Goal: Task Accomplishment & Management: Complete application form

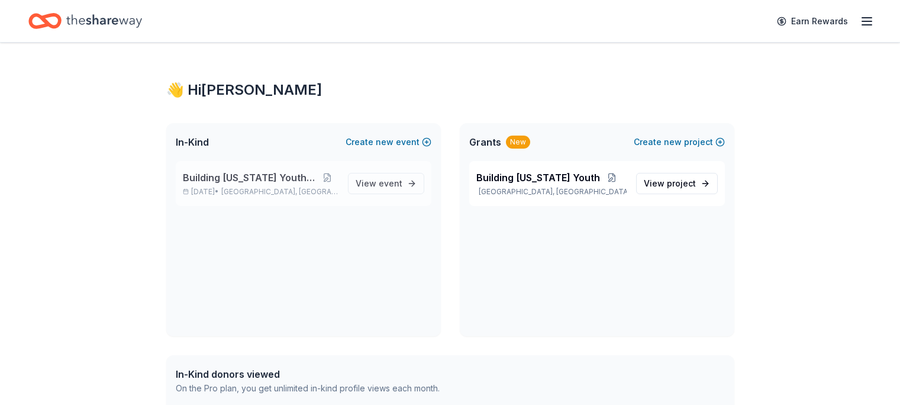
click at [281, 175] on span "Building [US_STATE] Youth Gala" at bounding box center [250, 177] width 134 height 14
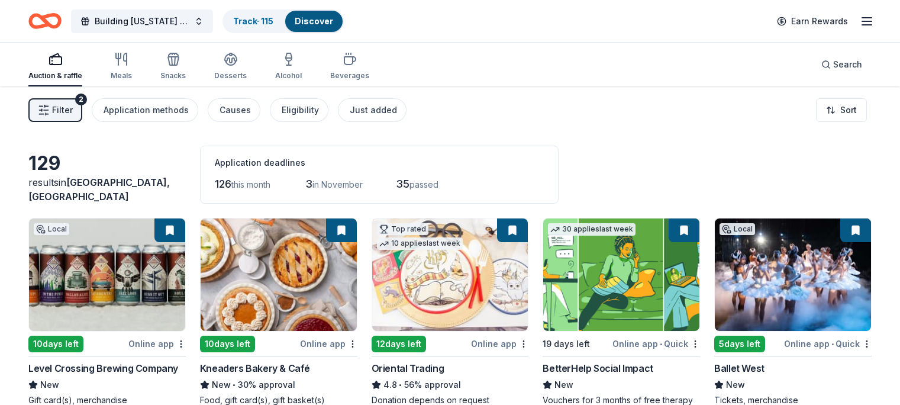
click at [73, 107] on span "Filter" at bounding box center [62, 110] width 21 height 14
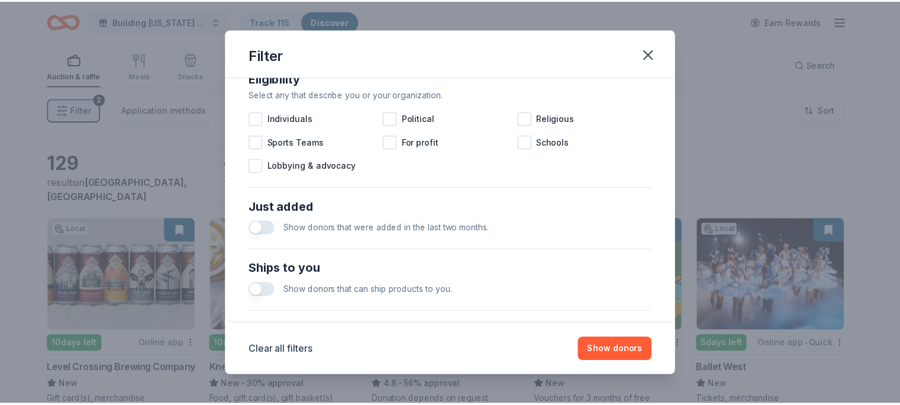
scroll to position [532, 0]
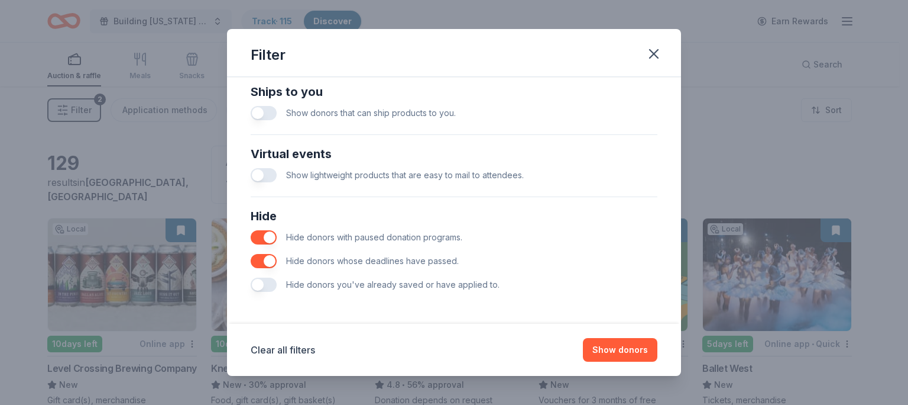
click at [386, 286] on span "Hide donors you've already saved or have applied to." at bounding box center [393, 284] width 214 height 10
click at [258, 283] on button "button" at bounding box center [264, 284] width 26 height 14
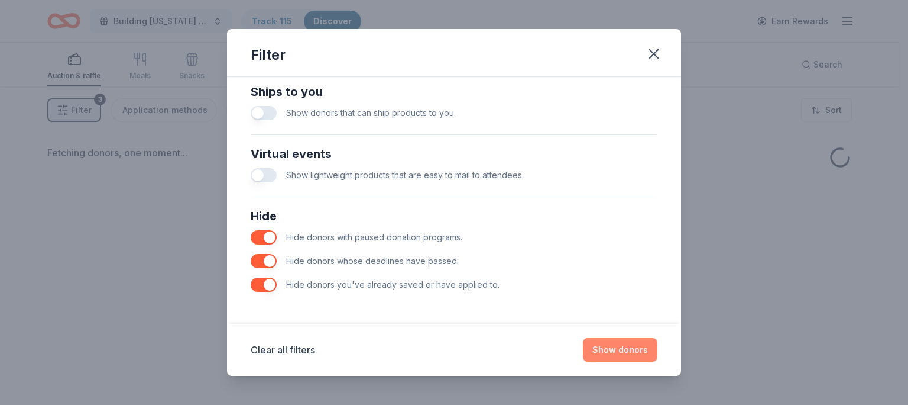
click at [614, 350] on button "Show donors" at bounding box center [620, 350] width 75 height 24
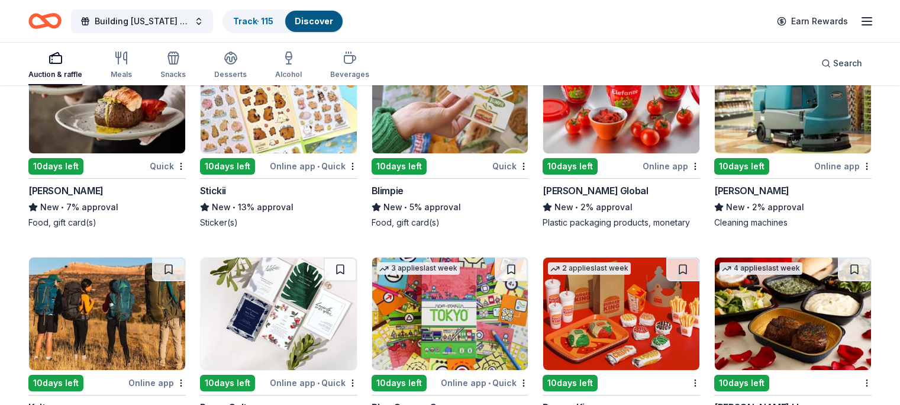
scroll to position [415, 0]
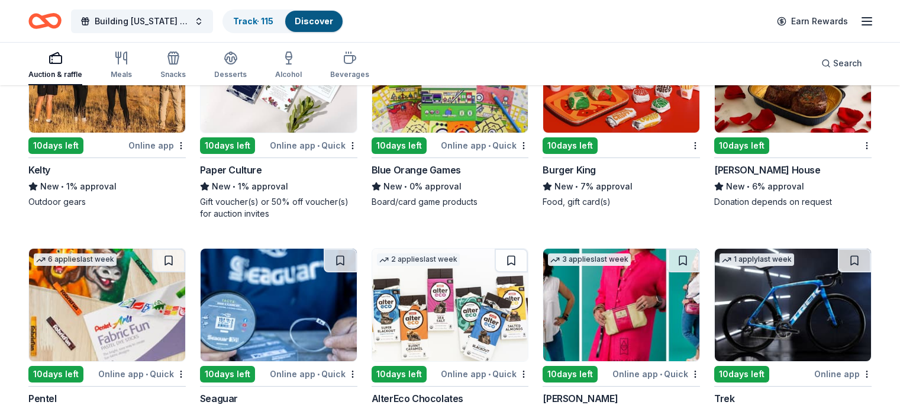
click at [134, 106] on img at bounding box center [107, 76] width 156 height 112
click at [144, 115] on img at bounding box center [107, 76] width 156 height 112
click at [274, 17] on link "Track · 116" at bounding box center [253, 21] width 41 height 10
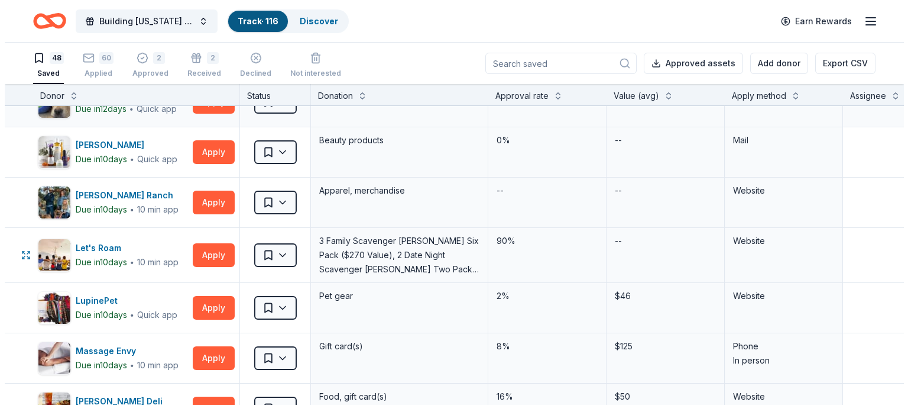
scroll to position [1067, 0]
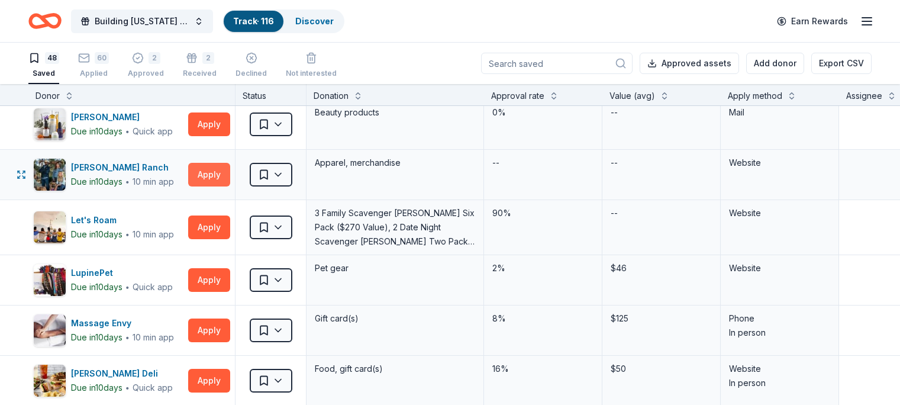
click at [230, 173] on button "Apply" at bounding box center [209, 175] width 42 height 24
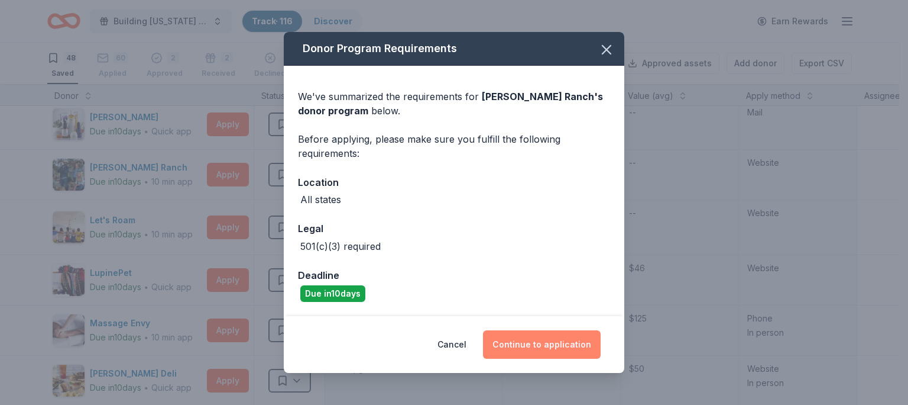
click at [523, 344] on button "Continue to application" at bounding box center [542, 344] width 118 height 28
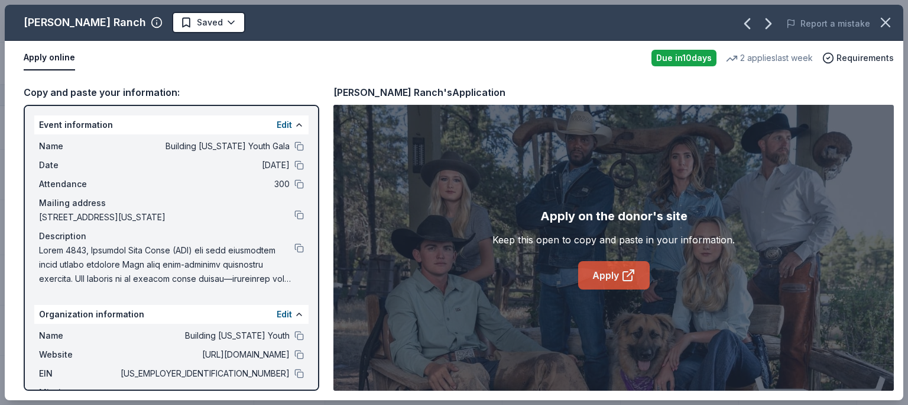
click at [600, 261] on link "Apply" at bounding box center [614, 275] width 72 height 28
click at [295, 340] on button at bounding box center [299, 335] width 9 height 9
click at [295, 378] on button at bounding box center [299, 372] width 9 height 9
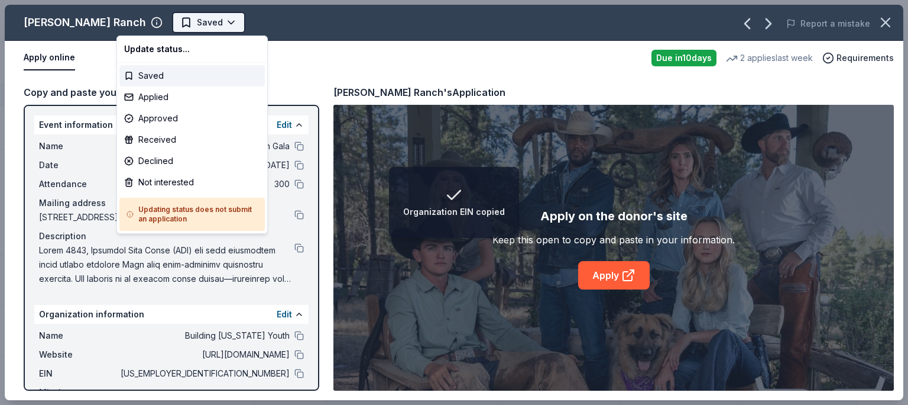
click at [197, 17] on span "Saved" at bounding box center [210, 22] width 26 height 14
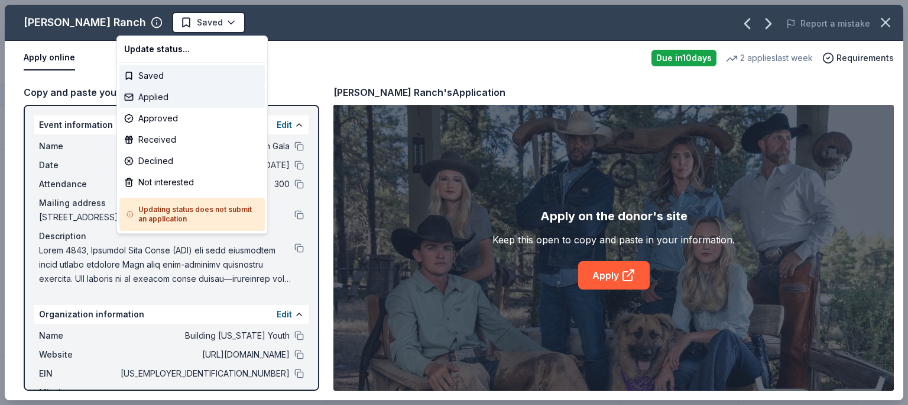
click at [156, 93] on div "Applied" at bounding box center [191, 96] width 145 height 21
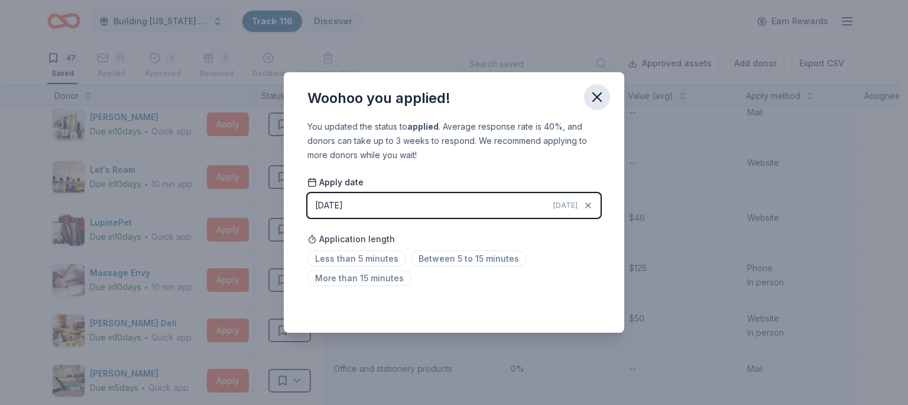
click at [601, 98] on icon "button" at bounding box center [597, 97] width 17 height 17
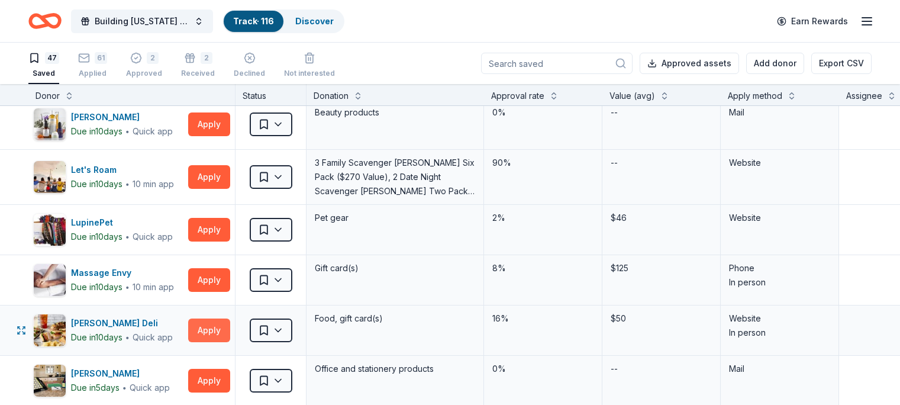
click at [225, 328] on button "Apply" at bounding box center [209, 330] width 42 height 24
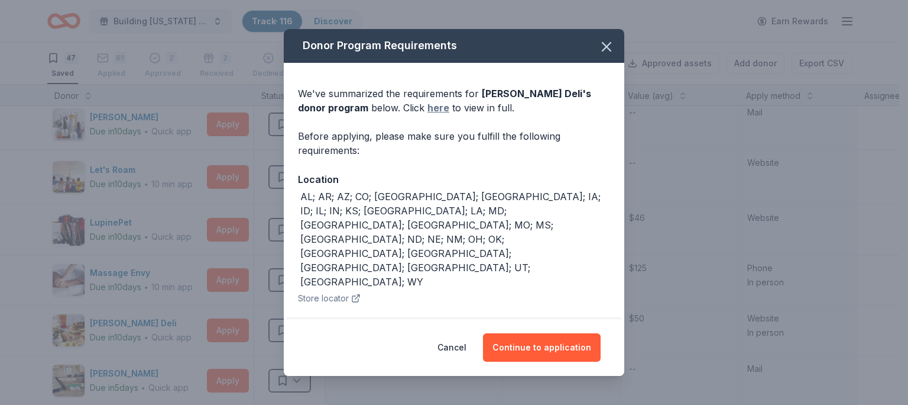
click at [428, 106] on link "here" at bounding box center [439, 108] width 22 height 14
click at [531, 351] on button "Continue to application" at bounding box center [542, 347] width 118 height 28
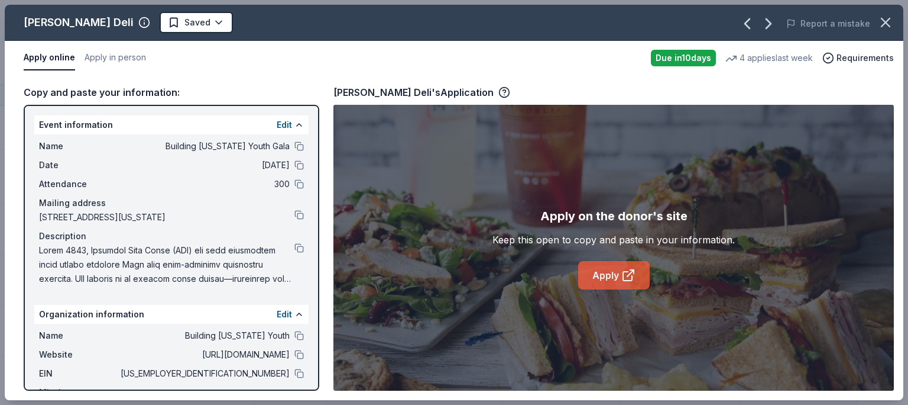
click at [596, 269] on link "Apply" at bounding box center [614, 275] width 72 height 28
drag, startPoint x: 19, startPoint y: 22, endPoint x: 231, endPoint y: 14, distance: 212.5
click at [231, 14] on div "McAlister's Deli Saved" at bounding box center [274, 22] width 539 height 21
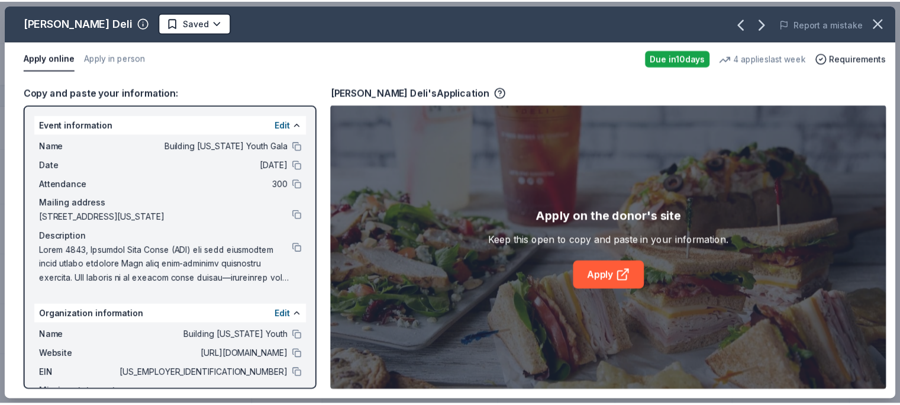
scroll to position [81, 0]
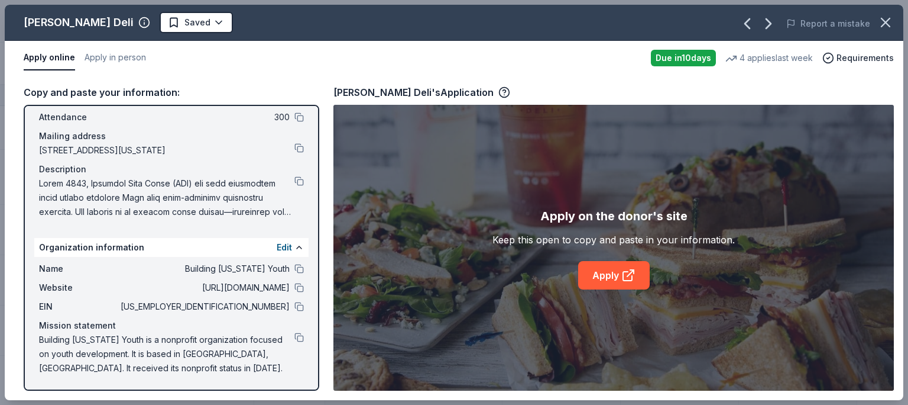
drag, startPoint x: 529, startPoint y: 92, endPoint x: 321, endPoint y: 84, distance: 207.7
click at [321, 83] on div "Copy and paste your information: Event information Edit Name Building Utah Yout…" at bounding box center [454, 237] width 899 height 325
click at [499, 94] on icon "button" at bounding box center [505, 92] width 12 height 12
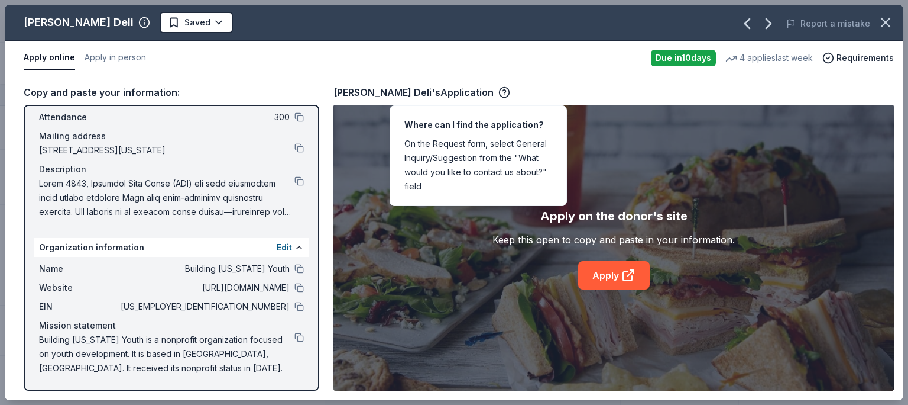
drag, startPoint x: 405, startPoint y: 126, endPoint x: 556, endPoint y: 110, distance: 152.2
click at [556, 109] on div "Where can I find the application? On the Request form, select General Inquiry/S…" at bounding box center [478, 155] width 177 height 101
drag, startPoint x: 336, startPoint y: 90, endPoint x: 478, endPoint y: 91, distance: 142.5
click at [478, 91] on div "McAlister's Deli's Application" at bounding box center [422, 92] width 177 height 15
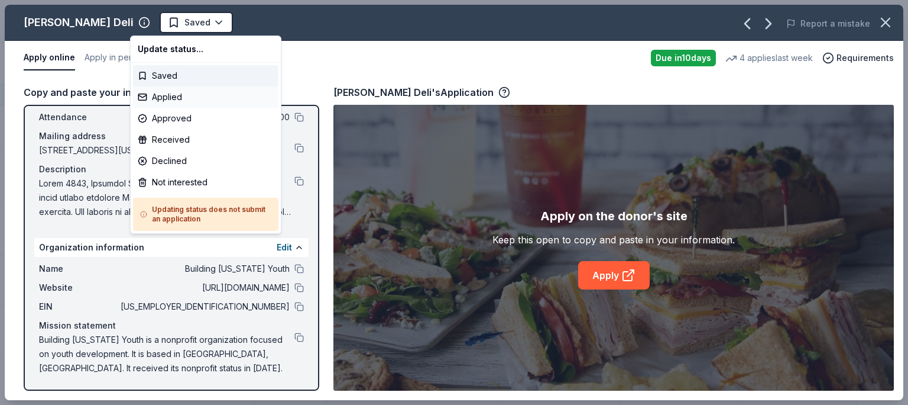
drag, startPoint x: 155, startPoint y: 21, endPoint x: 181, endPoint y: 89, distance: 72.8
click at [168, 21] on span "Saved" at bounding box center [189, 22] width 43 height 14
click at [161, 91] on div "Applied" at bounding box center [205, 96] width 145 height 21
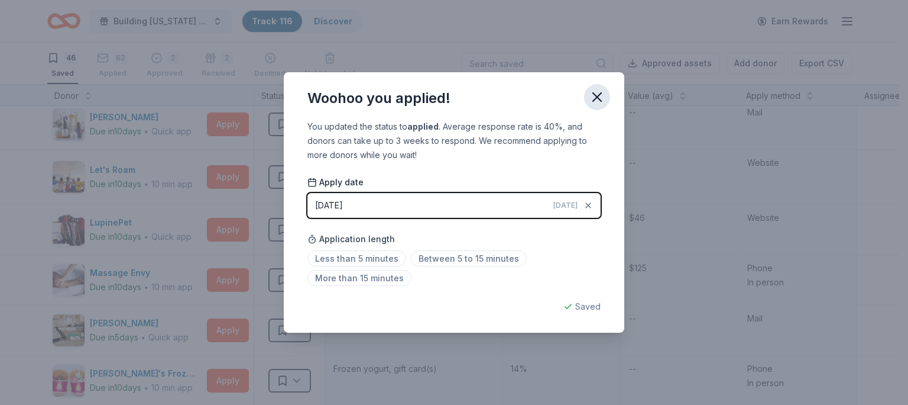
click at [596, 99] on icon "button" at bounding box center [597, 97] width 17 height 17
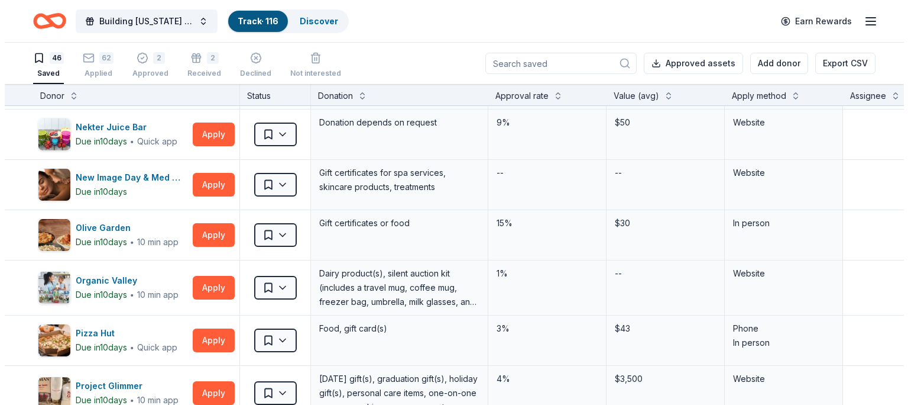
scroll to position [1541, 0]
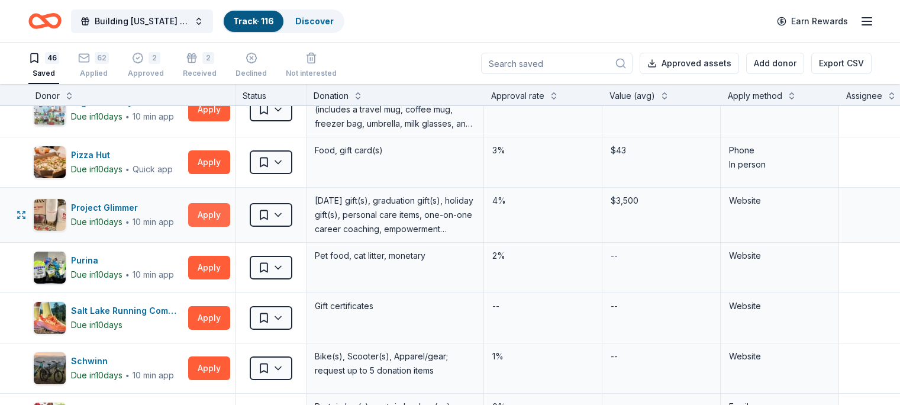
click at [229, 216] on button "Apply" at bounding box center [209, 215] width 42 height 24
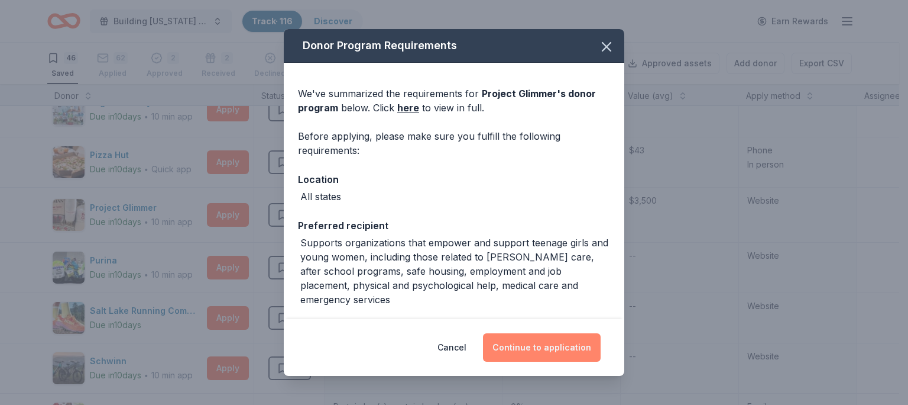
click at [563, 354] on button "Continue to application" at bounding box center [542, 347] width 118 height 28
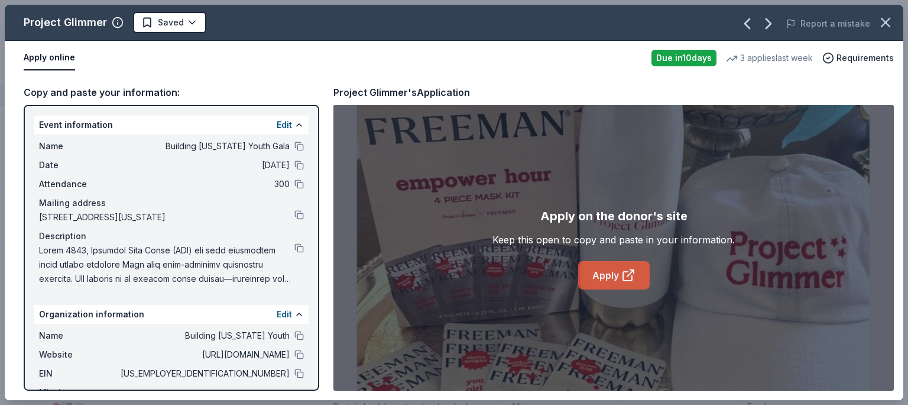
click at [603, 275] on link "Apply" at bounding box center [614, 275] width 72 height 28
click at [295, 340] on button at bounding box center [299, 335] width 9 height 9
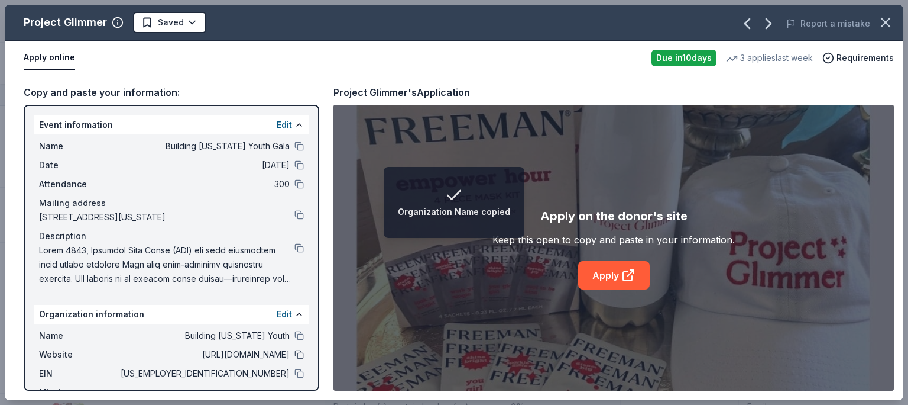
click at [295, 359] on button at bounding box center [299, 354] width 9 height 9
click at [290, 390] on div "Event information Edit Name Building Utah Youth Gala Date 11/15/25 Attendance 3…" at bounding box center [172, 248] width 296 height 286
click at [295, 378] on button at bounding box center [299, 372] width 9 height 9
click at [295, 359] on button at bounding box center [299, 354] width 9 height 9
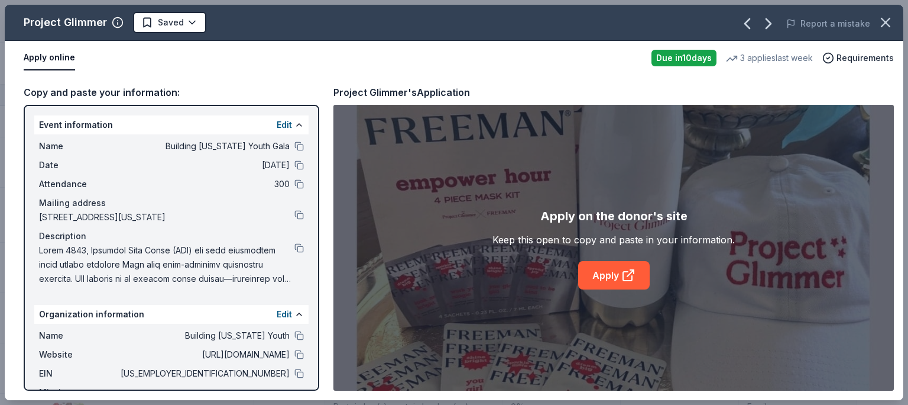
drag, startPoint x: 167, startPoint y: 17, endPoint x: 172, endPoint y: 53, distance: 37.0
click at [167, 20] on span "Saved" at bounding box center [171, 22] width 26 height 14
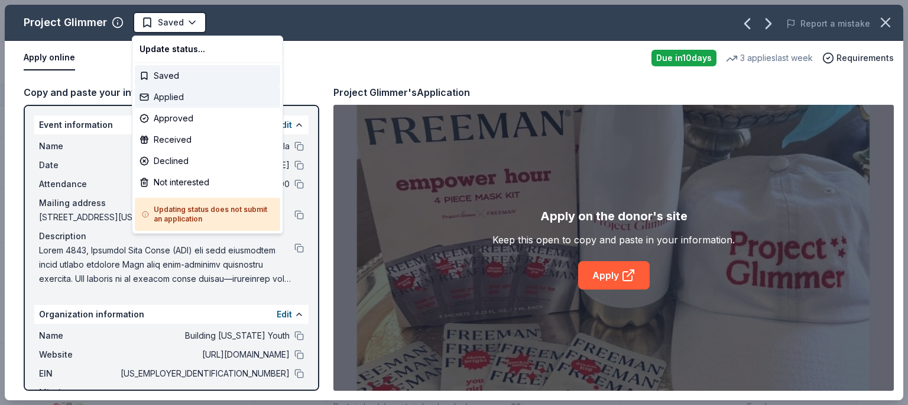
click at [173, 96] on div "Applied" at bounding box center [207, 96] width 145 height 21
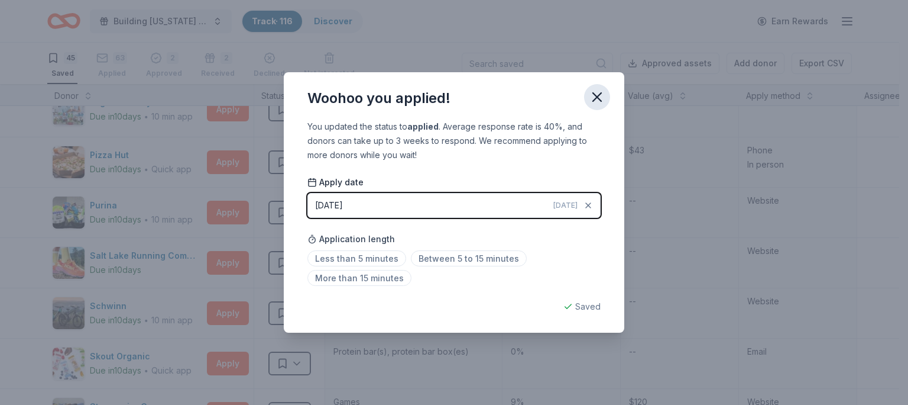
click at [599, 96] on icon "button" at bounding box center [597, 97] width 8 height 8
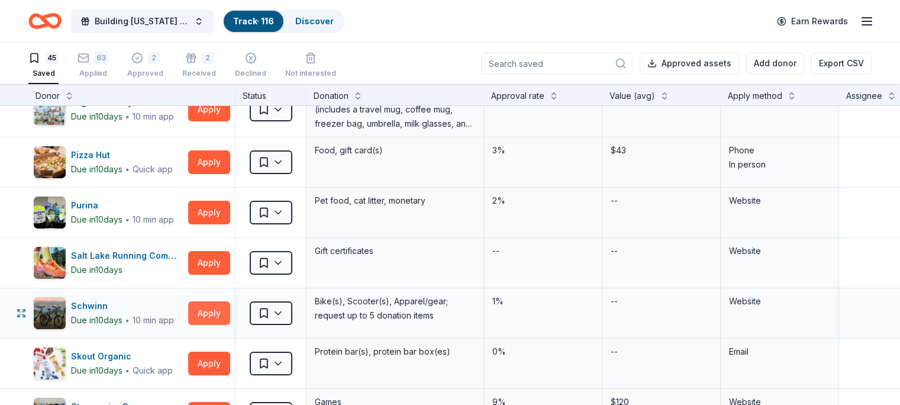
click at [218, 313] on button "Apply" at bounding box center [209, 313] width 42 height 24
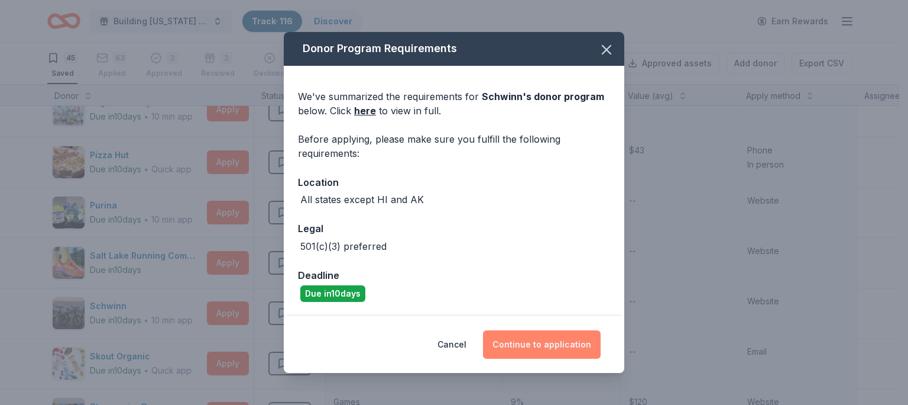
click at [544, 348] on button "Continue to application" at bounding box center [542, 344] width 118 height 28
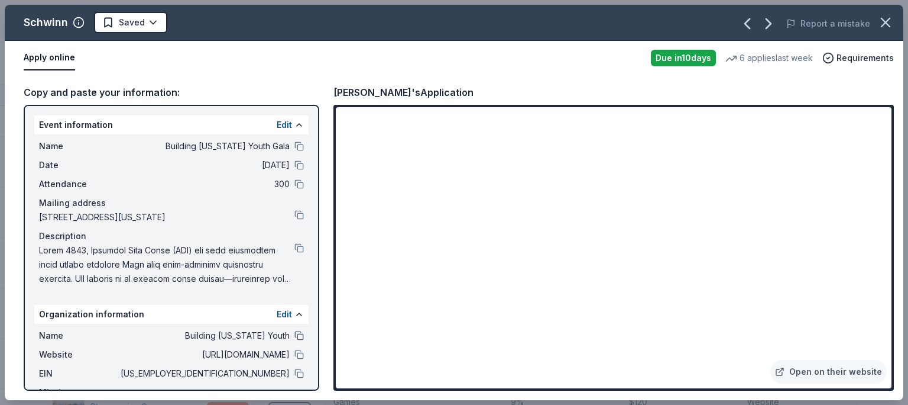
click at [295, 340] on button at bounding box center [299, 335] width 9 height 9
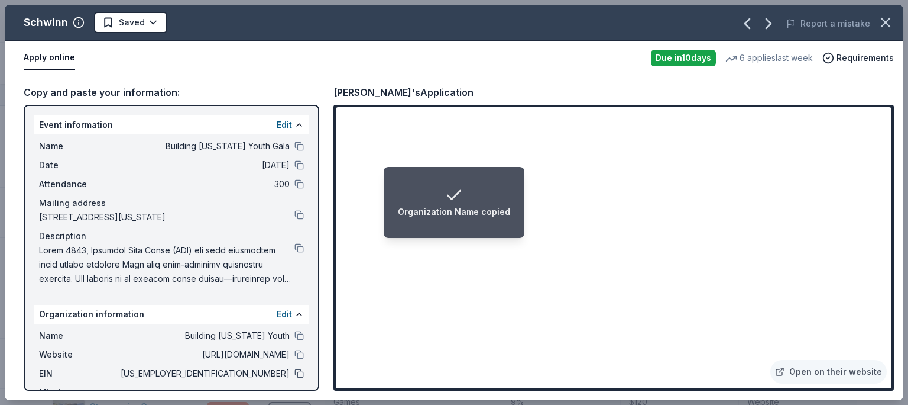
click at [295, 378] on button at bounding box center [299, 372] width 9 height 9
click at [295, 359] on button at bounding box center [299, 354] width 9 height 9
click at [295, 148] on button at bounding box center [299, 145] width 9 height 9
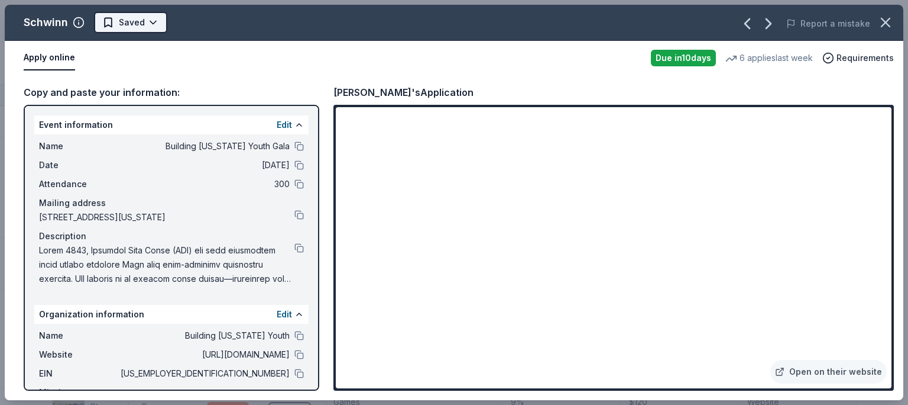
click at [127, 22] on span "Saved" at bounding box center [132, 22] width 26 height 14
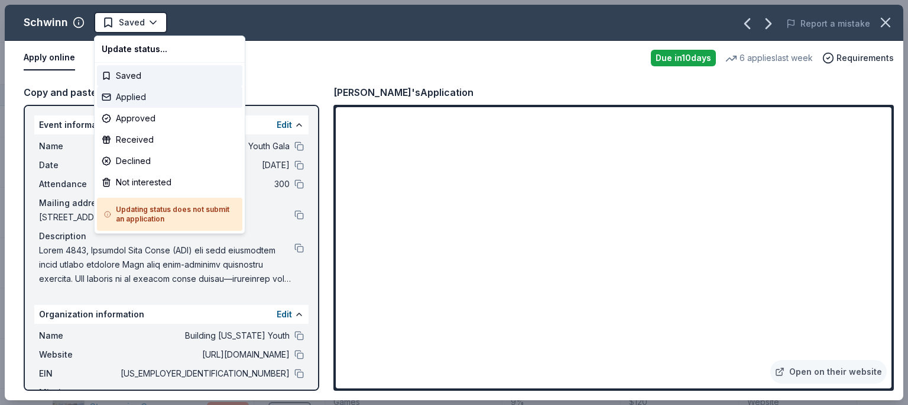
click at [131, 95] on div "Applied" at bounding box center [169, 96] width 145 height 21
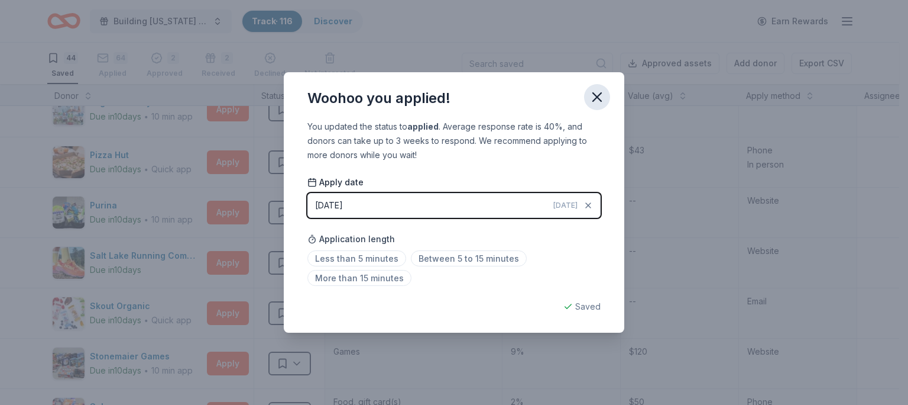
click at [594, 98] on icon "button" at bounding box center [597, 97] width 17 height 17
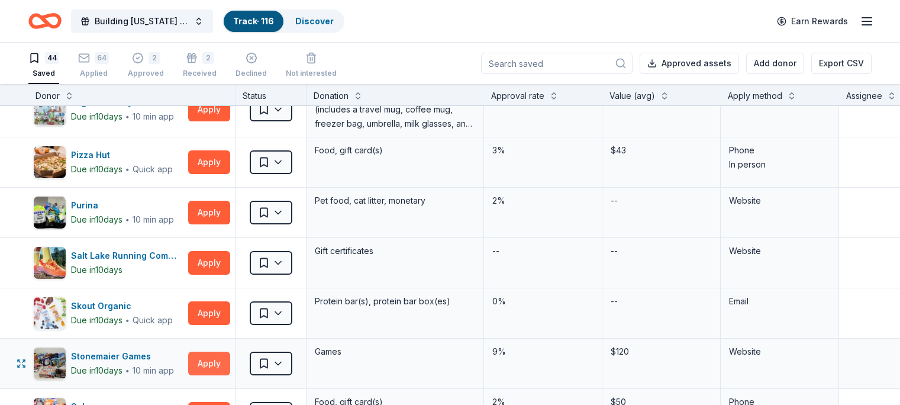
click at [230, 362] on button "Apply" at bounding box center [209, 363] width 42 height 24
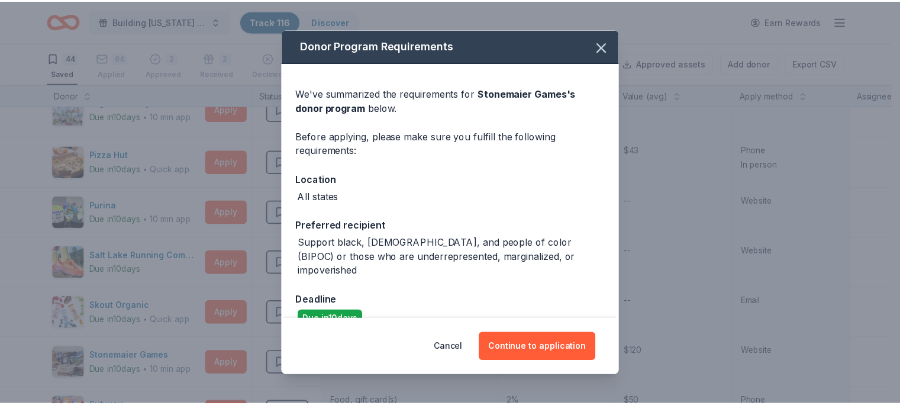
scroll to position [7, 0]
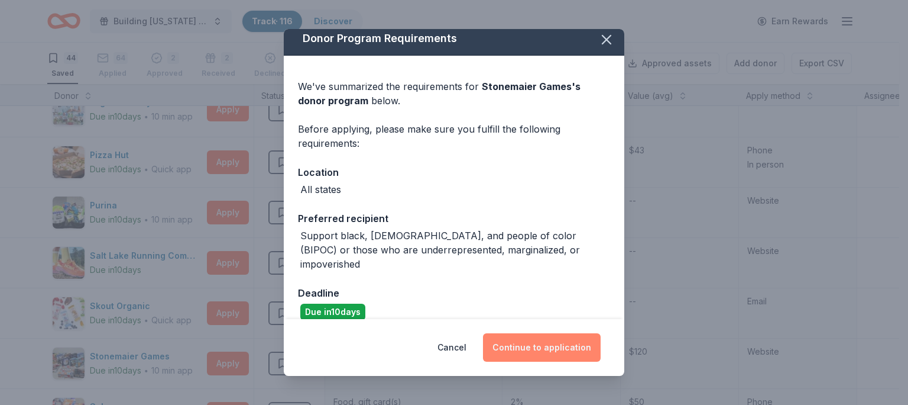
click at [556, 352] on button "Continue to application" at bounding box center [542, 347] width 118 height 28
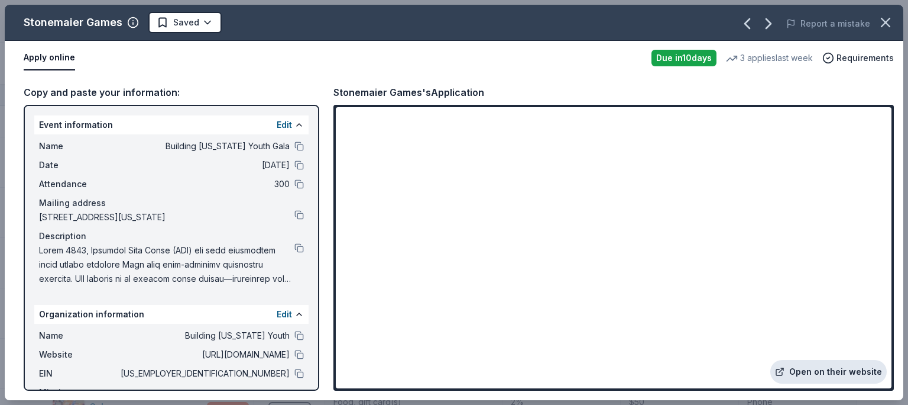
click at [823, 367] on link "Open on their website" at bounding box center [829, 372] width 117 height 24
click at [295, 340] on button at bounding box center [299, 335] width 9 height 9
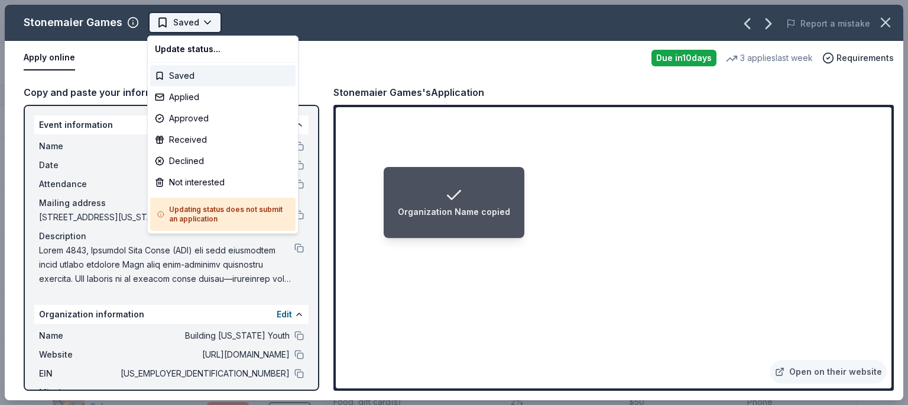
click at [195, 19] on span "Saved" at bounding box center [186, 22] width 26 height 14
click at [225, 180] on div "Not interested" at bounding box center [222, 182] width 145 height 21
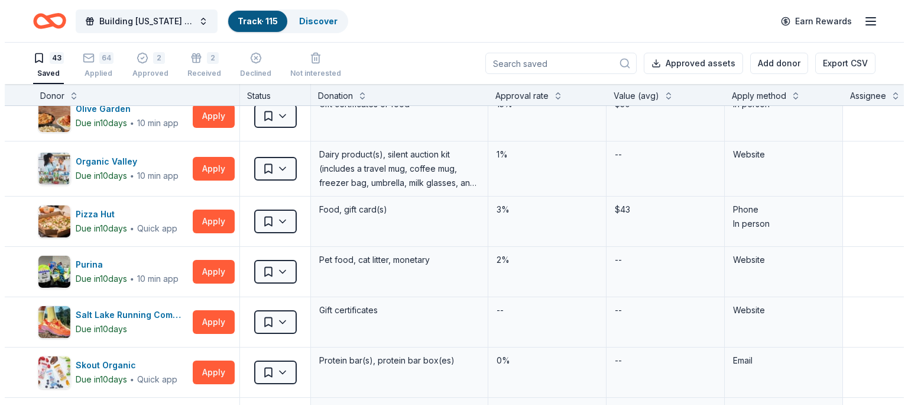
scroll to position [1126, 0]
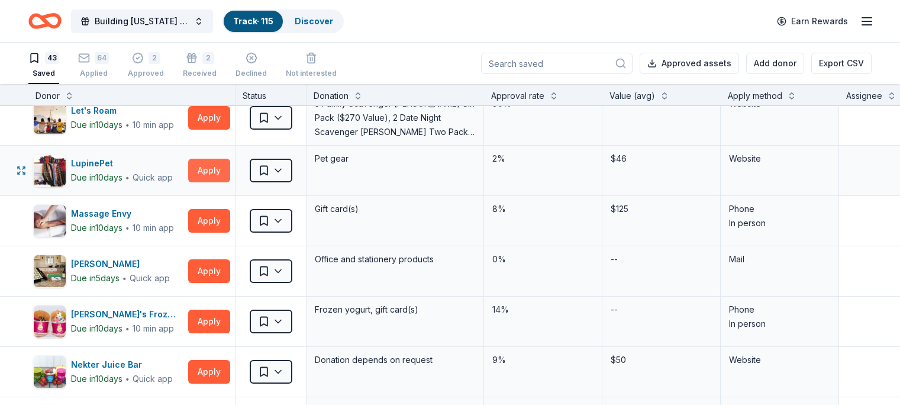
click at [230, 167] on button "Apply" at bounding box center [209, 170] width 42 height 24
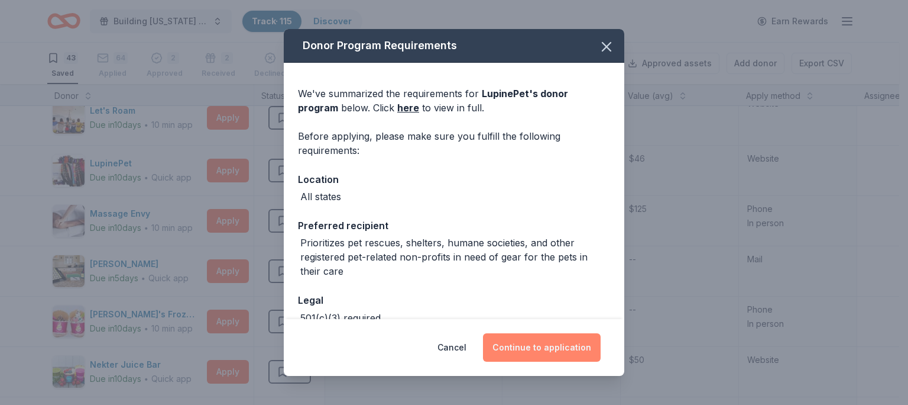
drag, startPoint x: 570, startPoint y: 347, endPoint x: 564, endPoint y: 350, distance: 7.4
click at [563, 350] on button "Continue to application" at bounding box center [542, 347] width 118 height 28
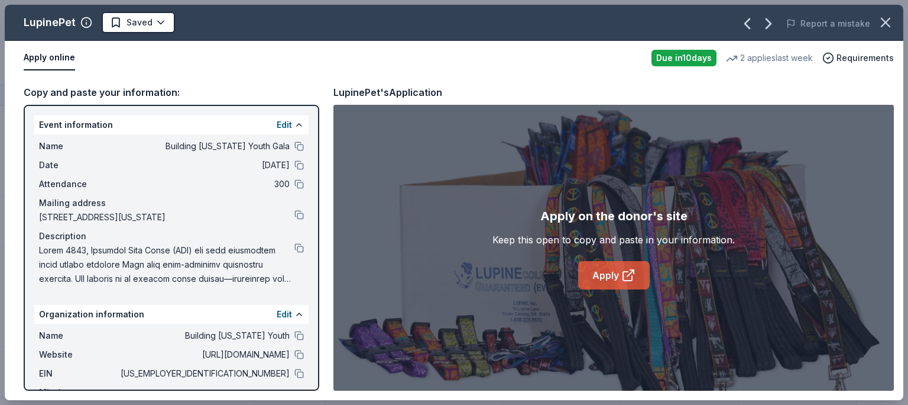
click at [594, 277] on link "Apply" at bounding box center [614, 275] width 72 height 28
click at [295, 378] on button at bounding box center [299, 372] width 9 height 9
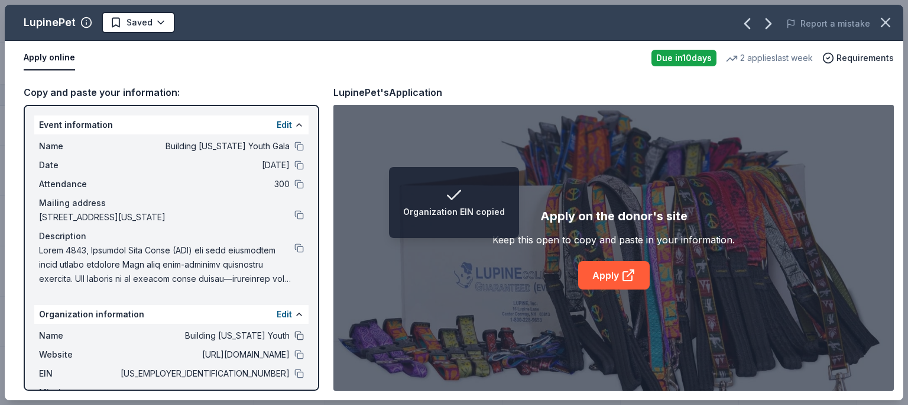
click at [295, 340] on button at bounding box center [299, 335] width 9 height 9
click at [295, 359] on button at bounding box center [299, 354] width 9 height 9
click at [193, 176] on div "Name Building Utah Youth Gala Date 11/15/25 Attendance 300 Mailing address 2637…" at bounding box center [171, 212] width 274 height 156
drag, startPoint x: 215, startPoint y: 0, endPoint x: 183, endPoint y: 88, distance: 93.7
click at [118, 40] on div "LupinePet Saved Report a mistake Apply online Due in 10 days 2 applies last wee…" at bounding box center [454, 202] width 899 height 395
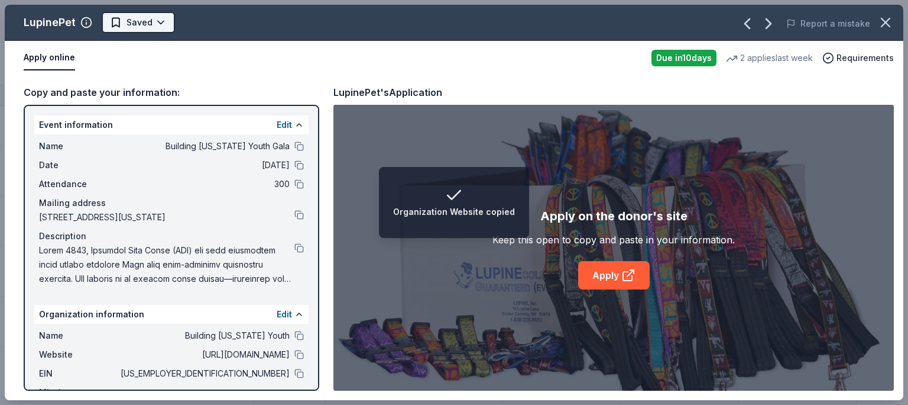
drag, startPoint x: 183, startPoint y: 88, endPoint x: 112, endPoint y: 32, distance: 91.0
click at [109, 23] on div "LupinePet Saved Report a mistake Apply online Due in 10 days 2 applies last wee…" at bounding box center [454, 202] width 899 height 395
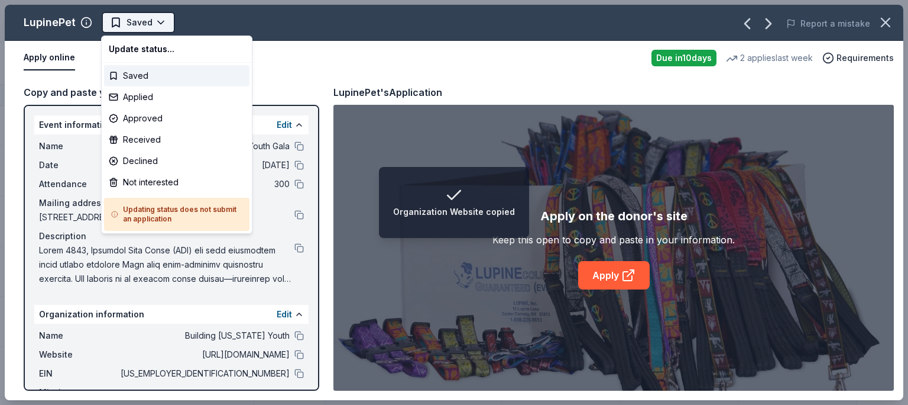
click at [109, 12] on button "Saved" at bounding box center [138, 22] width 73 height 21
drag, startPoint x: 112, startPoint y: 32, endPoint x: 112, endPoint y: 10, distance: 21.9
click at [135, 20] on html "Organization Website copied Building Utah Youth Gala Track · 115 Discover Earn …" at bounding box center [454, 202] width 908 height 405
click at [142, 20] on span "Saved" at bounding box center [140, 22] width 26 height 14
click at [182, 63] on body "Organization Website copied Building Utah Youth Gala Track · 115 Discover Earn …" at bounding box center [450, 202] width 900 height 405
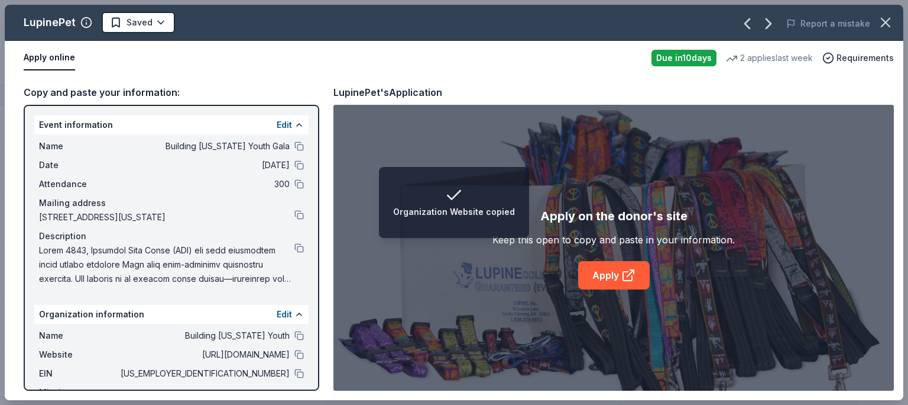
drag, startPoint x: 140, startPoint y: 20, endPoint x: 122, endPoint y: 45, distance: 30.5
click at [125, 38] on div "LupinePet Saved Report a mistake Apply online Due in 10 days 2 applies last wee…" at bounding box center [454, 202] width 899 height 395
click at [127, 37] on div "LupinePet Saved Report a mistake" at bounding box center [454, 23] width 899 height 36
click at [127, 36] on div "LupinePet Saved Report a mistake" at bounding box center [454, 23] width 899 height 36
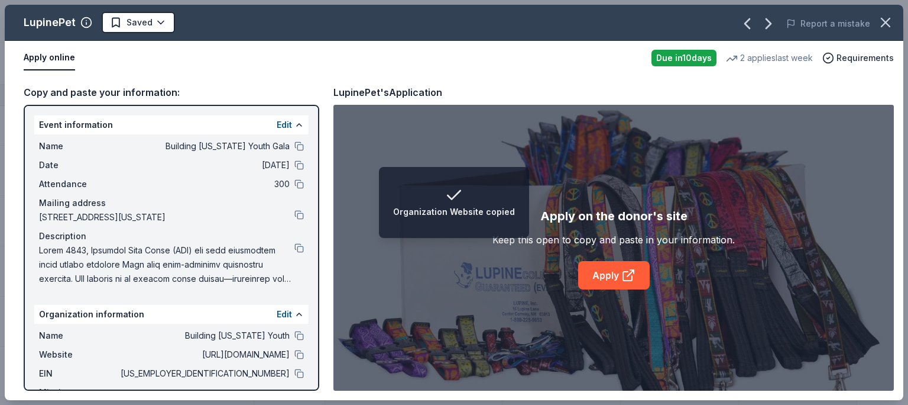
click at [131, 33] on div "LupinePet Saved Report a mistake" at bounding box center [454, 23] width 899 height 36
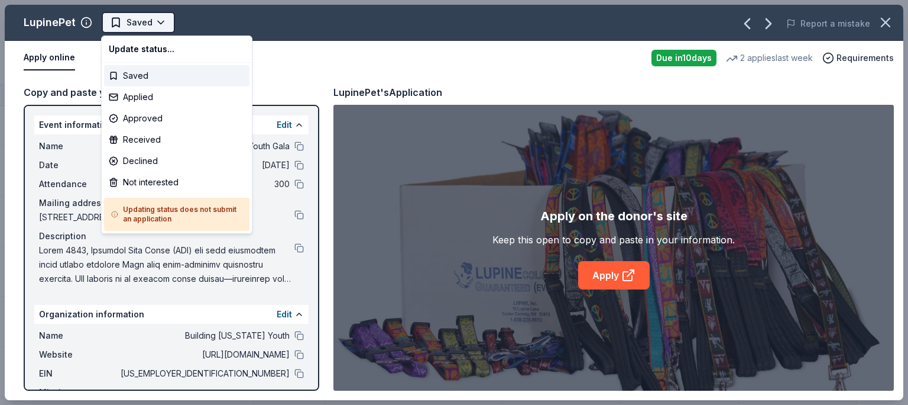
click at [137, 22] on span "Saved" at bounding box center [140, 22] width 26 height 14
click at [176, 122] on body "Building Utah Youth Gala Track · 115 Discover Earn Rewards 43 Saved 64 Applied …" at bounding box center [450, 202] width 900 height 405
click at [176, 127] on div "Approved" at bounding box center [176, 118] width 145 height 21
drag, startPoint x: 176, startPoint y: 119, endPoint x: 176, endPoint y: 128, distance: 8.9
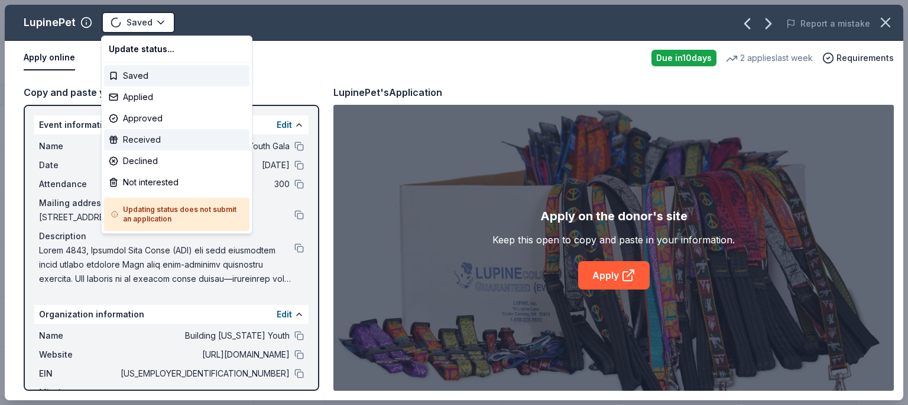
click at [176, 124] on div "Update status... Saved Applied Approved Received Declined Not interested Updati…" at bounding box center [176, 134] width 151 height 198
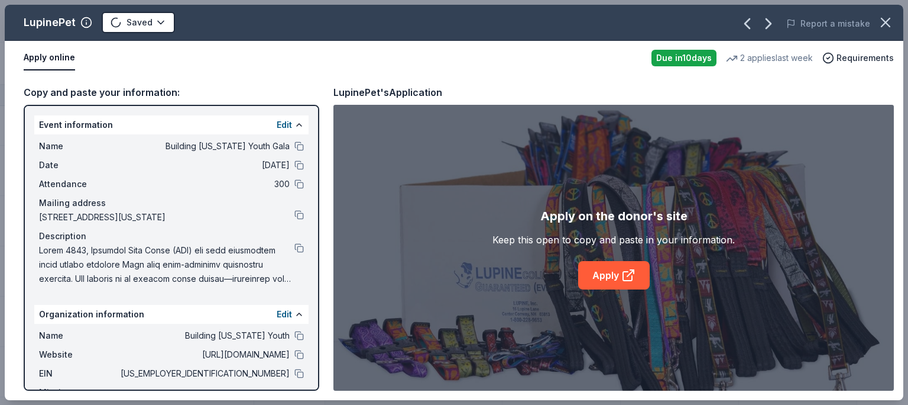
drag, startPoint x: 176, startPoint y: 128, endPoint x: 154, endPoint y: 72, distance: 60.8
click at [154, 70] on div "LupinePet Saved Report a mistake Apply online Due in 10 days 2 applies last wee…" at bounding box center [454, 202] width 899 height 395
drag, startPoint x: 154, startPoint y: 72, endPoint x: 162, endPoint y: 164, distance: 93.2
click at [160, 101] on div "LupinePet Saved Report a mistake Apply online Due in 10 days 2 applies last wee…" at bounding box center [454, 202] width 899 height 395
click at [162, 158] on div "Copy and paste your information: Event information Edit Name Building Utah Yout…" at bounding box center [172, 238] width 296 height 306
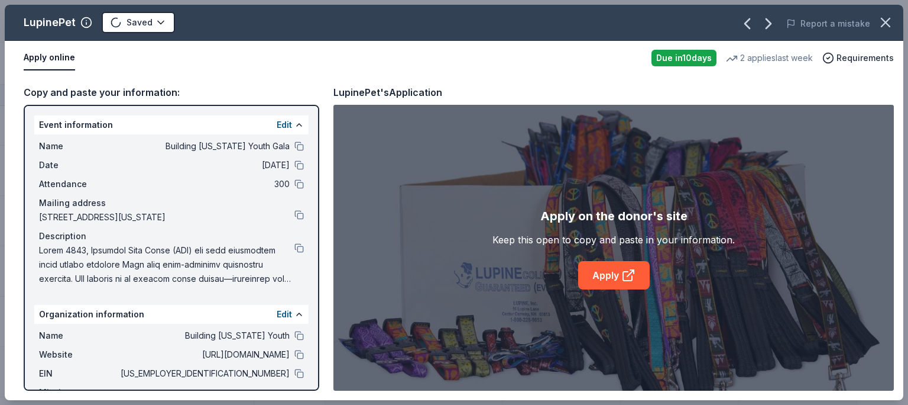
click at [162, 170] on span "11/15/25" at bounding box center [204, 165] width 172 height 14
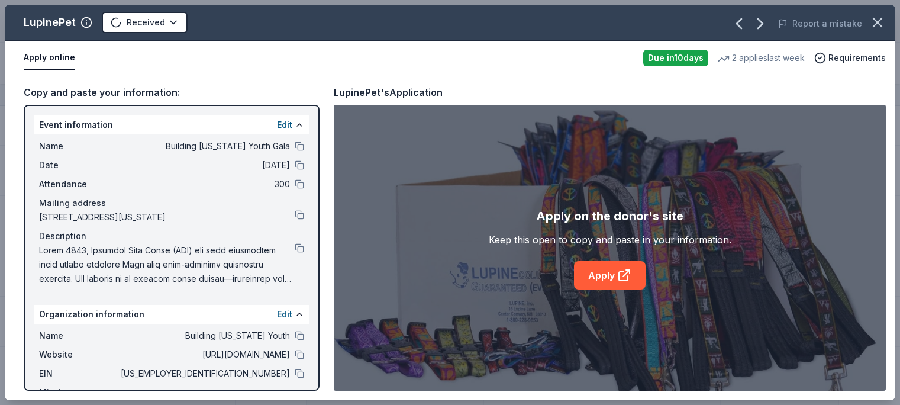
drag, startPoint x: 162, startPoint y: 164, endPoint x: 159, endPoint y: 187, distance: 22.7
click at [147, 85] on div "Copy and paste your information: Event information Edit Name Building Utah Yout…" at bounding box center [172, 238] width 296 height 306
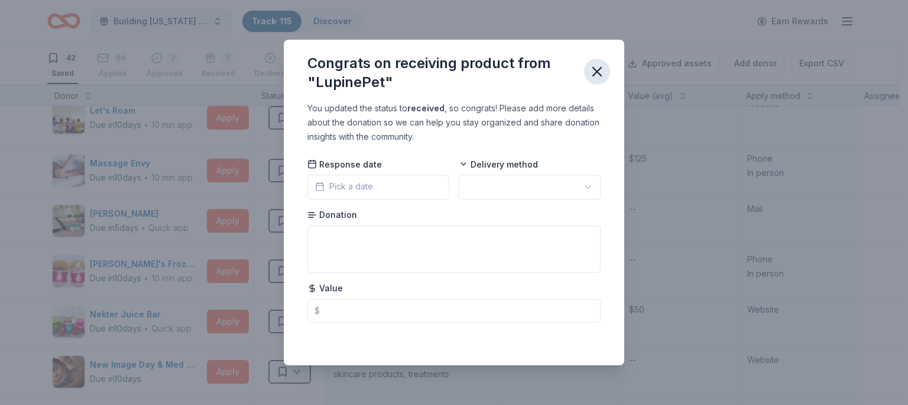
click at [599, 72] on icon "button" at bounding box center [597, 71] width 17 height 17
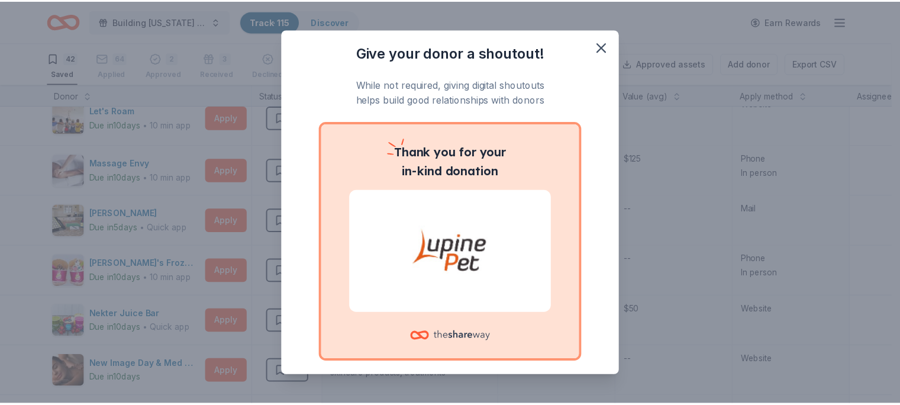
scroll to position [1304, 0]
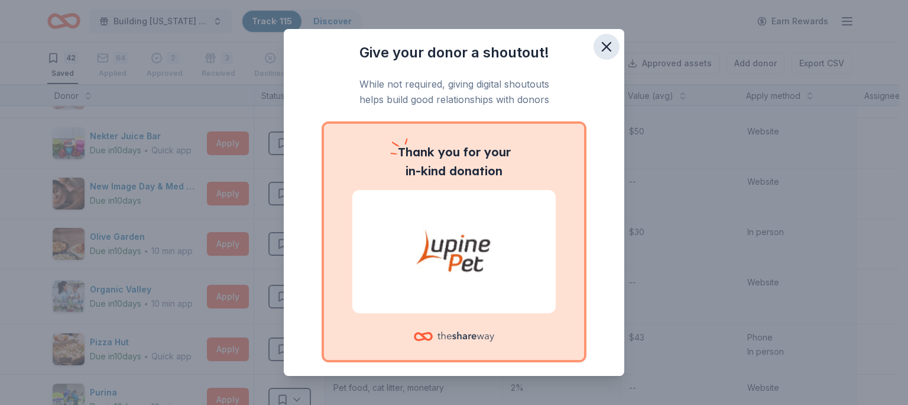
click at [607, 48] on button "button" at bounding box center [607, 47] width 26 height 26
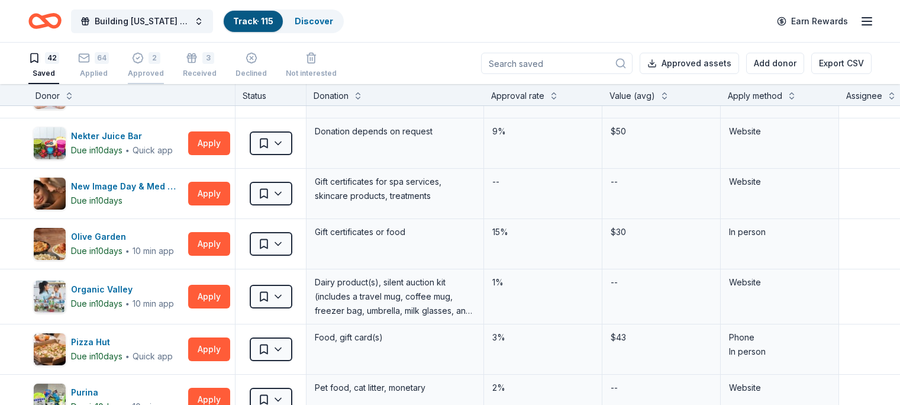
click at [164, 64] on div "2 Approved" at bounding box center [146, 65] width 36 height 26
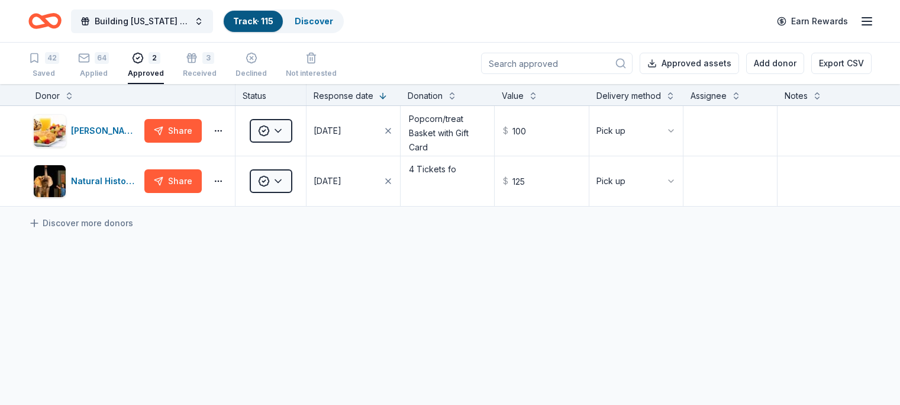
click at [129, 72] on div "42 Saved 64 Applied 2 Approved 3 Received Declined Not interested" at bounding box center [182, 65] width 308 height 37
click at [109, 69] on div "Applied" at bounding box center [93, 73] width 31 height 9
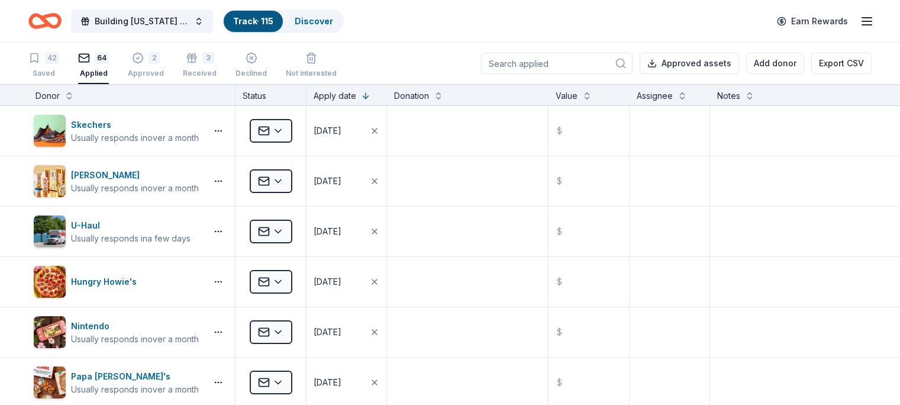
click at [109, 68] on div "64 Applied" at bounding box center [93, 65] width 31 height 26
click at [109, 71] on div "64 Applied" at bounding box center [93, 65] width 31 height 26
click at [109, 71] on div "Applied" at bounding box center [93, 73] width 31 height 9
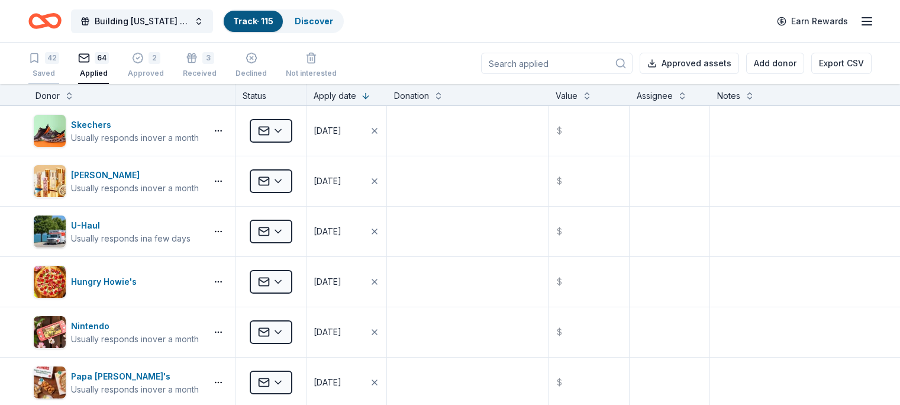
click at [59, 67] on div "42 Saved" at bounding box center [43, 65] width 31 height 26
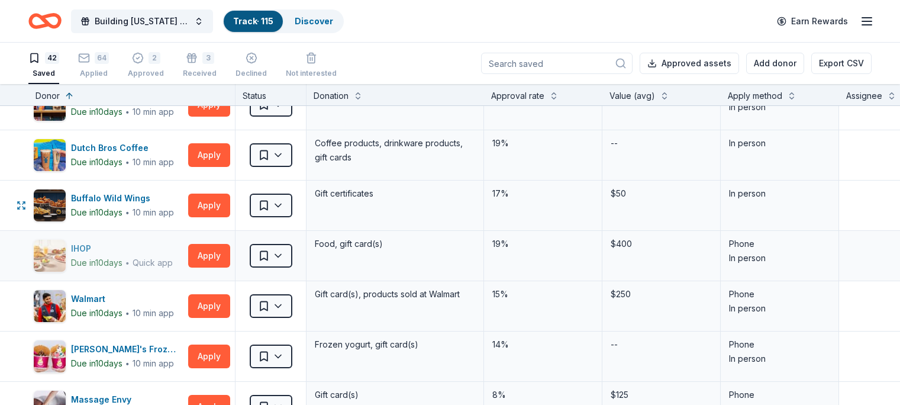
scroll to position [237, 0]
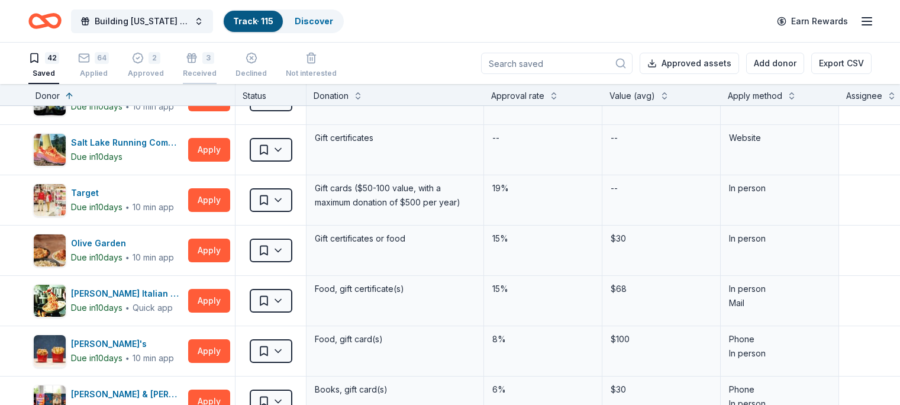
click at [213, 66] on div "3 Received" at bounding box center [200, 65] width 34 height 26
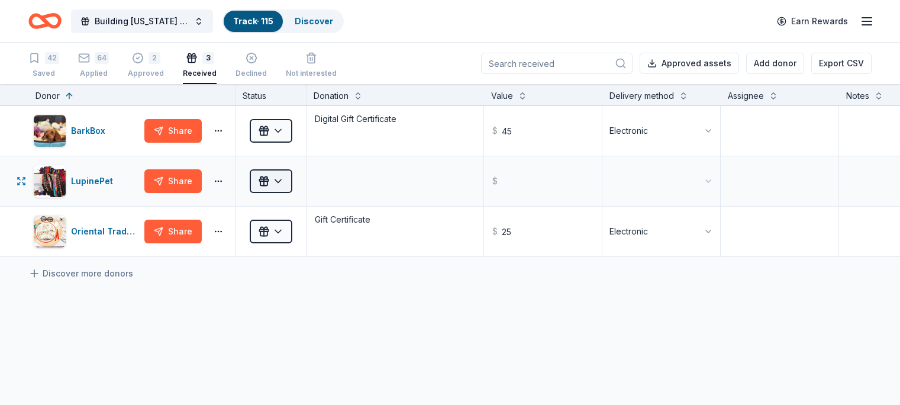
click at [292, 182] on button "Received" at bounding box center [271, 181] width 43 height 24
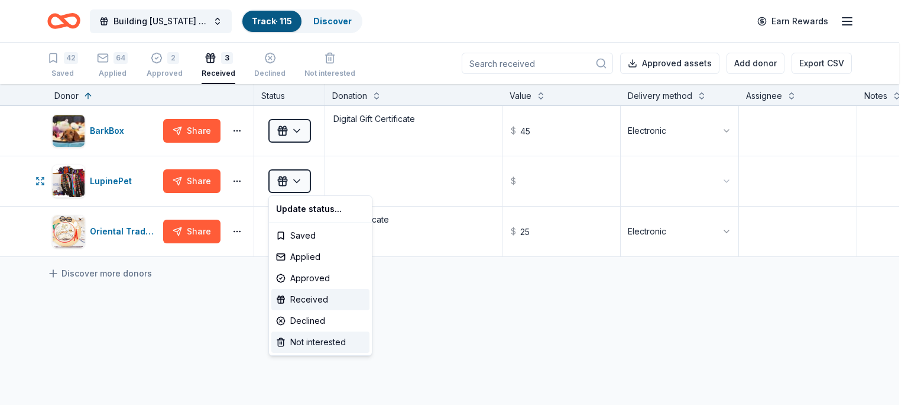
click at [310, 347] on div "Not interested" at bounding box center [320, 341] width 98 height 21
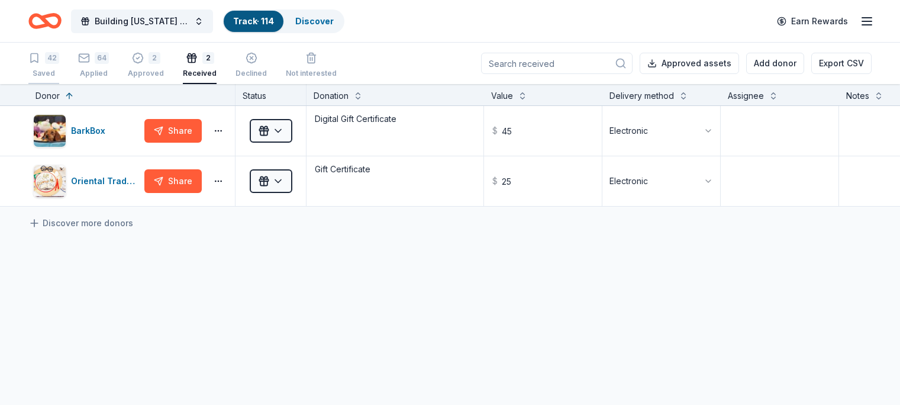
click at [59, 63] on div "42" at bounding box center [43, 58] width 31 height 12
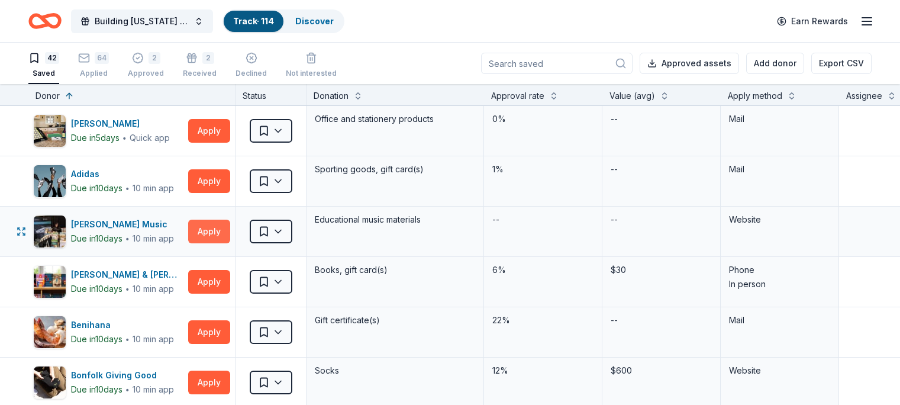
drag, startPoint x: 212, startPoint y: 236, endPoint x: 223, endPoint y: 234, distance: 10.8
click at [222, 234] on button "Apply" at bounding box center [209, 231] width 42 height 24
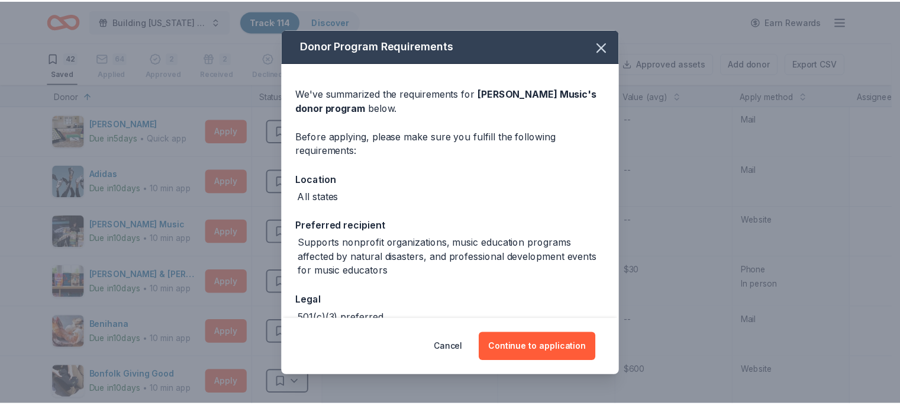
scroll to position [69, 0]
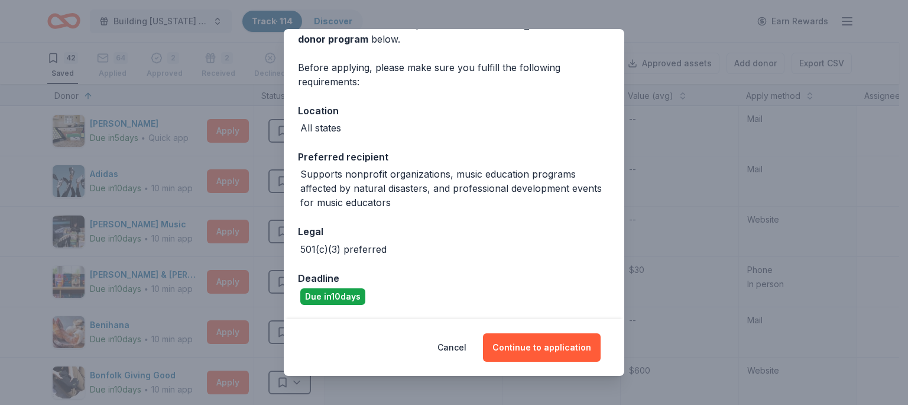
click at [319, 20] on div "Donor Program Requirements We've summarized the requirements for Alfred Music '…" at bounding box center [454, 202] width 908 height 405
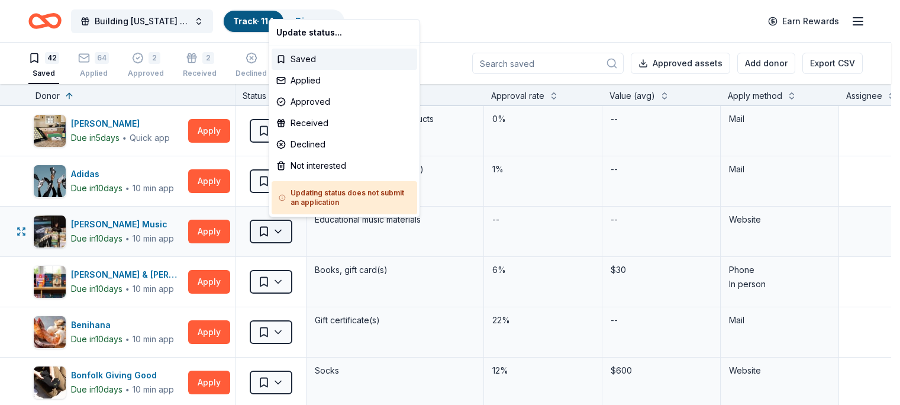
click at [292, 228] on button "Saved" at bounding box center [271, 231] width 43 height 24
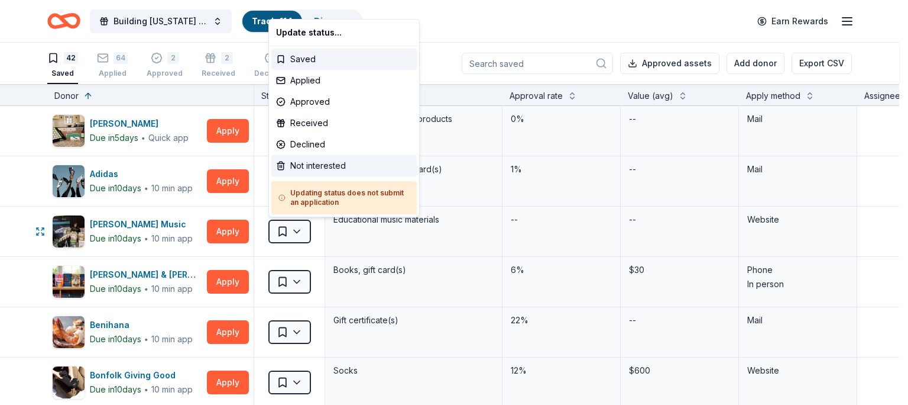
click at [327, 163] on div "Not interested" at bounding box center [343, 165] width 145 height 21
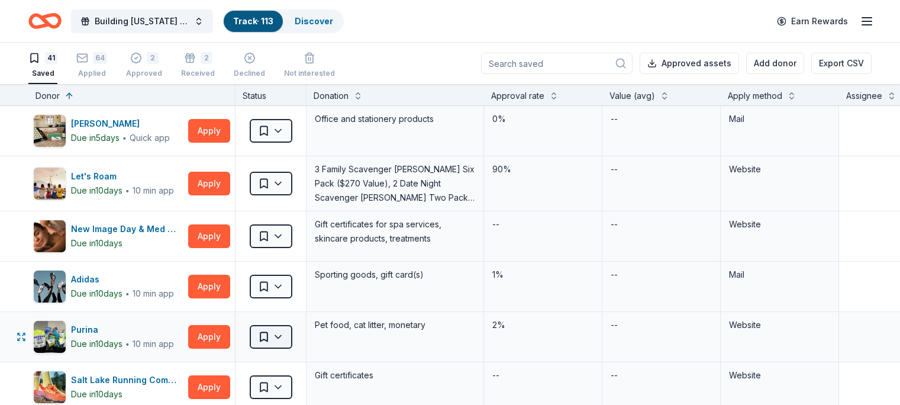
click at [281, 328] on button "Saved" at bounding box center [271, 337] width 43 height 24
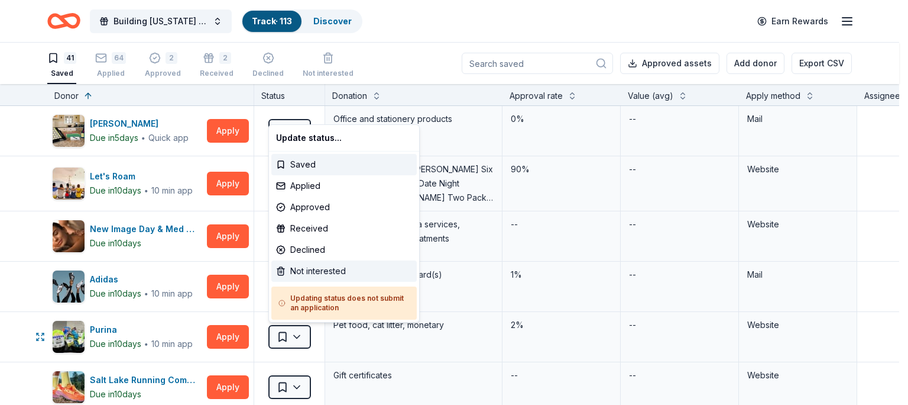
click at [322, 270] on div "Not interested" at bounding box center [343, 270] width 145 height 21
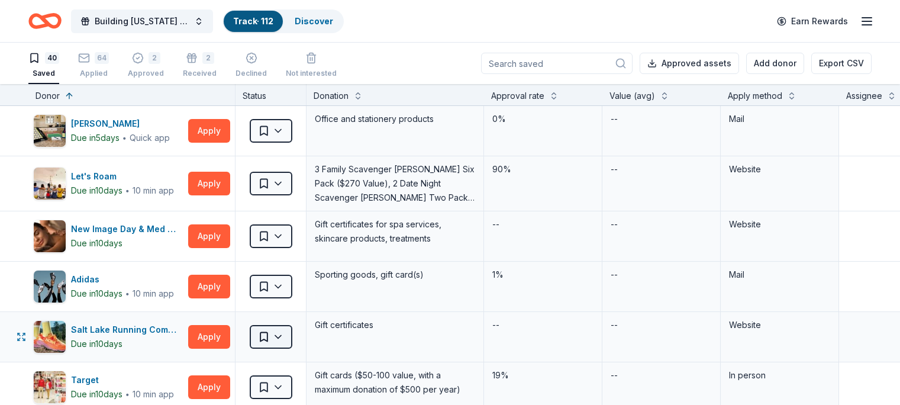
click at [292, 337] on button "Saved" at bounding box center [271, 337] width 43 height 24
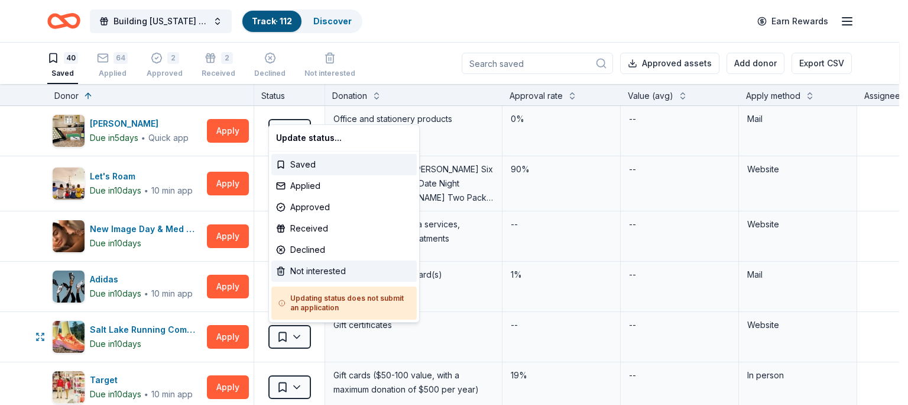
click at [338, 274] on div "Not interested" at bounding box center [343, 270] width 145 height 21
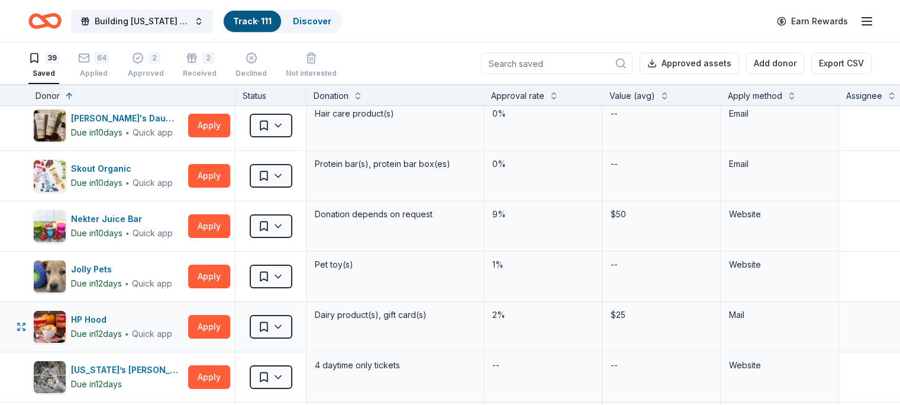
scroll to position [1541, 0]
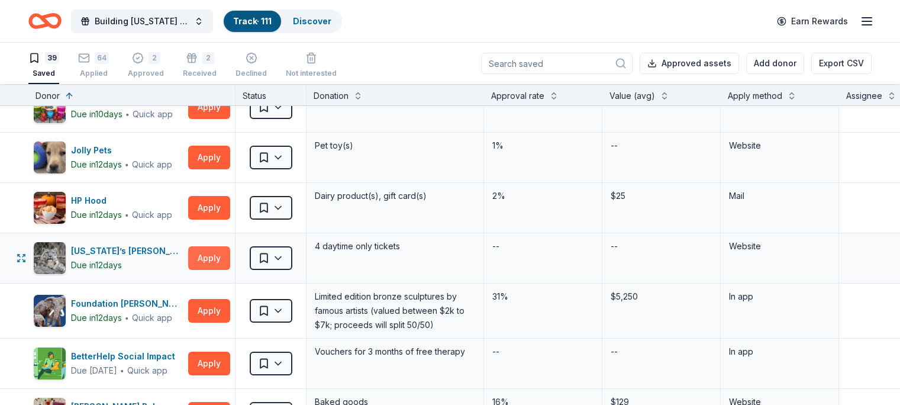
click at [228, 258] on button "Apply" at bounding box center [209, 258] width 42 height 24
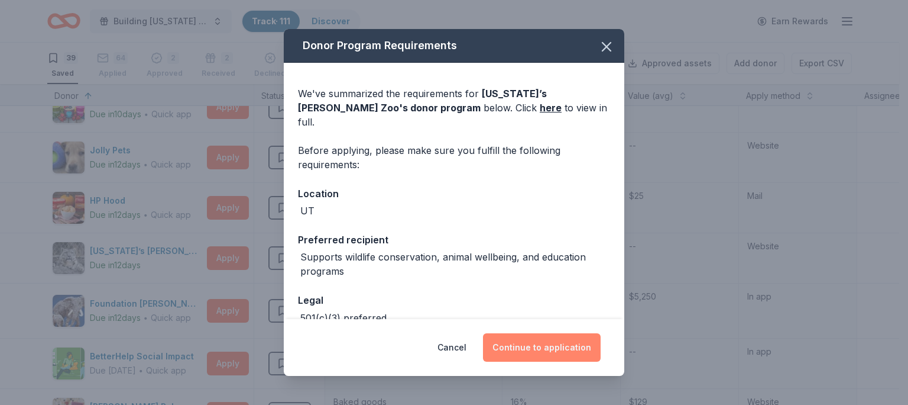
click at [536, 338] on button "Continue to application" at bounding box center [542, 347] width 118 height 28
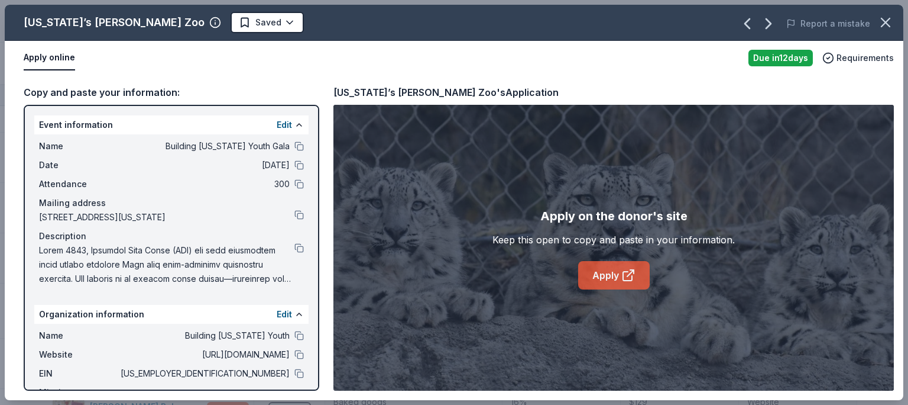
click at [619, 279] on link "Apply" at bounding box center [614, 275] width 72 height 28
click at [295, 145] on button at bounding box center [299, 145] width 9 height 9
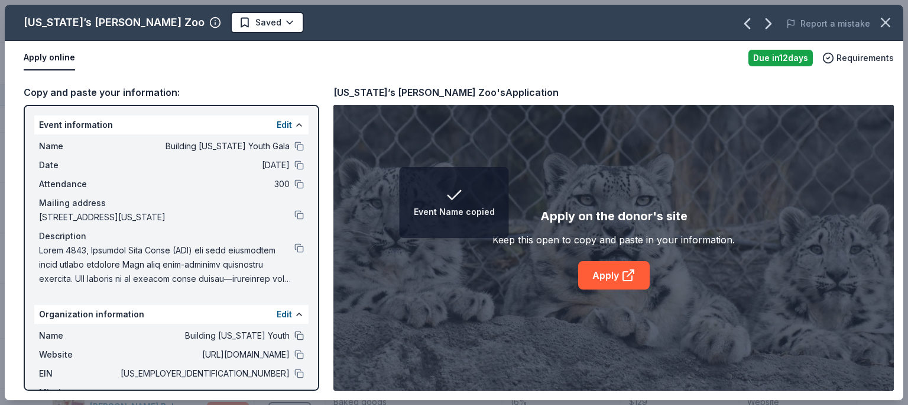
click at [295, 340] on button at bounding box center [299, 335] width 9 height 9
click at [286, 380] on div "EIN 46-4358439" at bounding box center [171, 373] width 265 height 14
click at [295, 378] on button at bounding box center [299, 372] width 9 height 9
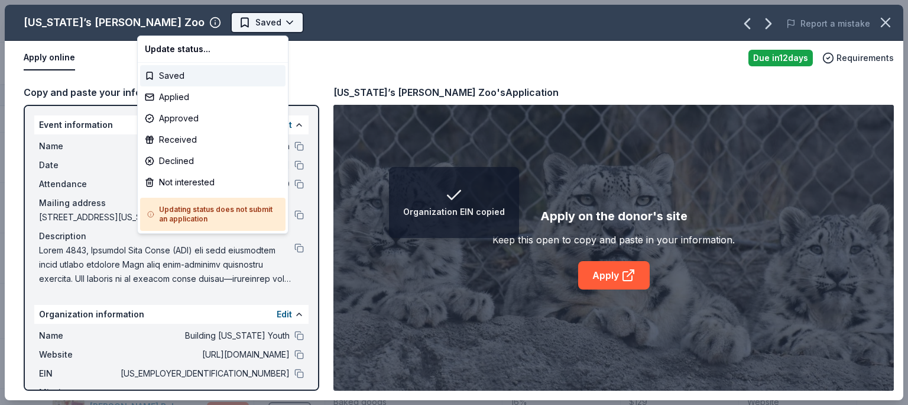
drag, startPoint x: 193, startPoint y: 25, endPoint x: 186, endPoint y: 20, distance: 9.2
click at [255, 20] on span "Saved" at bounding box center [268, 22] width 26 height 14
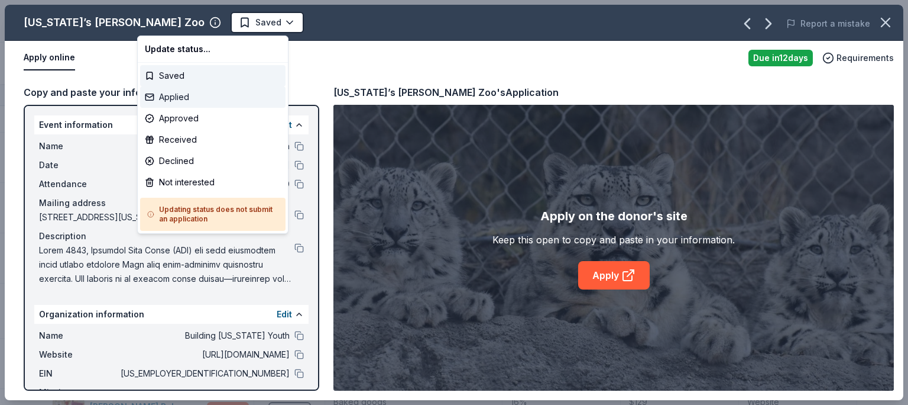
click at [176, 96] on div "Applied" at bounding box center [212, 96] width 145 height 21
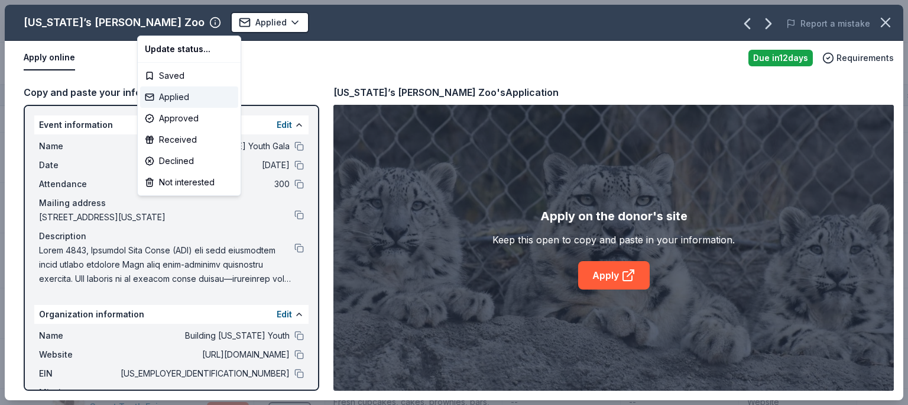
click at [174, 97] on div "Applied" at bounding box center [189, 96] width 98 height 21
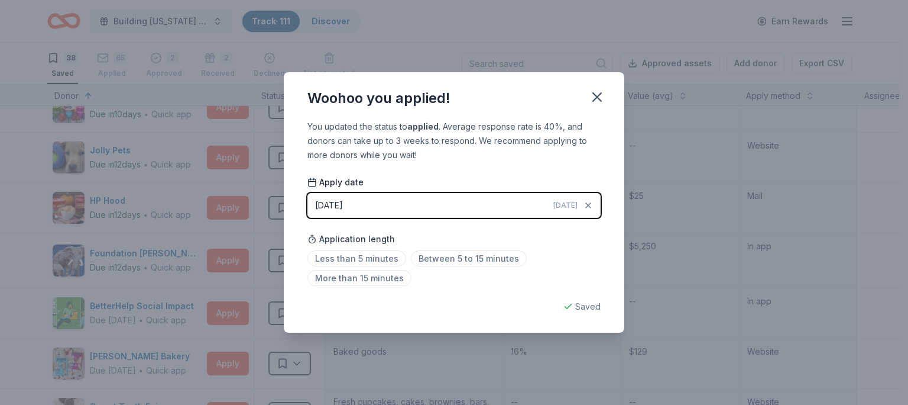
drag, startPoint x: 601, startPoint y: 98, endPoint x: 505, endPoint y: 201, distance: 141.4
click at [599, 96] on icon "button" at bounding box center [597, 97] width 17 height 17
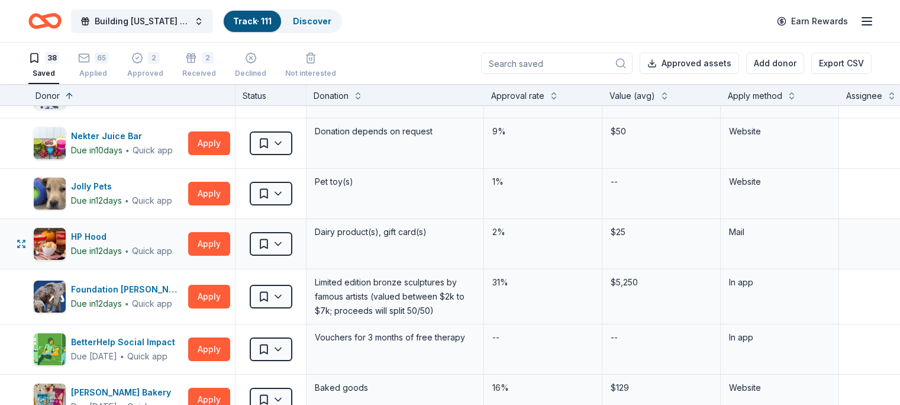
scroll to position [1209, 0]
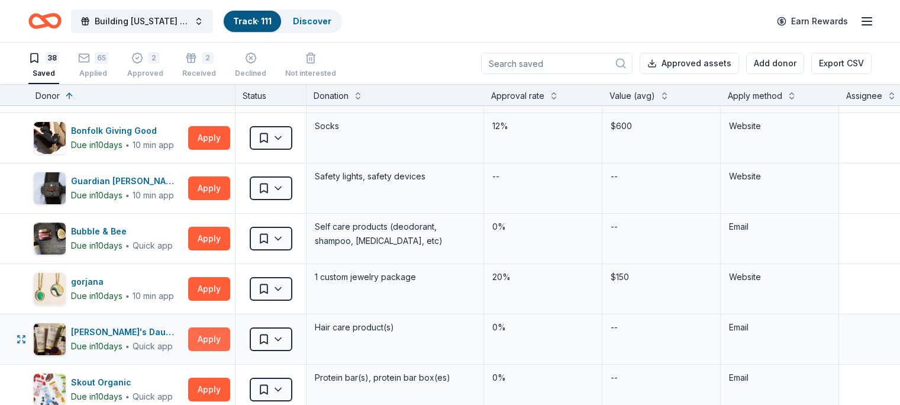
click at [219, 348] on button "Apply" at bounding box center [209, 339] width 42 height 24
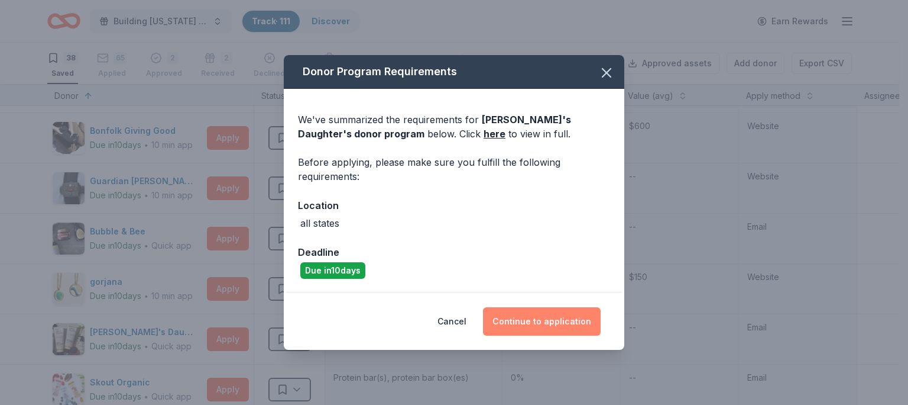
click at [525, 315] on button "Continue to application" at bounding box center [542, 321] width 118 height 28
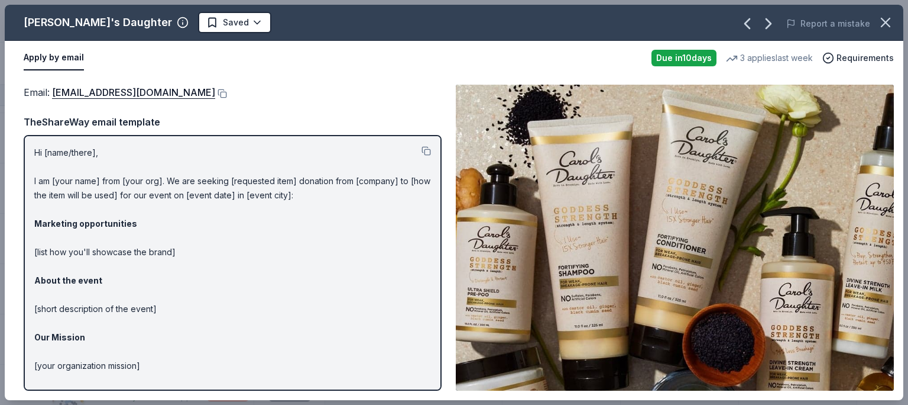
drag, startPoint x: 22, startPoint y: 92, endPoint x: 221, endPoint y: 227, distance: 239.8
click at [216, 221] on div "Email : press@support.carolsdaughter.com Email : press@support.carolsdaughter.c…" at bounding box center [454, 237] width 899 height 325
drag, startPoint x: 33, startPoint y: 149, endPoint x: 213, endPoint y: 334, distance: 257.6
click at [214, 344] on div "Hi [name/there], I am [your name] from [your org]. We are seeking [requested it…" at bounding box center [233, 262] width 418 height 255
click at [214, 328] on p "Hi [name/there], I am [your name] from [your org]. We are seeking [requested it…" at bounding box center [232, 294] width 397 height 298
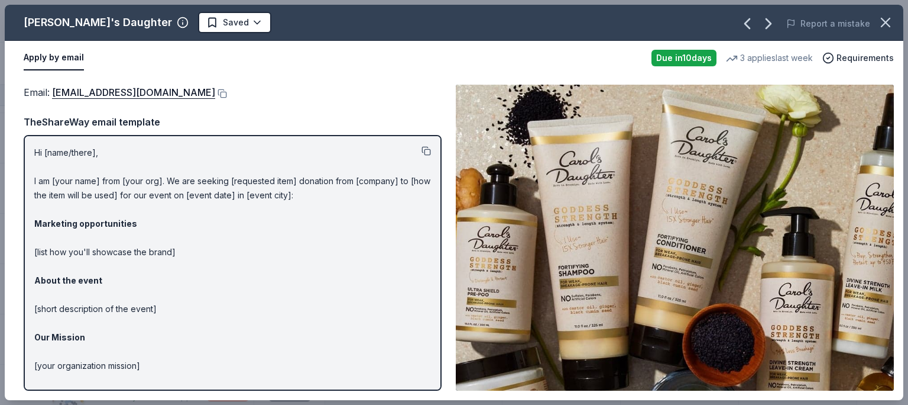
click at [422, 151] on button at bounding box center [426, 150] width 9 height 9
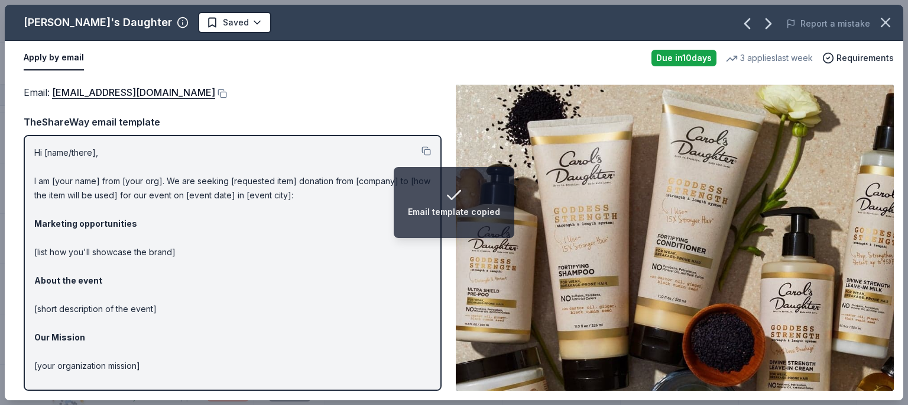
drag, startPoint x: 219, startPoint y: 95, endPoint x: 18, endPoint y: 93, distance: 201.1
click at [21, 95] on div "Email : press@support.carolsdaughter.com Email : press@support.carolsdaughter.c…" at bounding box center [454, 237] width 899 height 325
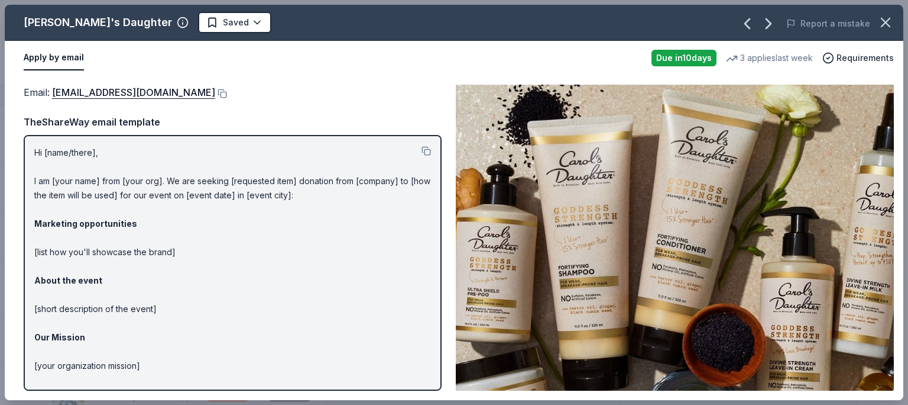
drag, startPoint x: 15, startPoint y: 92, endPoint x: 281, endPoint y: 85, distance: 266.2
click at [274, 85] on div "Email : press@support.carolsdaughter.com Email : press@support.carolsdaughter.c…" at bounding box center [454, 237] width 899 height 325
click at [225, 90] on button at bounding box center [221, 93] width 12 height 9
click at [226, 93] on button at bounding box center [221, 93] width 12 height 9
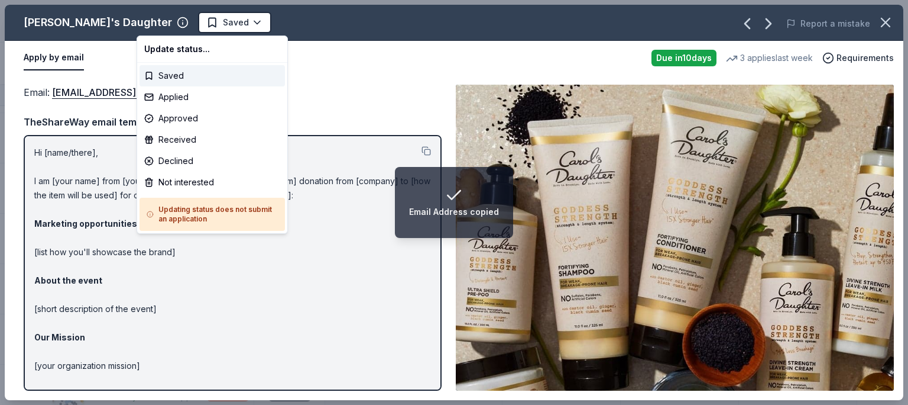
drag, startPoint x: 153, startPoint y: 18, endPoint x: 193, endPoint y: 63, distance: 60.3
click at [223, 21] on span "Saved" at bounding box center [236, 22] width 26 height 14
click at [196, 102] on div "Applied" at bounding box center [212, 96] width 145 height 21
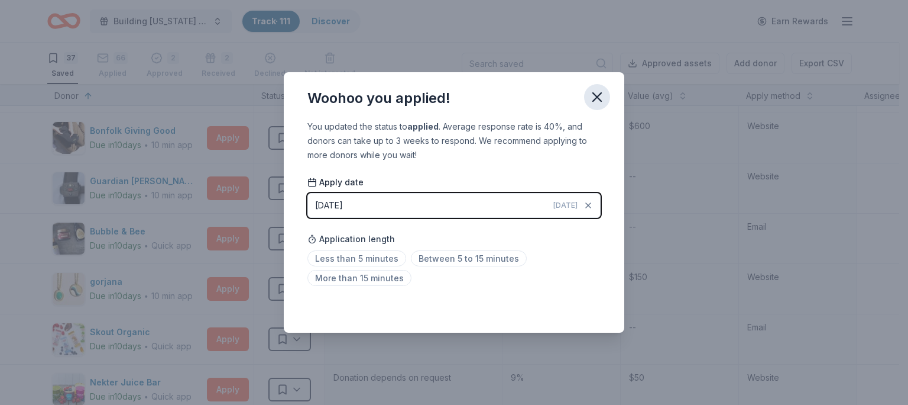
click at [599, 93] on icon "button" at bounding box center [597, 97] width 17 height 17
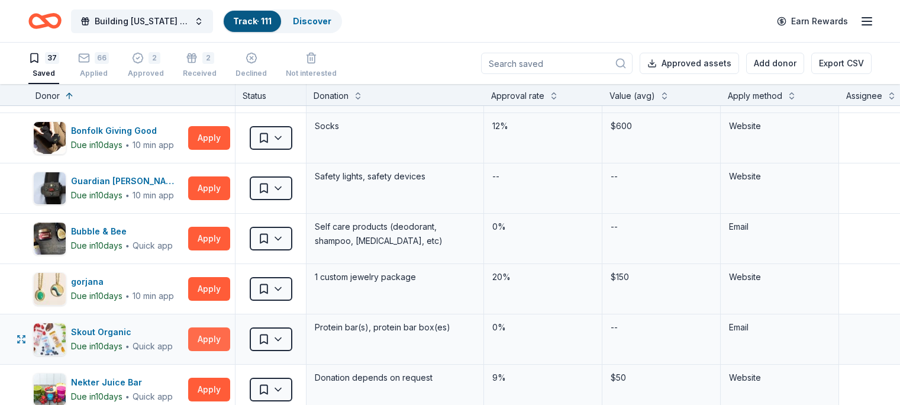
click at [222, 335] on button "Apply" at bounding box center [209, 339] width 42 height 24
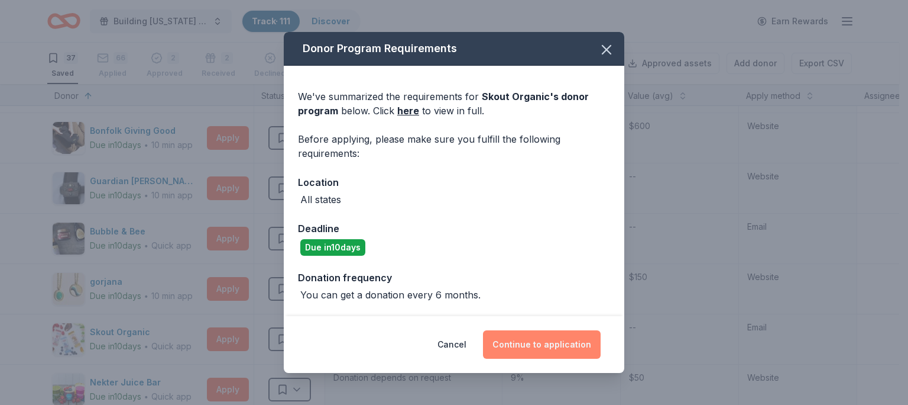
click at [568, 345] on button "Continue to application" at bounding box center [542, 344] width 118 height 28
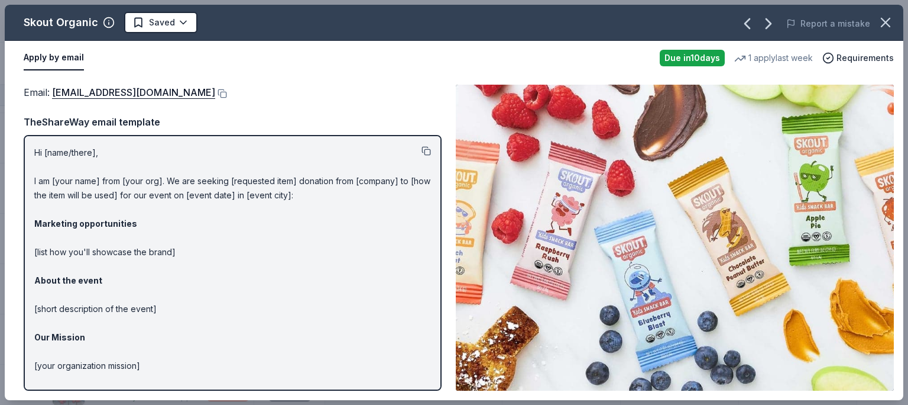
click at [422, 147] on button at bounding box center [426, 150] width 9 height 9
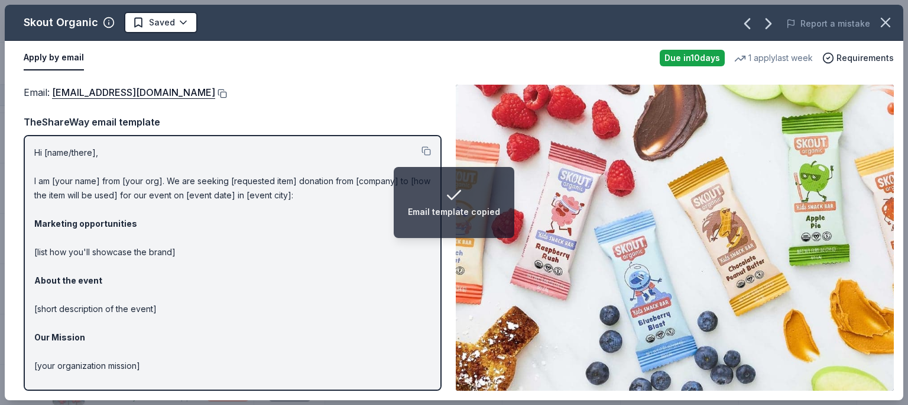
click at [215, 96] on button at bounding box center [221, 93] width 12 height 9
click at [215, 90] on button at bounding box center [221, 93] width 12 height 9
click at [147, 13] on button "Saved" at bounding box center [160, 22] width 73 height 21
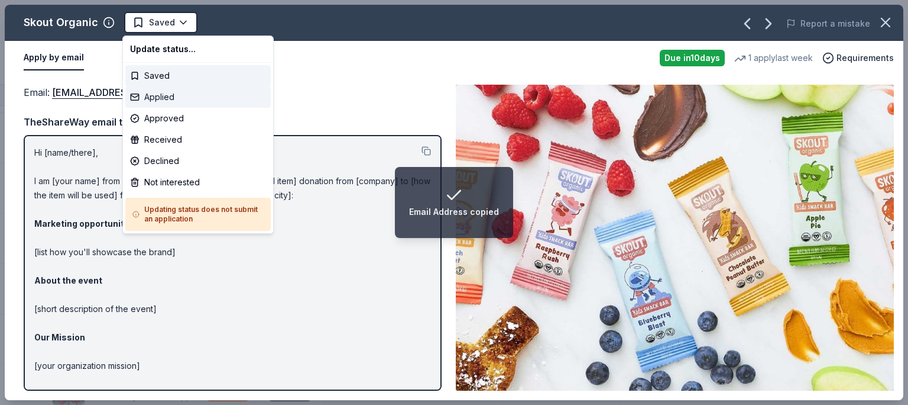
click at [172, 94] on div "Applied" at bounding box center [197, 96] width 145 height 21
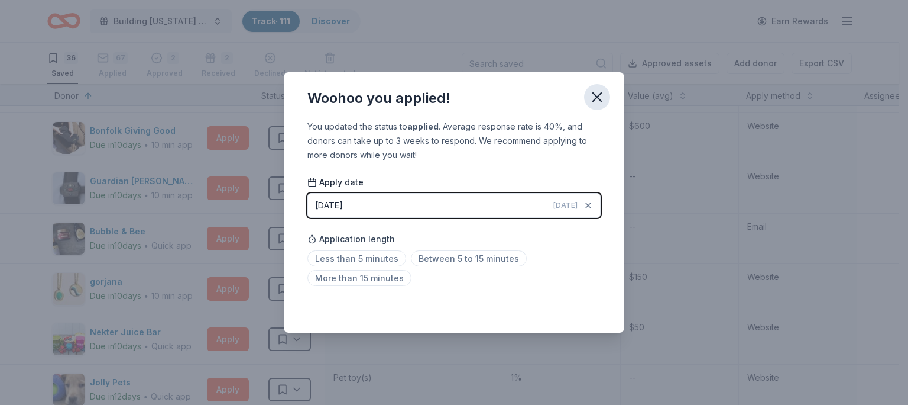
click at [601, 93] on icon "button" at bounding box center [597, 97] width 8 height 8
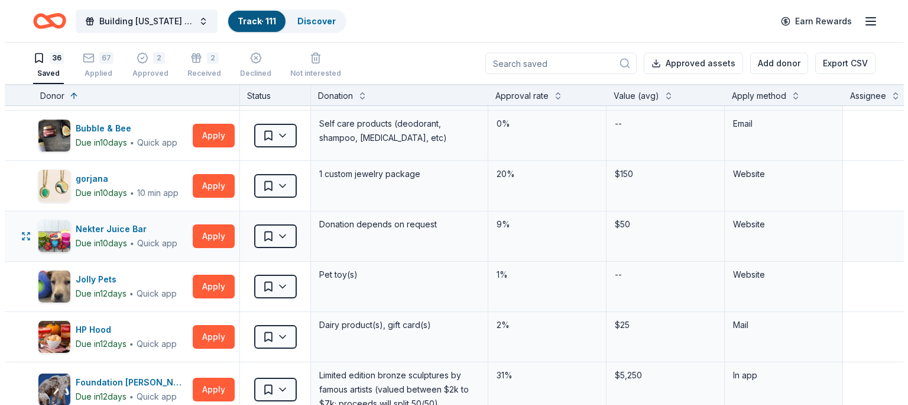
scroll to position [1268, 0]
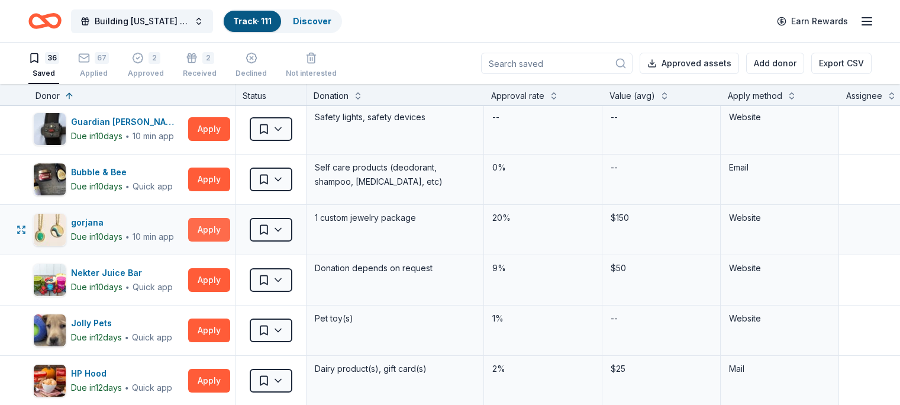
click at [219, 231] on button "Apply" at bounding box center [209, 230] width 42 height 24
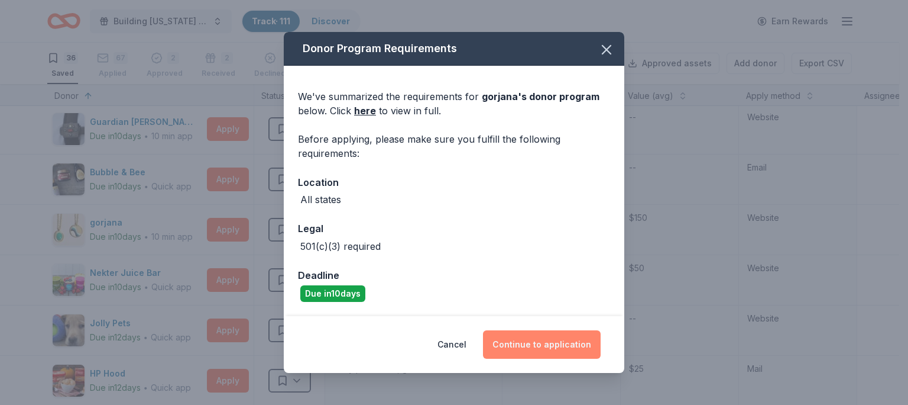
click at [526, 345] on button "Continue to application" at bounding box center [542, 344] width 118 height 28
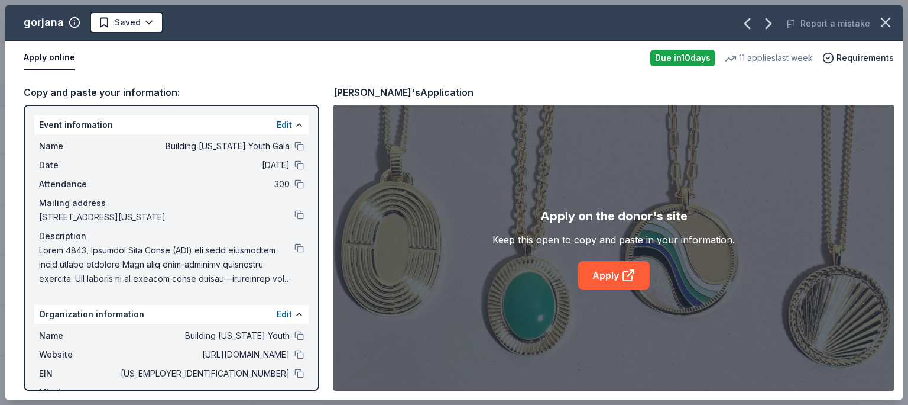
click at [506, 288] on div "Apply on the donor's site Keep this open to copy and paste in your information.…" at bounding box center [614, 248] width 561 height 286
click at [622, 270] on icon at bounding box center [629, 275] width 14 height 14
click at [295, 340] on button at bounding box center [299, 335] width 9 height 9
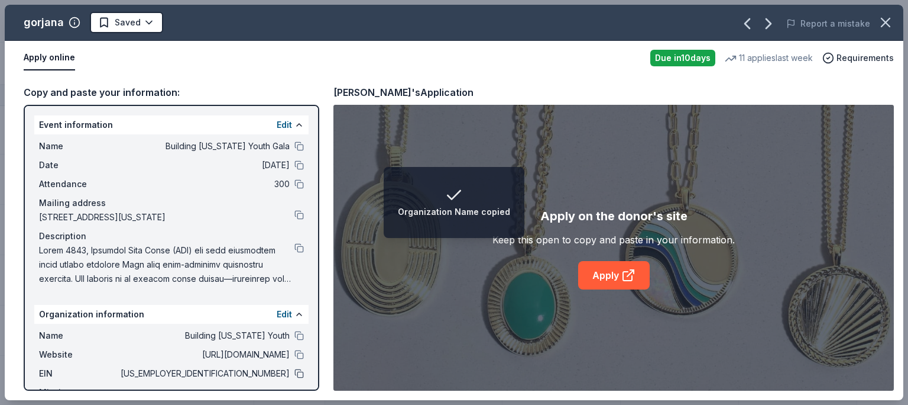
click at [295, 378] on button at bounding box center [299, 372] width 9 height 9
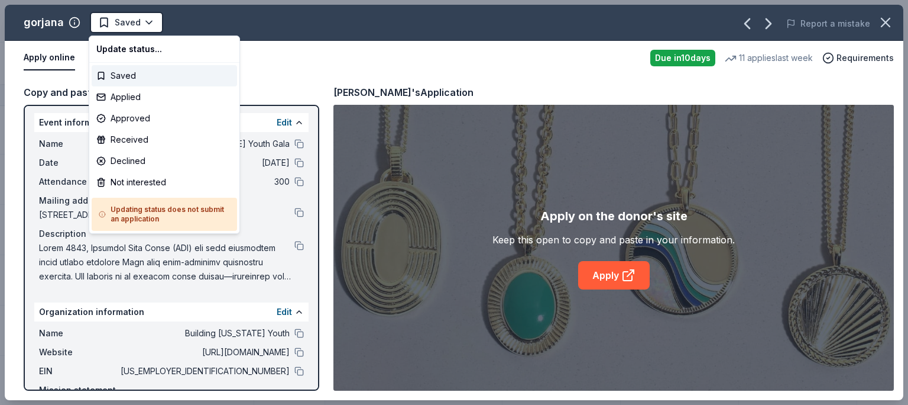
click at [138, 21] on button "Saved" at bounding box center [126, 22] width 73 height 21
click at [150, 99] on div "Applied" at bounding box center [164, 96] width 145 height 21
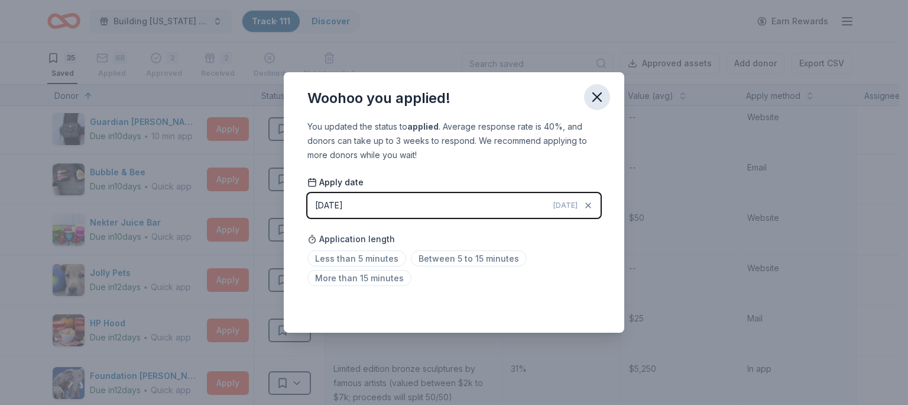
click at [596, 92] on icon "button" at bounding box center [597, 97] width 17 height 17
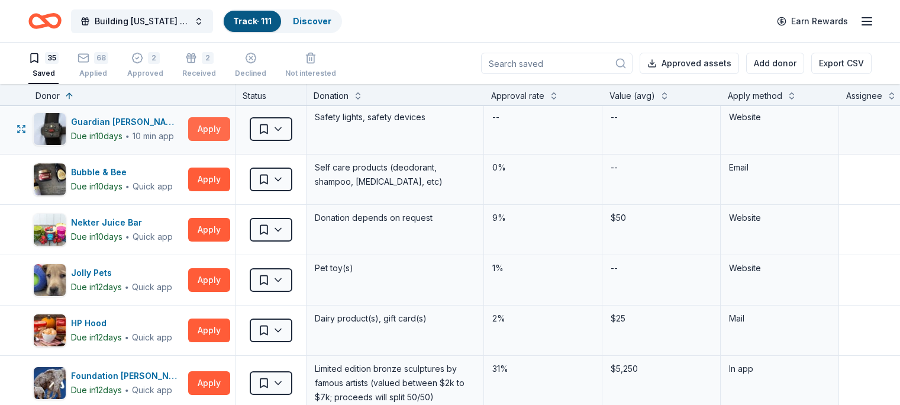
click at [230, 131] on button "Apply" at bounding box center [209, 129] width 42 height 24
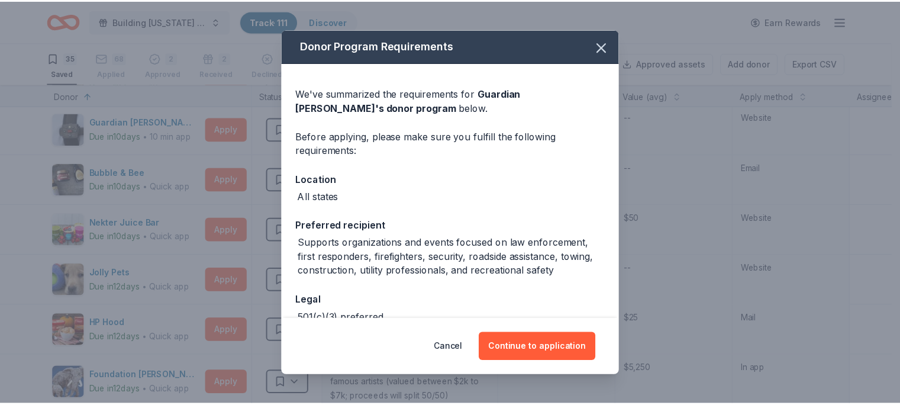
scroll to position [69, 0]
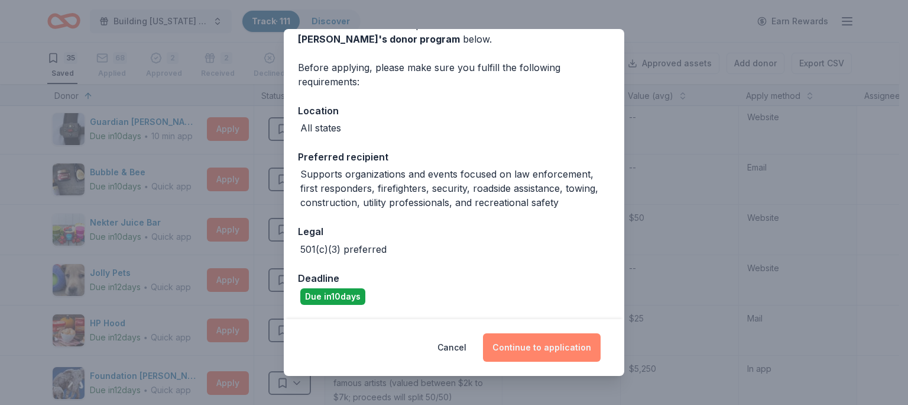
drag, startPoint x: 557, startPoint y: 354, endPoint x: 550, endPoint y: 350, distance: 8.0
click at [550, 350] on button "Continue to application" at bounding box center [542, 347] width 118 height 28
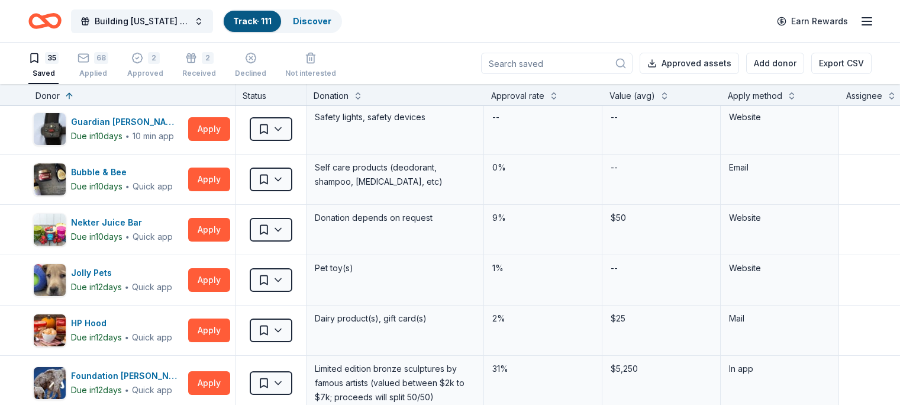
scroll to position [0, 0]
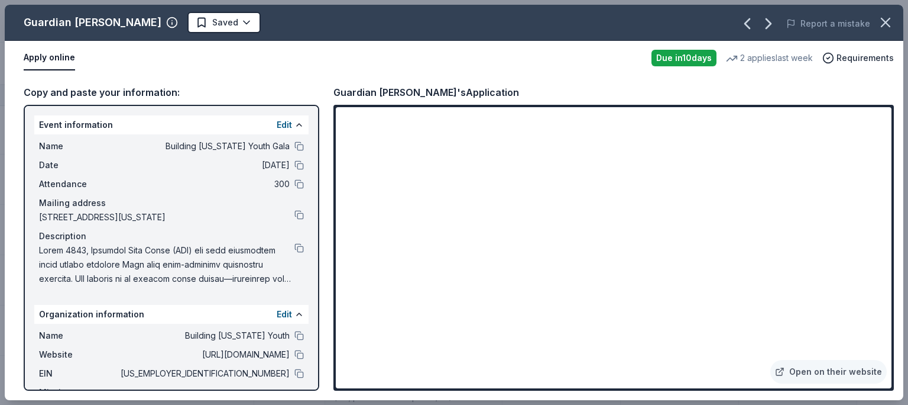
click at [326, 89] on div "Copy and paste your information: Event information Edit Name Building Utah Yout…" at bounding box center [454, 237] width 899 height 325
click at [295, 359] on button at bounding box center [299, 354] width 9 height 9
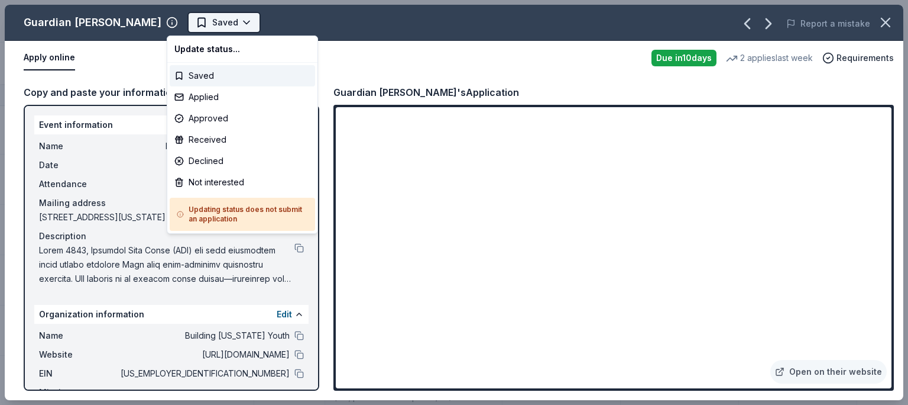
click at [212, 18] on span "Saved" at bounding box center [225, 22] width 26 height 14
click at [202, 121] on div "Approved" at bounding box center [242, 118] width 145 height 21
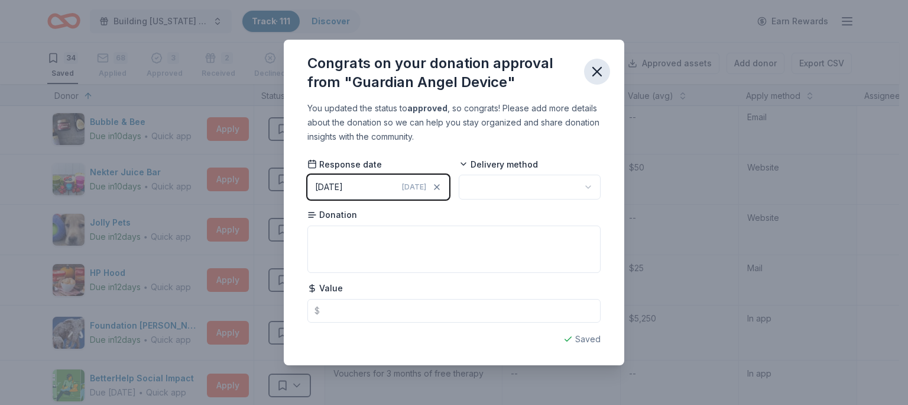
click at [596, 76] on icon "button" at bounding box center [597, 71] width 17 height 17
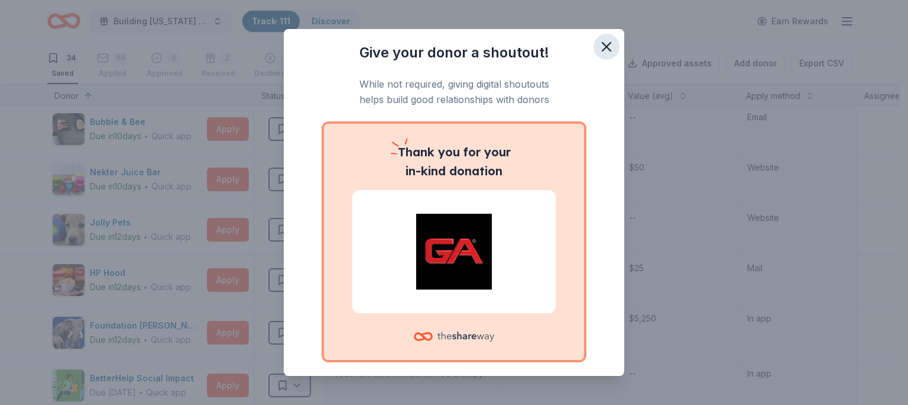
click at [599, 45] on icon "button" at bounding box center [607, 46] width 17 height 17
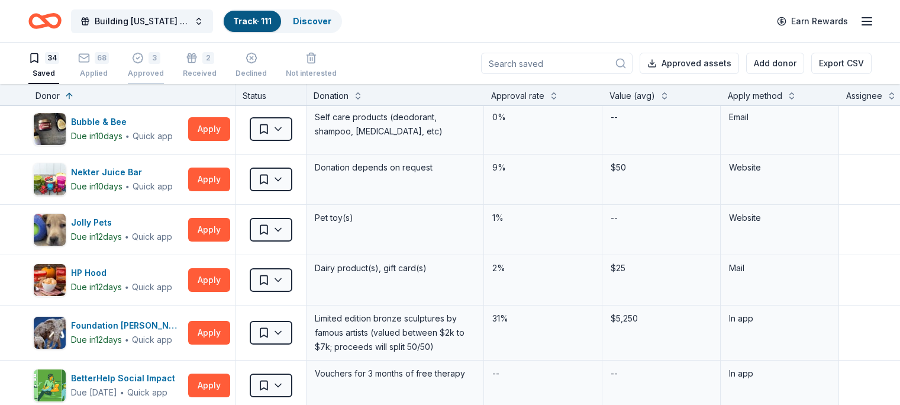
click at [149, 70] on div "Approved" at bounding box center [146, 73] width 36 height 9
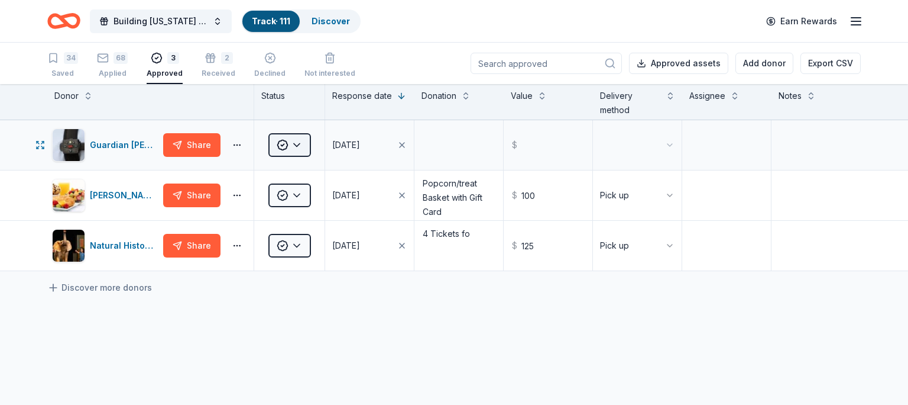
click at [287, 144] on span "Approved" at bounding box center [283, 145] width 12 height 12
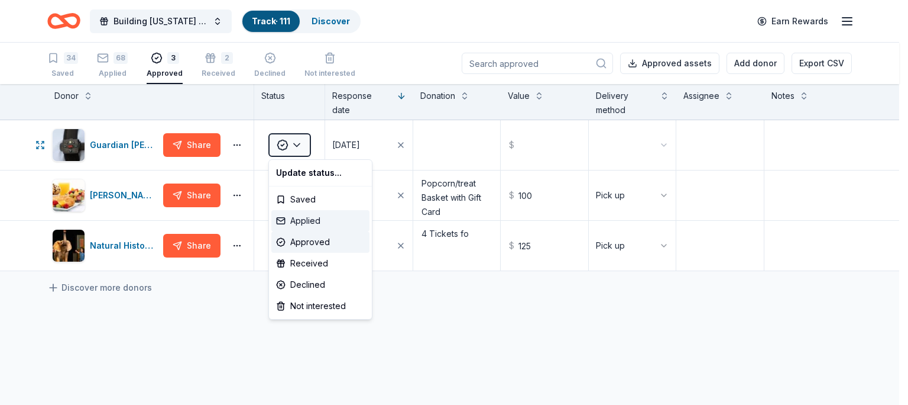
click at [293, 219] on div "Applied" at bounding box center [320, 220] width 98 height 21
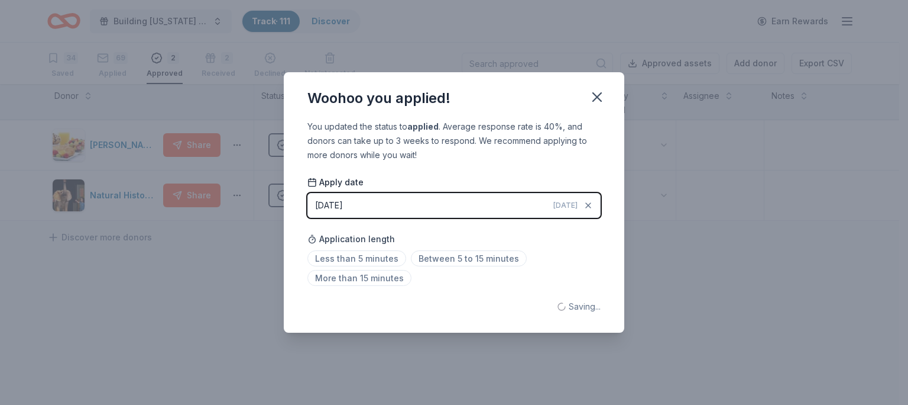
click at [66, 70] on div "Woohoo you applied! You updated the status to applied . Average response rate i…" at bounding box center [454, 202] width 908 height 405
click at [602, 96] on icon "button" at bounding box center [597, 97] width 17 height 17
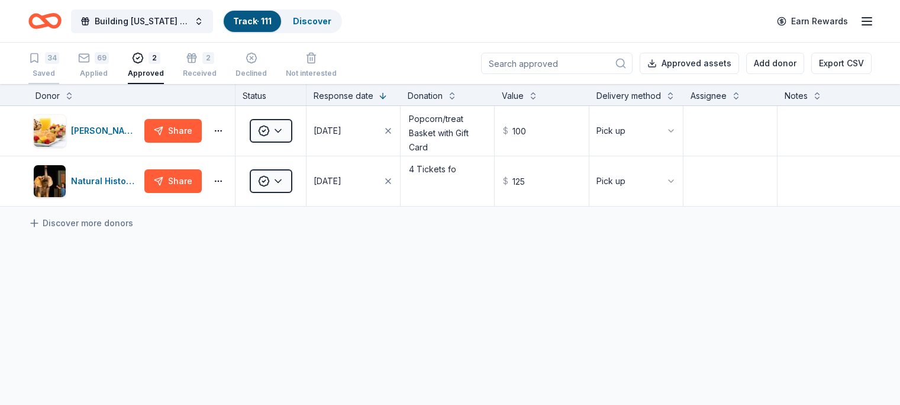
click at [59, 70] on div "Saved" at bounding box center [43, 73] width 31 height 9
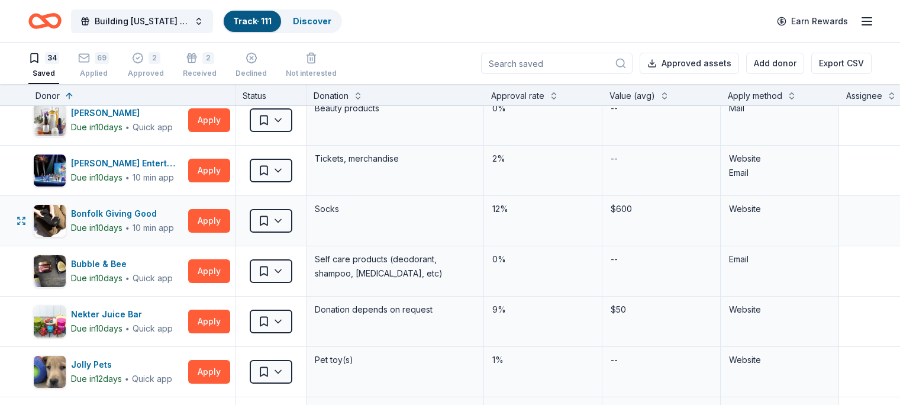
scroll to position [1186, 0]
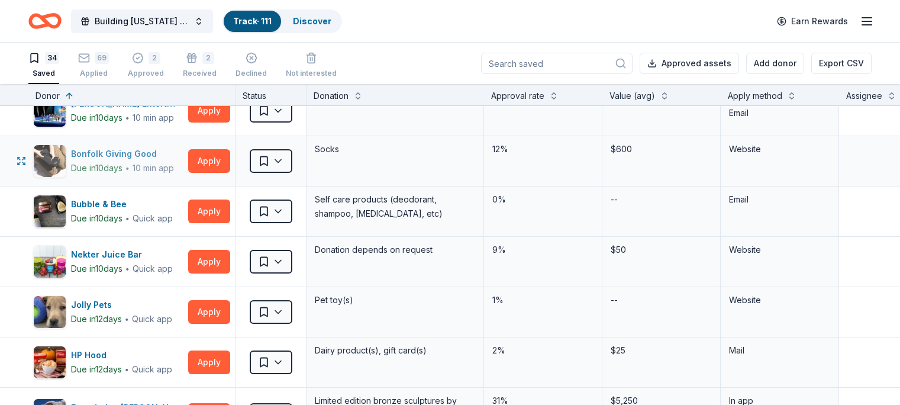
click at [117, 154] on div "Bonfolk Giving Good" at bounding box center [122, 154] width 103 height 14
click at [326, 18] on link "Discover" at bounding box center [312, 21] width 38 height 10
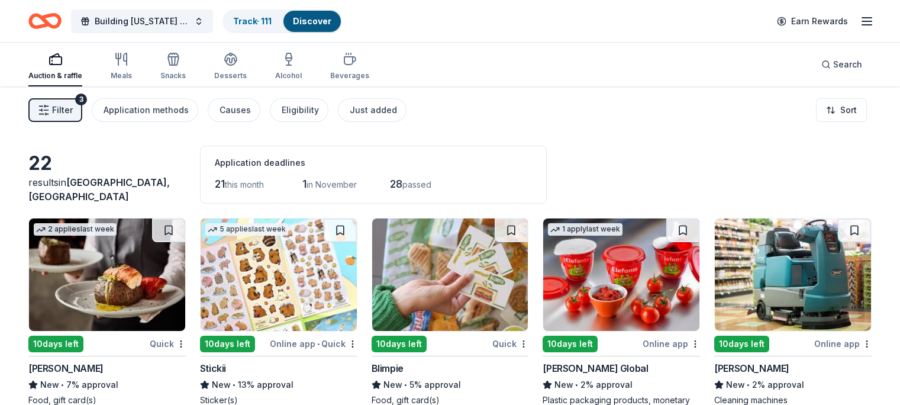
click at [64, 103] on button "Filter 3" at bounding box center [55, 110] width 54 height 24
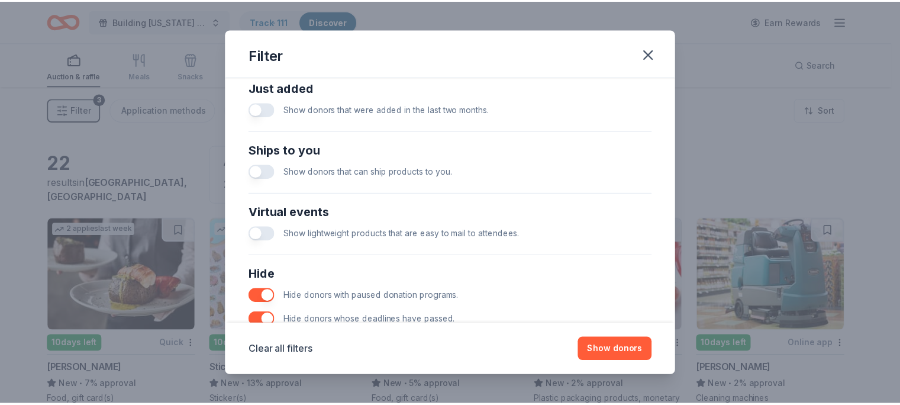
scroll to position [532, 0]
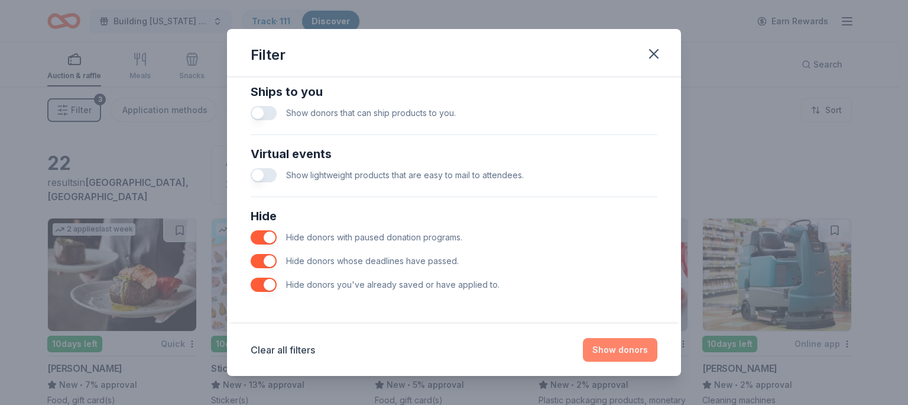
click at [607, 347] on button "Show donors" at bounding box center [620, 350] width 75 height 24
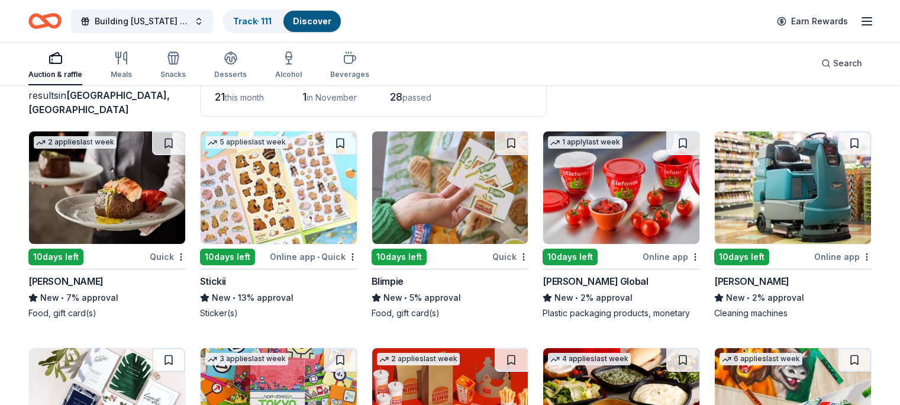
scroll to position [237, 0]
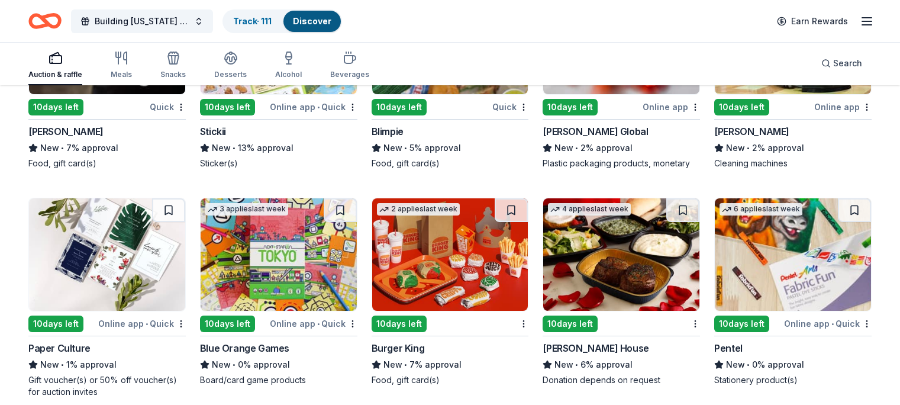
click at [105, 248] on img at bounding box center [107, 254] width 156 height 112
click at [128, 263] on img at bounding box center [107, 254] width 156 height 112
click at [328, 18] on link "Discover" at bounding box center [314, 21] width 38 height 10
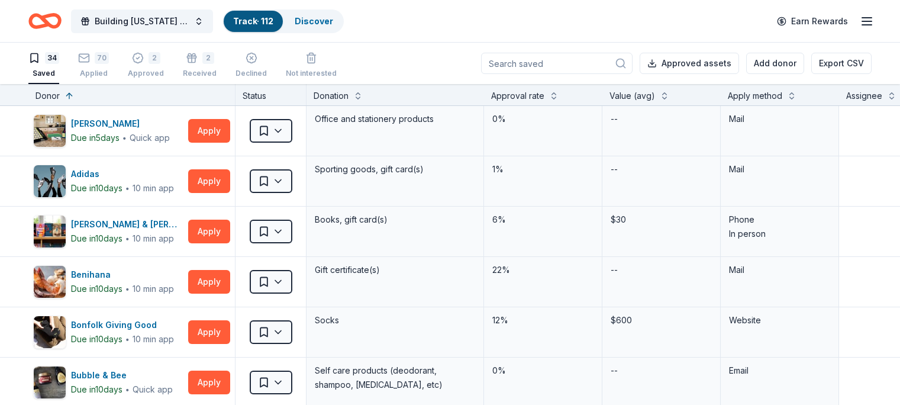
click at [364, 10] on div "Building Utah Youth Gala Track · 112 Discover Earn Rewards" at bounding box center [449, 21] width 843 height 28
drag, startPoint x: 354, startPoint y: 12, endPoint x: 345, endPoint y: 15, distance: 9.6
click at [333, 17] on link "Discover" at bounding box center [314, 21] width 38 height 10
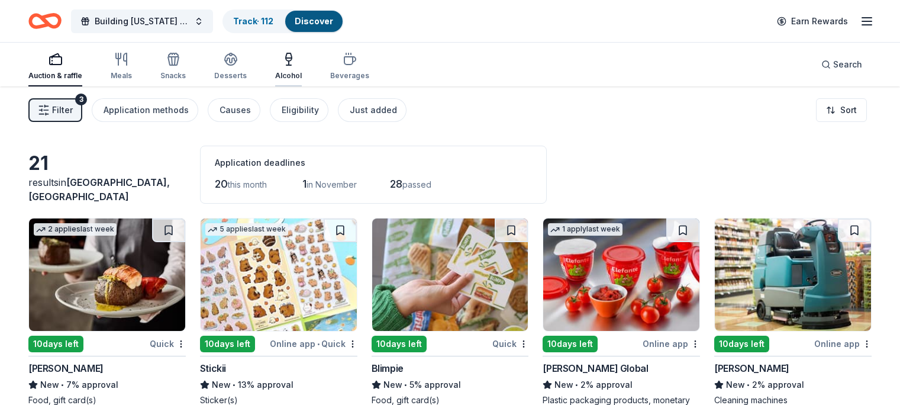
click at [296, 64] on icon "button" at bounding box center [289, 59] width 14 height 14
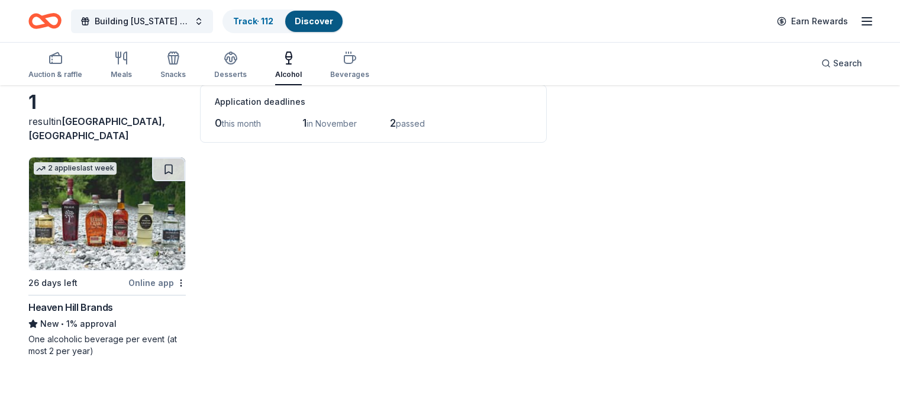
scroll to position [86, 0]
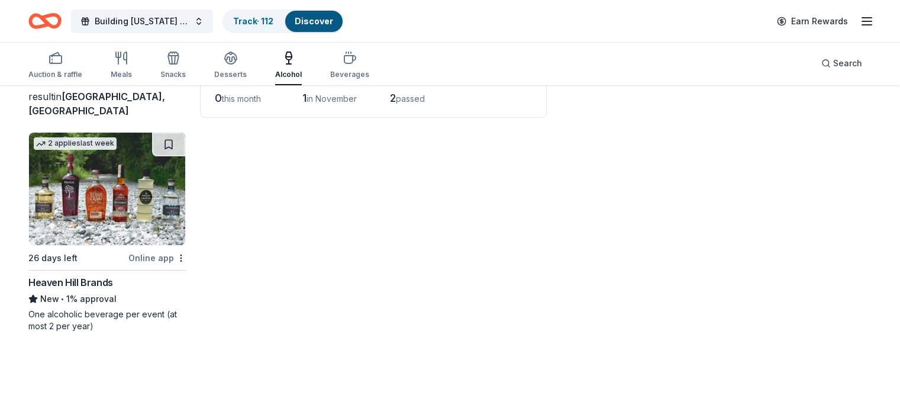
click at [130, 316] on div "One alcoholic beverage per event (at most 2 per year)" at bounding box center [106, 320] width 157 height 24
click at [360, 67] on div "Beverages" at bounding box center [349, 65] width 39 height 28
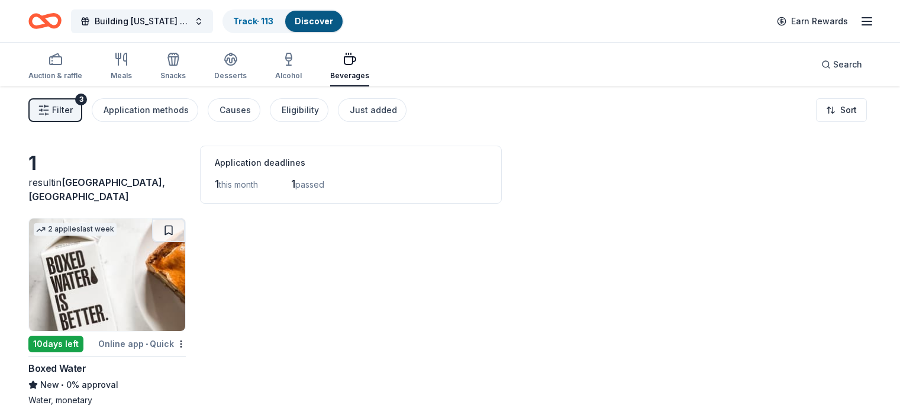
scroll to position [86, 0]
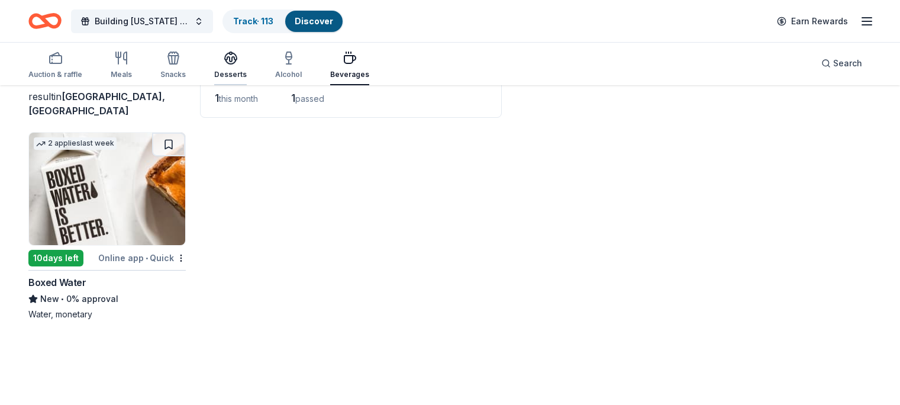
click at [242, 70] on div "Desserts" at bounding box center [230, 74] width 33 height 9
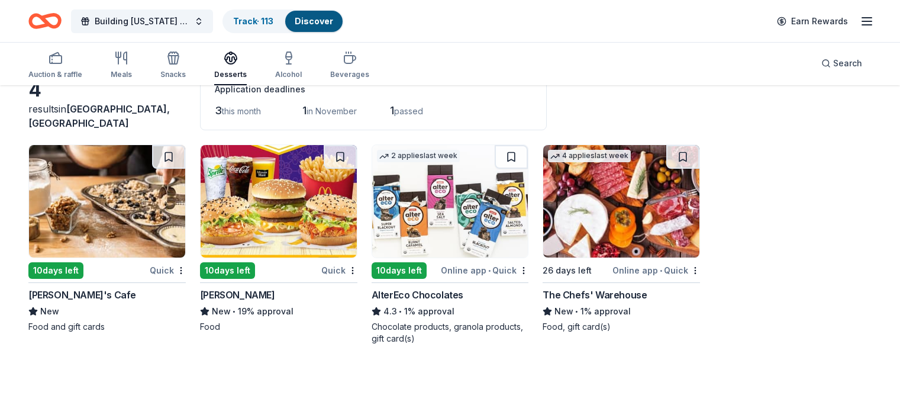
scroll to position [86, 0]
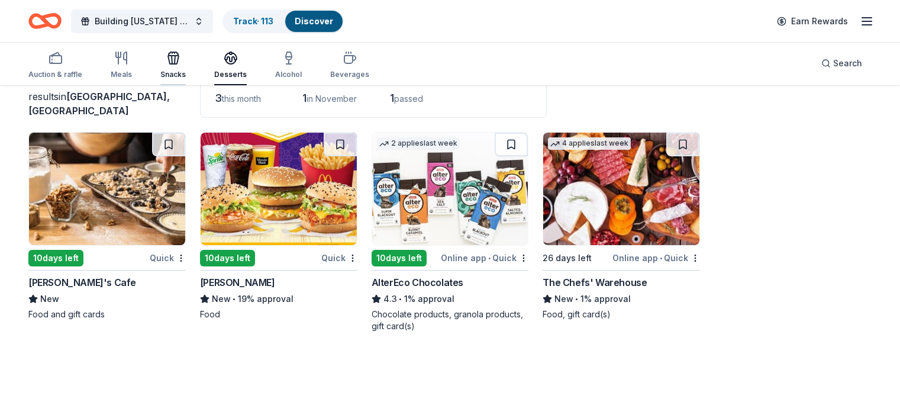
click at [177, 62] on div "button" at bounding box center [172, 58] width 25 height 14
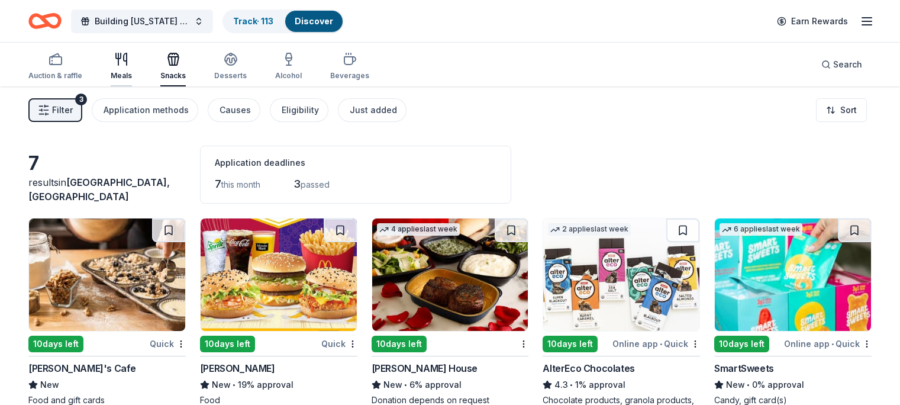
click at [132, 73] on div "Meals" at bounding box center [121, 75] width 21 height 9
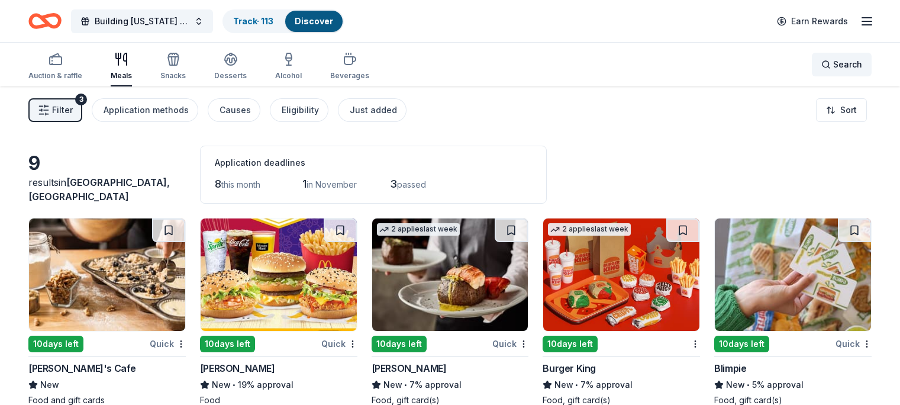
click at [833, 63] on span "Search" at bounding box center [847, 64] width 29 height 14
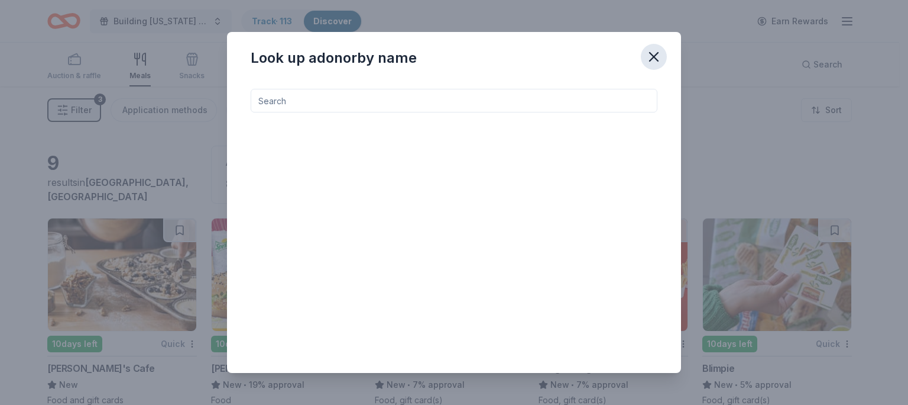
click at [655, 58] on icon "button" at bounding box center [654, 57] width 8 height 8
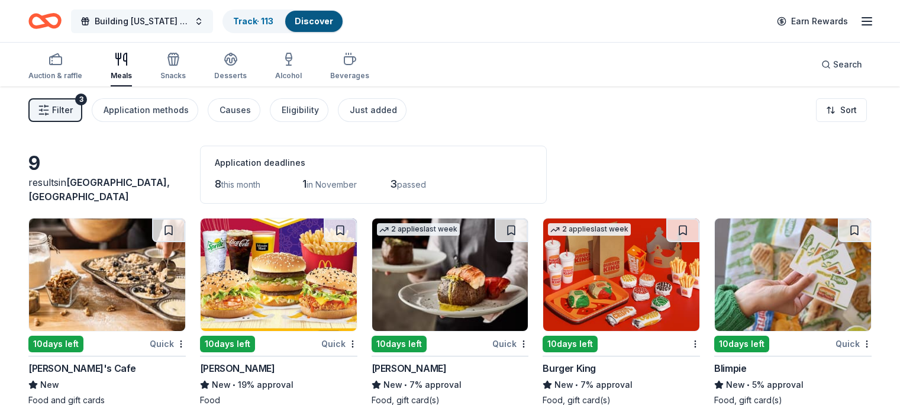
click at [176, 15] on span "Building [US_STATE] Youth Gala" at bounding box center [142, 21] width 95 height 14
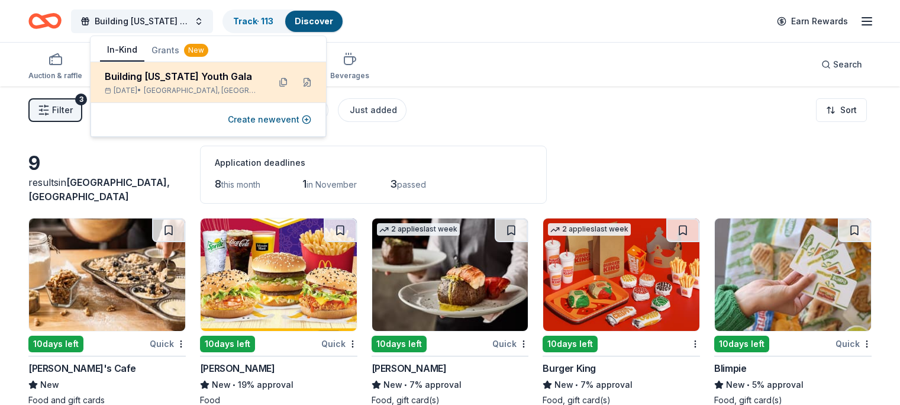
click at [203, 81] on div "Building [US_STATE] Youth Gala" at bounding box center [182, 76] width 155 height 14
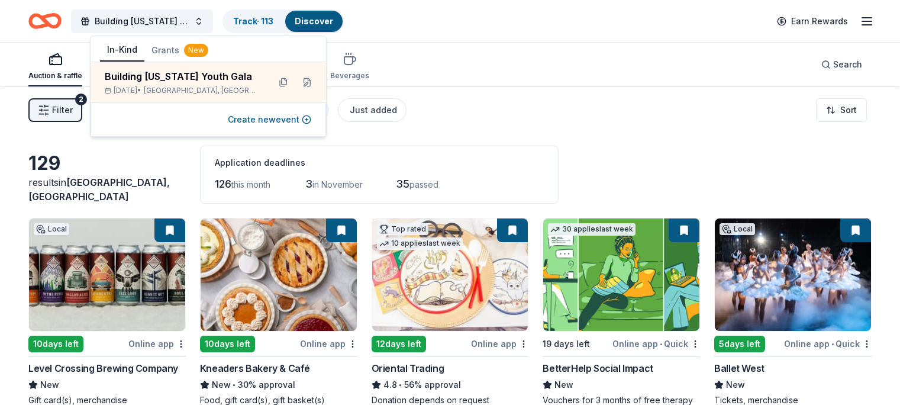
click at [583, 85] on div "Auction & raffle Meals Snacks Desserts Alcohol Beverages Search" at bounding box center [449, 65] width 843 height 44
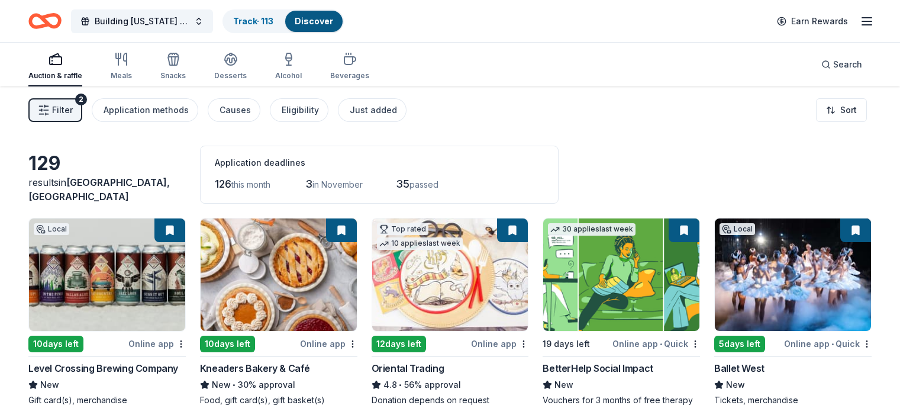
click at [82, 116] on button "Filter 2" at bounding box center [55, 110] width 54 height 24
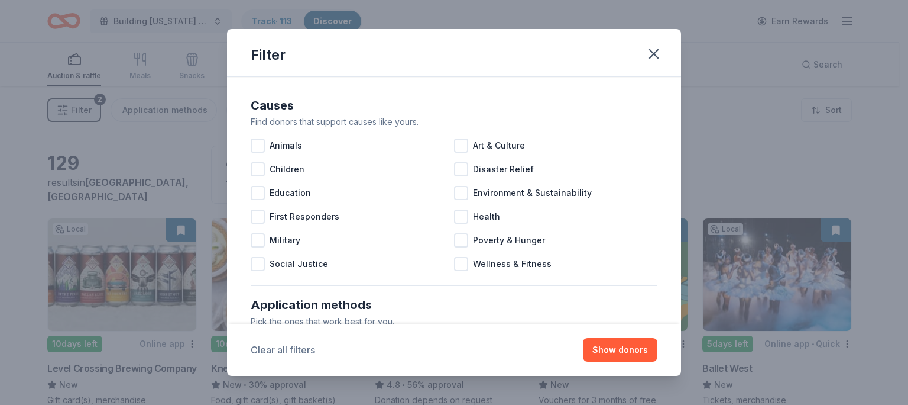
click at [272, 351] on button "Clear all filters" at bounding box center [283, 349] width 64 height 14
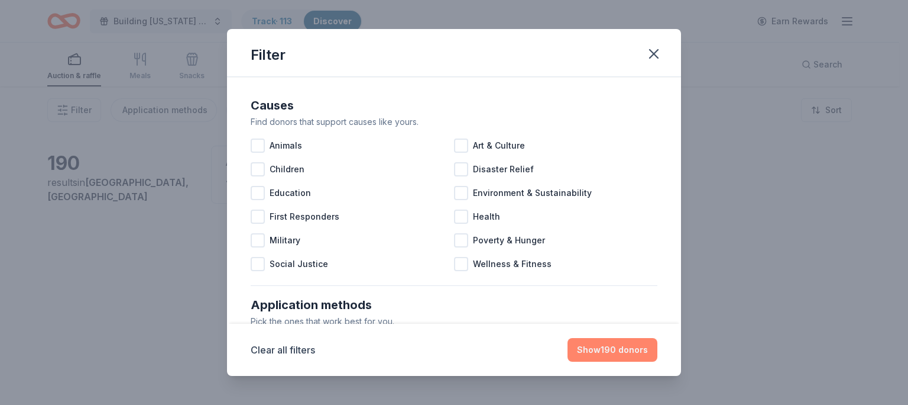
drag, startPoint x: 604, startPoint y: 348, endPoint x: 567, endPoint y: 352, distance: 37.4
click at [599, 350] on button "Show 190 donors" at bounding box center [613, 350] width 90 height 24
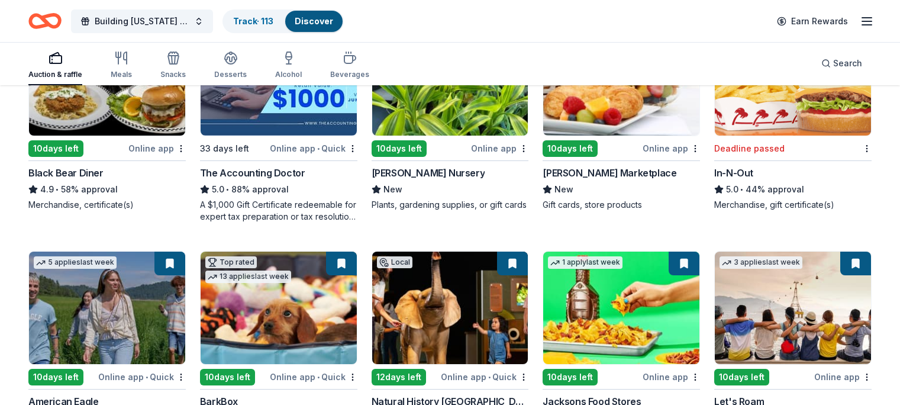
scroll to position [30, 0]
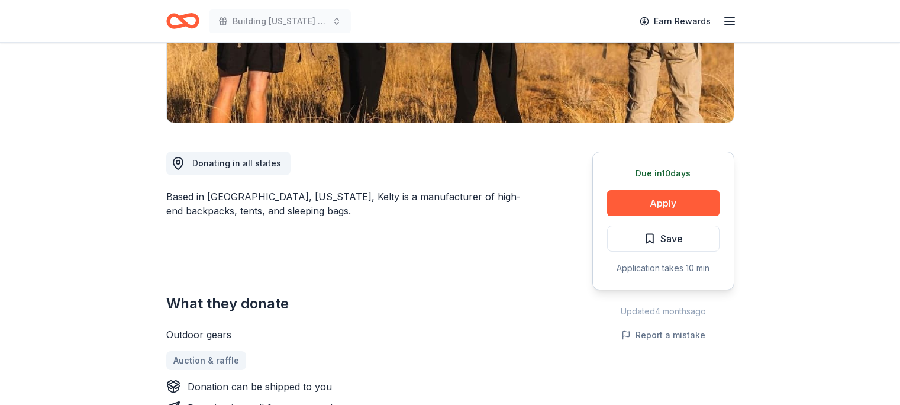
scroll to position [237, 0]
click at [658, 240] on span "Save" at bounding box center [662, 238] width 39 height 15
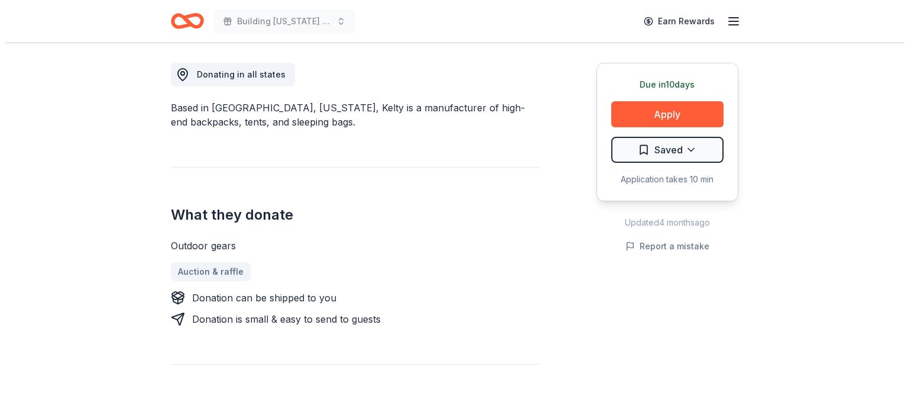
scroll to position [473, 0]
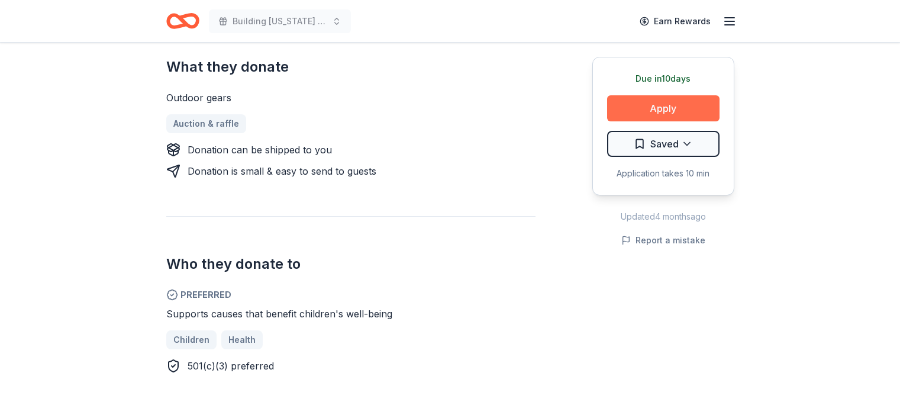
click at [665, 106] on button "Apply" at bounding box center [663, 108] width 112 height 26
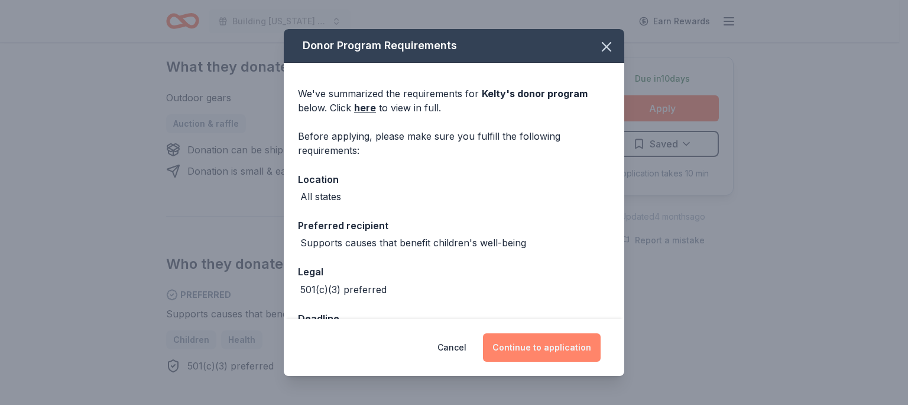
click at [549, 349] on button "Continue to application" at bounding box center [542, 347] width 118 height 28
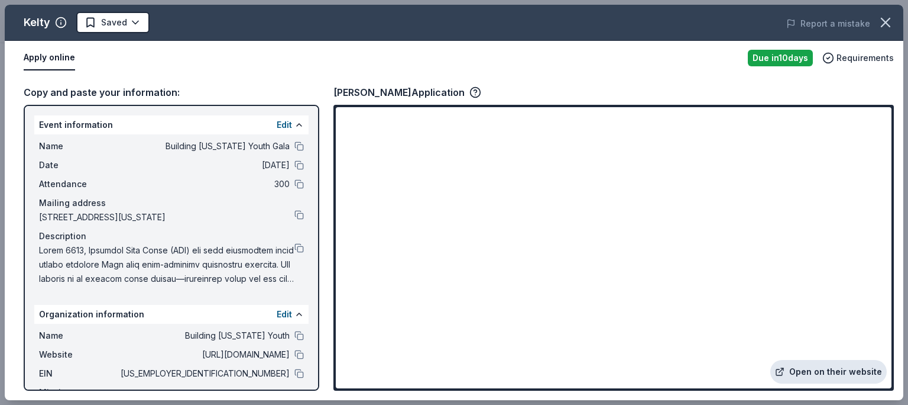
click at [813, 376] on link "Open on their website" at bounding box center [829, 372] width 117 height 24
click at [295, 340] on button at bounding box center [299, 335] width 9 height 9
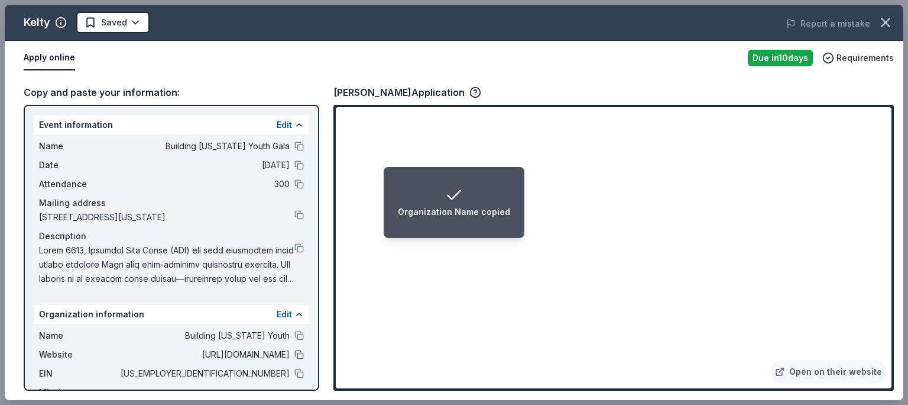
click at [295, 359] on button at bounding box center [299, 354] width 9 height 9
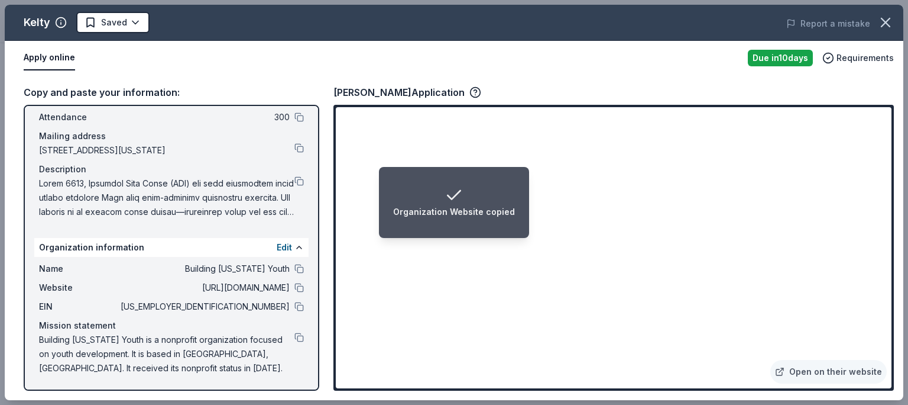
click at [294, 174] on div "Description" at bounding box center [171, 169] width 265 height 14
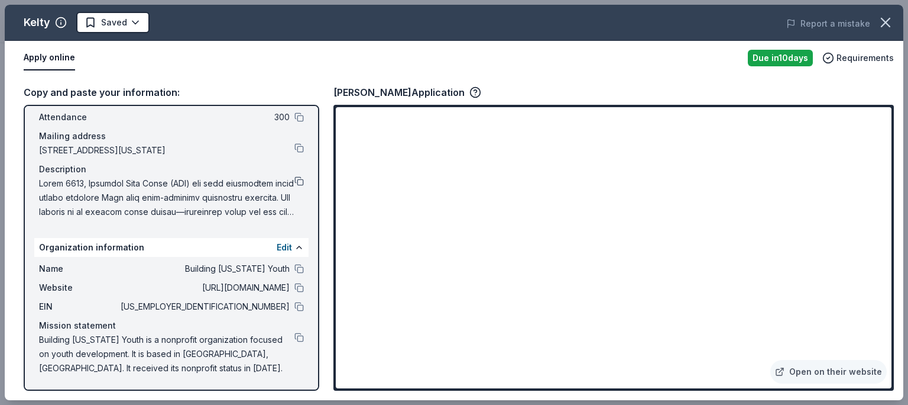
click at [295, 179] on button at bounding box center [299, 180] width 9 height 9
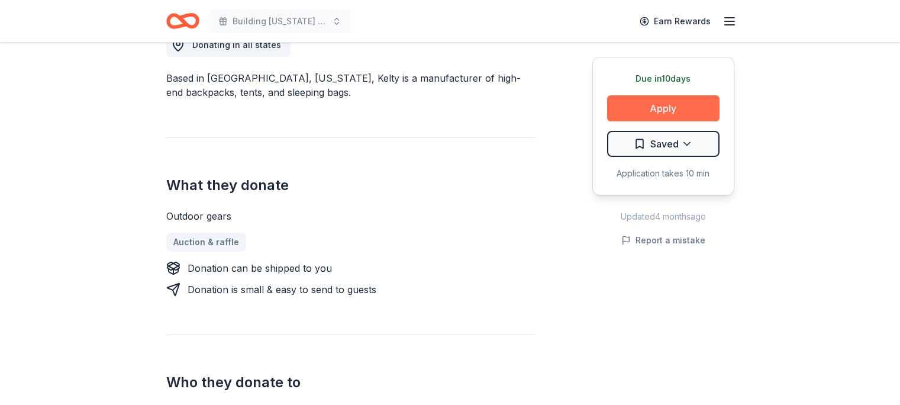
click at [647, 107] on button "Apply" at bounding box center [663, 108] width 112 height 26
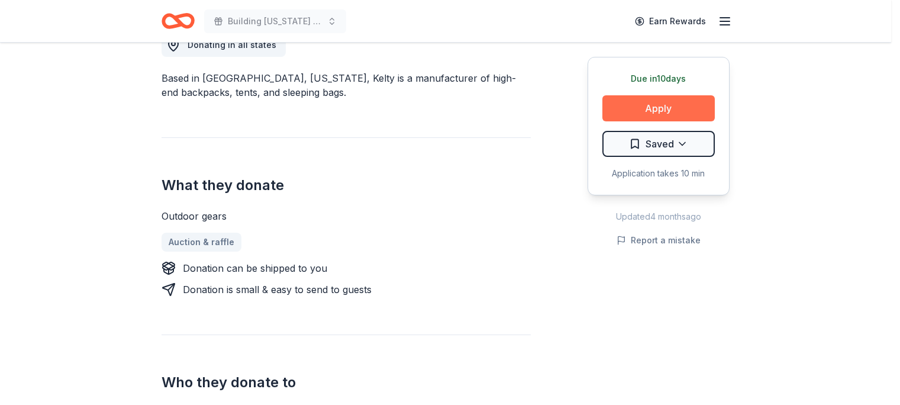
scroll to position [355, 0]
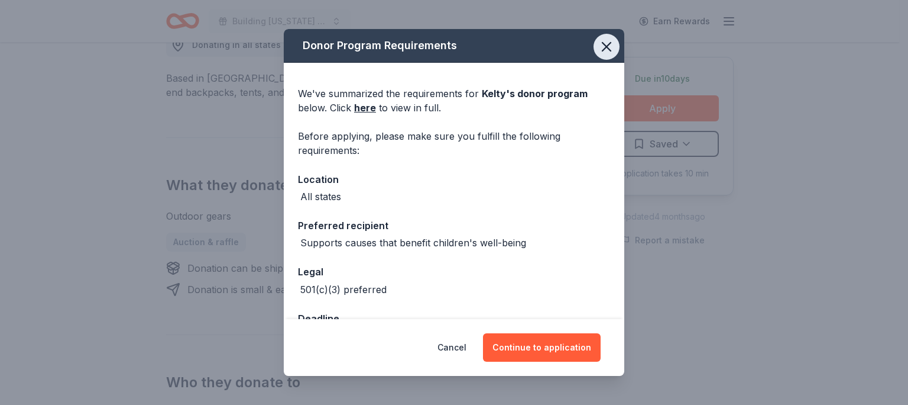
click at [594, 51] on button "button" at bounding box center [607, 47] width 26 height 26
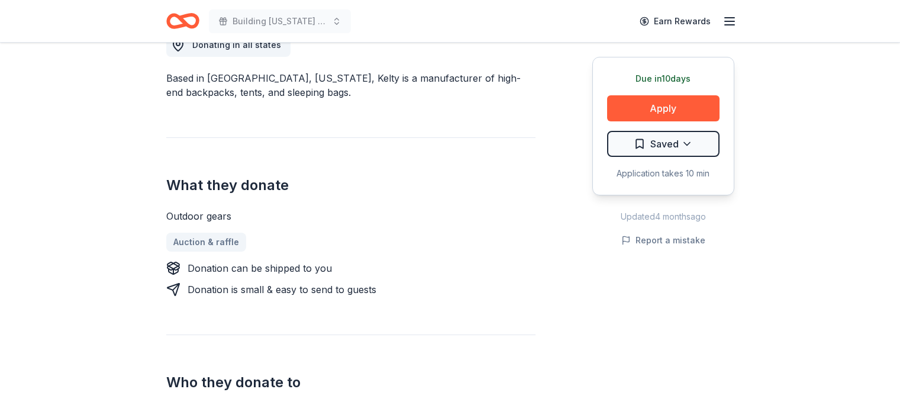
scroll to position [0, 0]
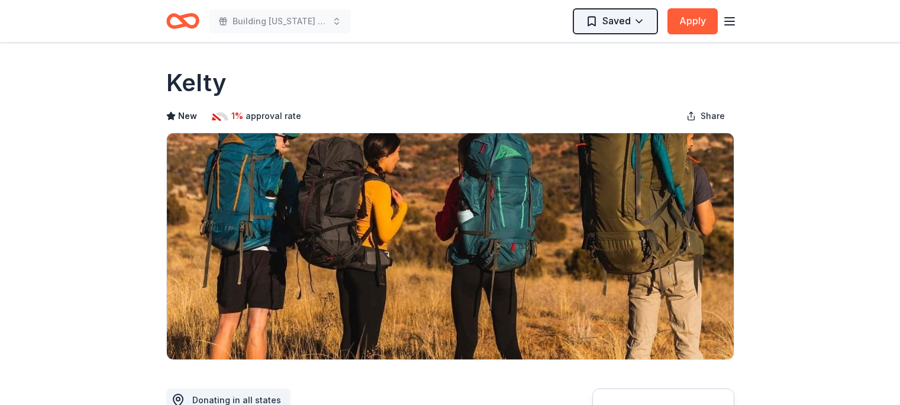
click at [640, 20] on button "Saved" at bounding box center [614, 21] width 85 height 26
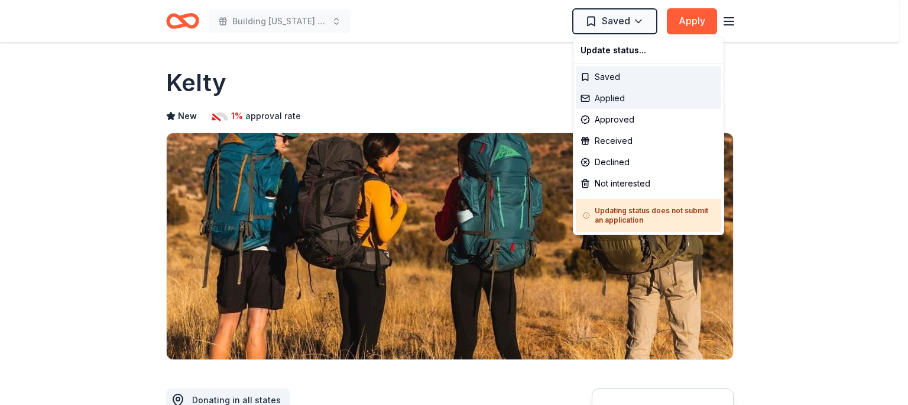
click at [632, 105] on div "Applied" at bounding box center [648, 98] width 145 height 21
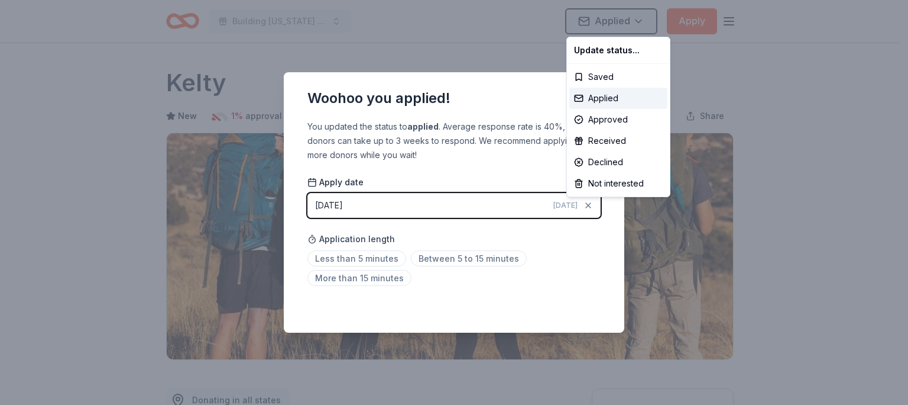
click at [541, 92] on html "Building Utah Youth Gala Applied Apply Due in 10 days Share Kelty New 1% approv…" at bounding box center [454, 202] width 908 height 405
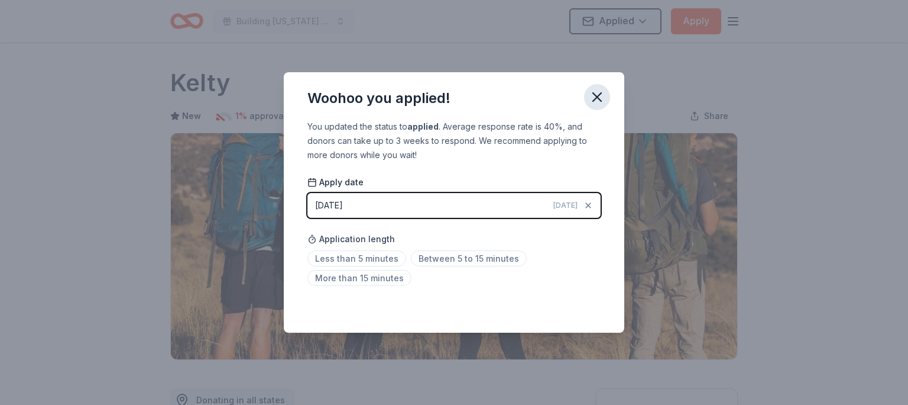
click at [600, 96] on icon "button" at bounding box center [597, 97] width 17 height 17
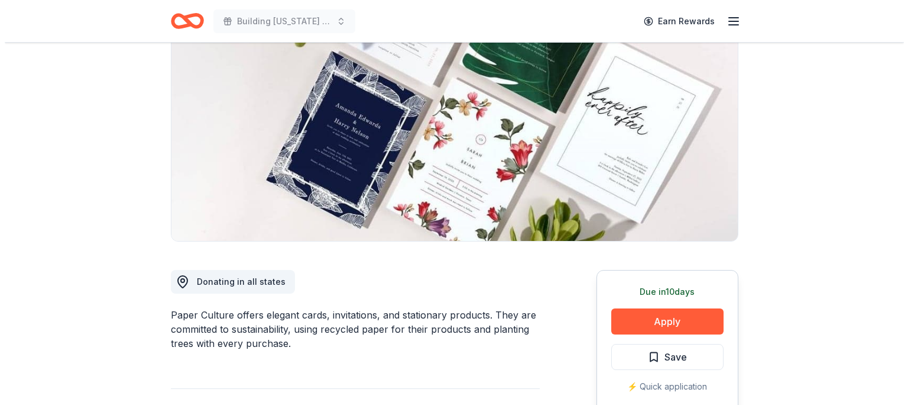
scroll to position [118, 0]
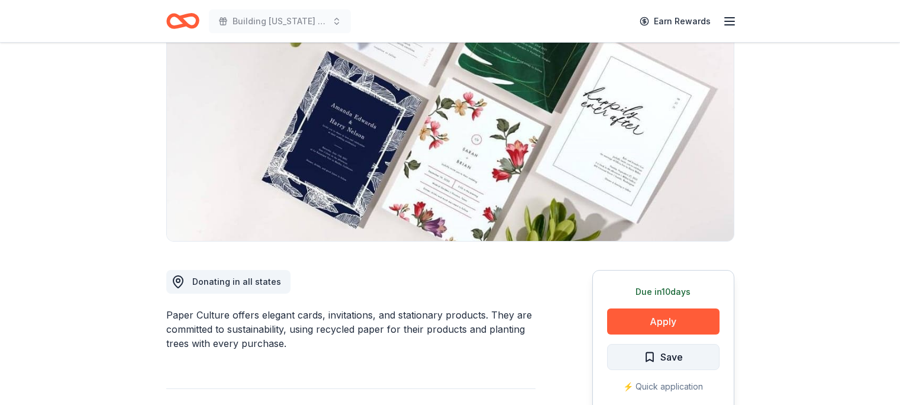
click at [653, 354] on span "Save" at bounding box center [662, 356] width 39 height 15
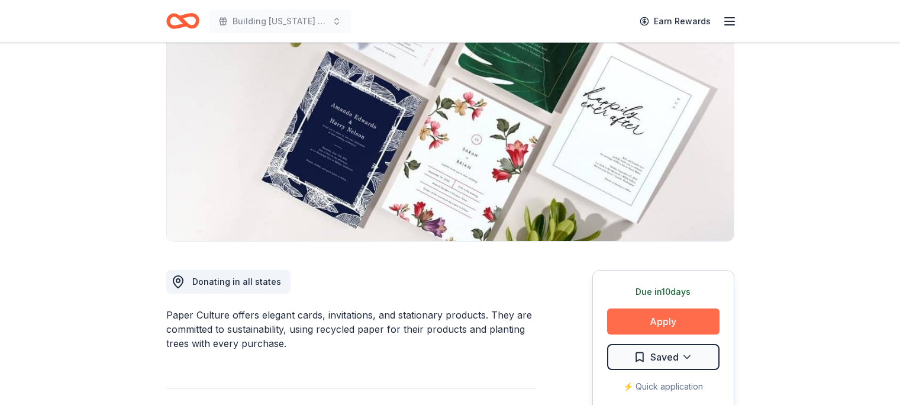
click at [651, 320] on button "Apply" at bounding box center [663, 321] width 112 height 26
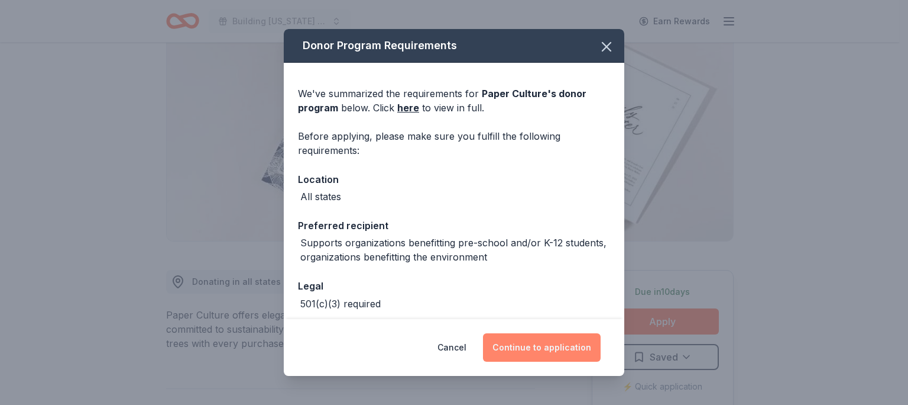
click at [558, 347] on button "Continue to application" at bounding box center [542, 347] width 118 height 28
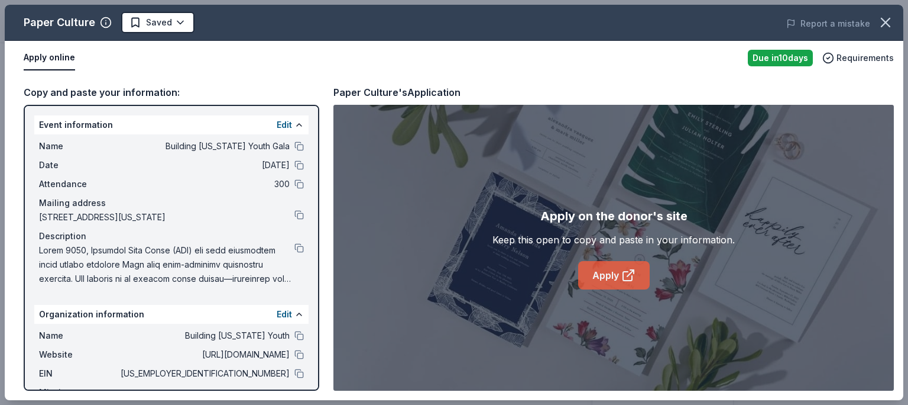
click at [615, 270] on link "Apply" at bounding box center [614, 275] width 72 height 28
click at [295, 340] on button at bounding box center [299, 335] width 9 height 9
click at [295, 144] on button at bounding box center [299, 145] width 9 height 9
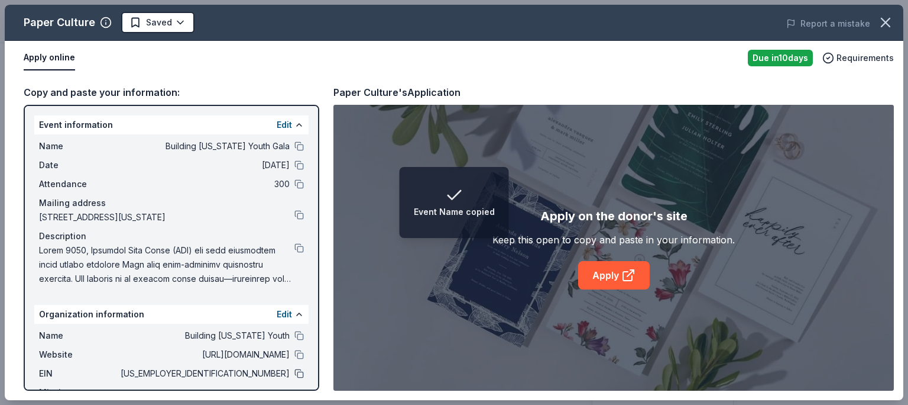
click at [295, 378] on button at bounding box center [299, 372] width 9 height 9
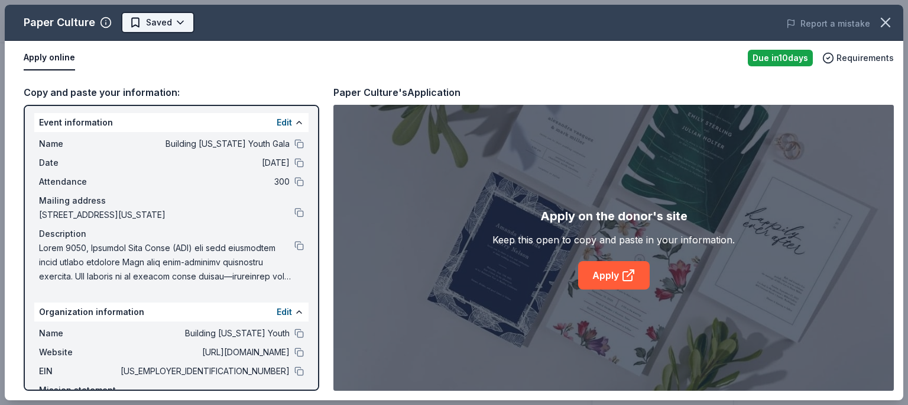
click at [166, 24] on span "Saved" at bounding box center [159, 22] width 26 height 14
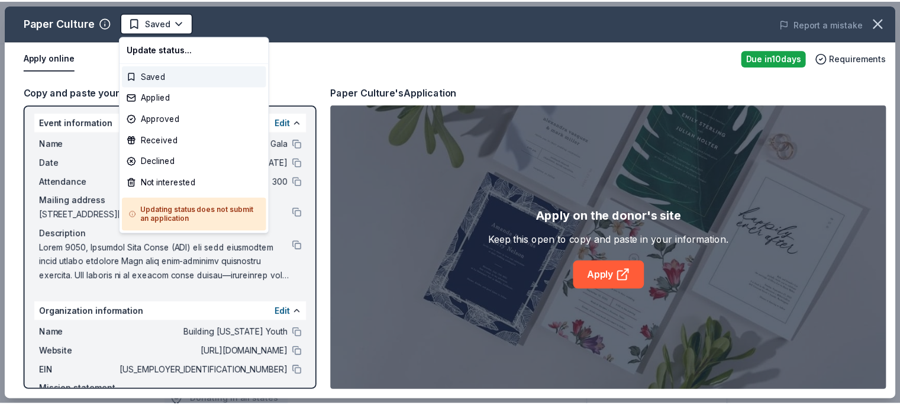
scroll to position [0, 0]
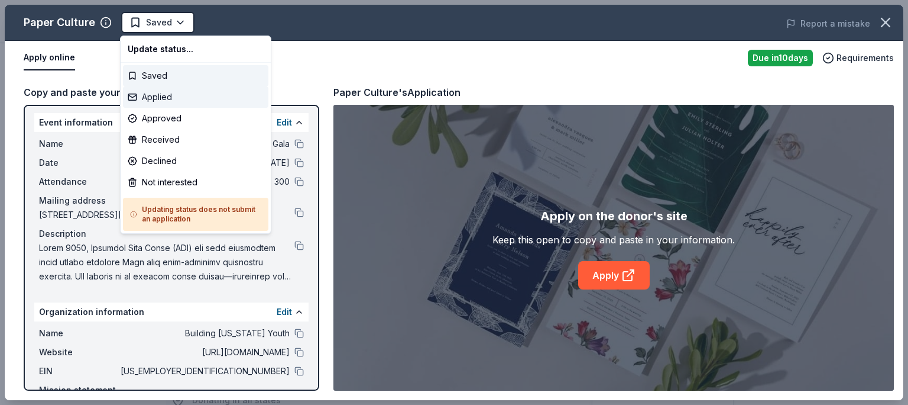
click at [156, 98] on div "Applied" at bounding box center [195, 96] width 145 height 21
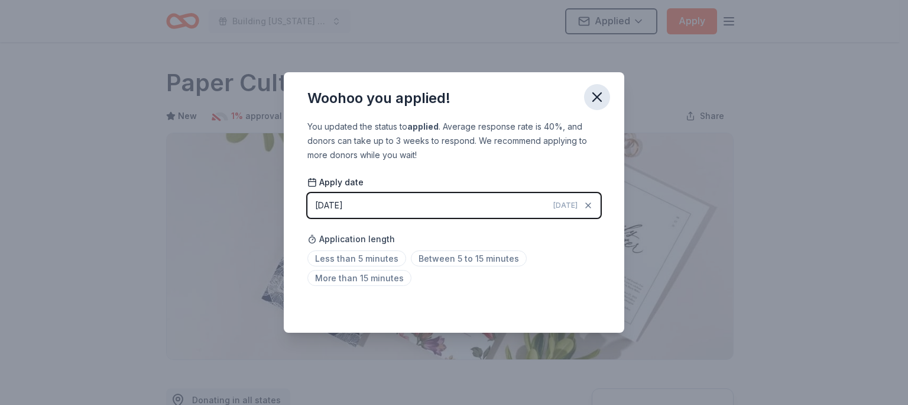
click at [594, 95] on icon "button" at bounding box center [597, 97] width 17 height 17
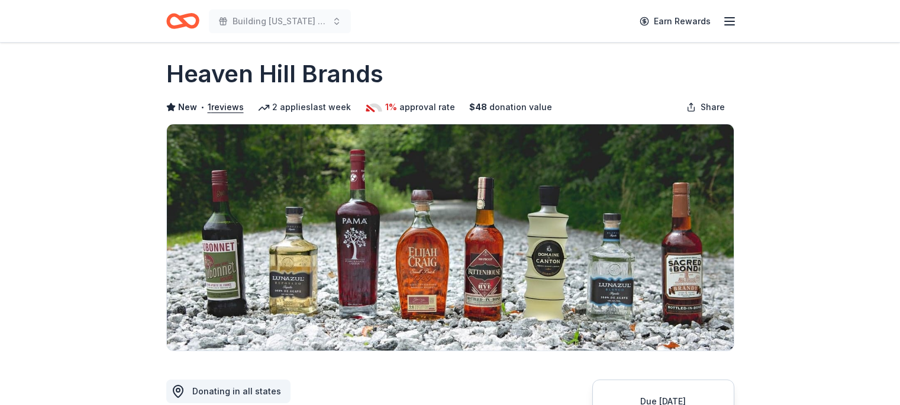
scroll to position [177, 0]
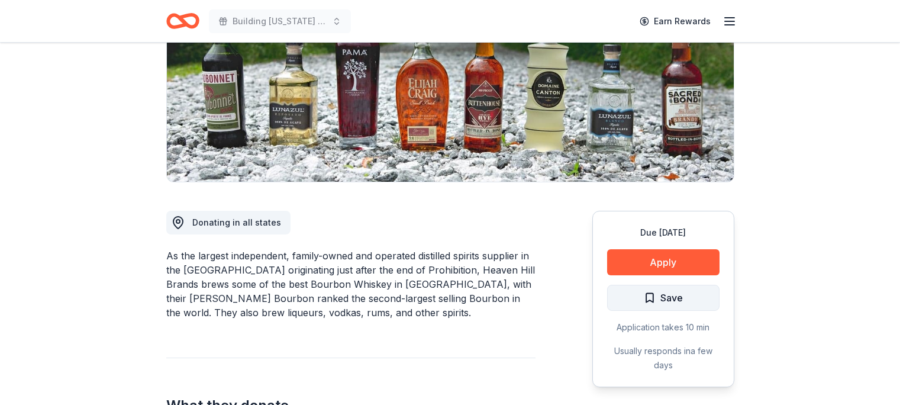
click at [658, 296] on span "Save" at bounding box center [662, 297] width 39 height 15
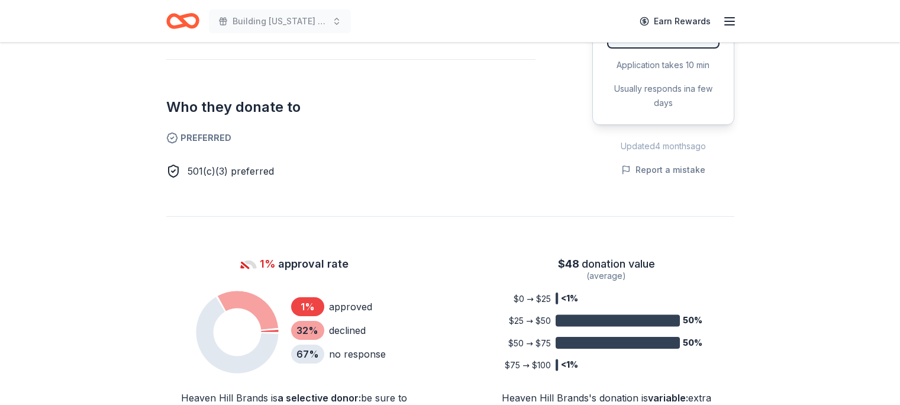
scroll to position [473, 0]
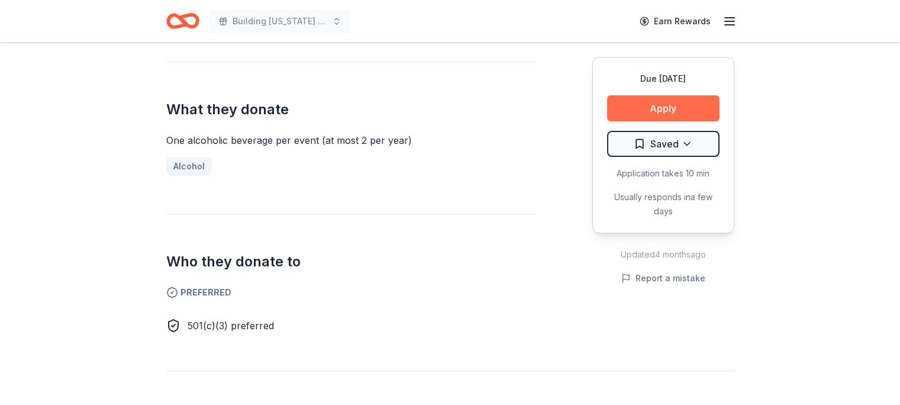
click at [664, 106] on button "Apply" at bounding box center [663, 108] width 112 height 26
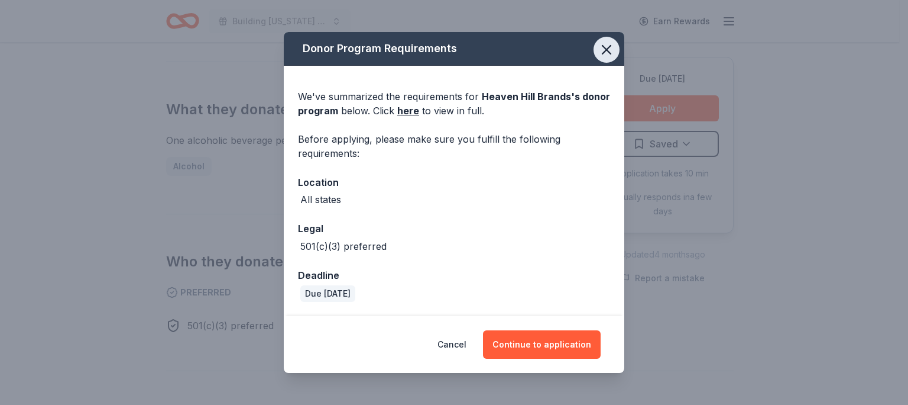
click at [606, 50] on icon "button" at bounding box center [607, 50] width 8 height 8
